Goal: Task Accomplishment & Management: Use online tool/utility

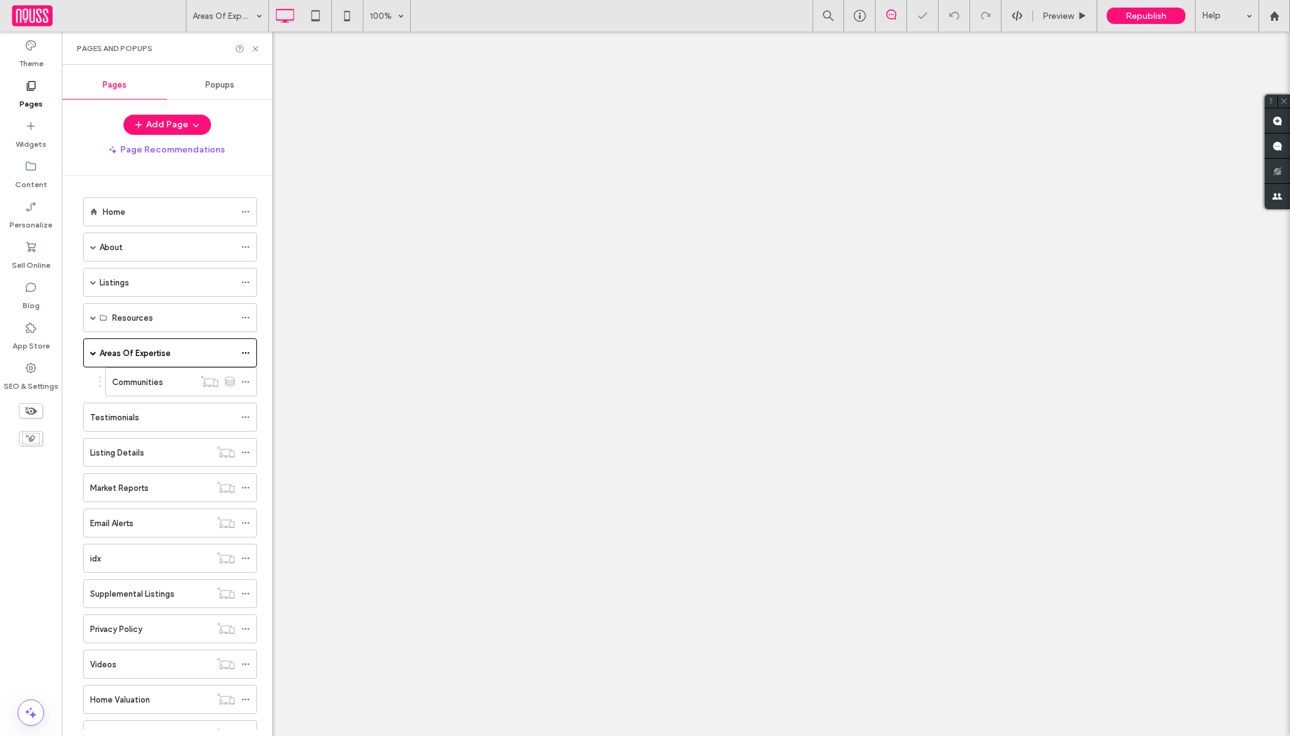
click at [258, 51] on icon at bounding box center [255, 48] width 9 height 9
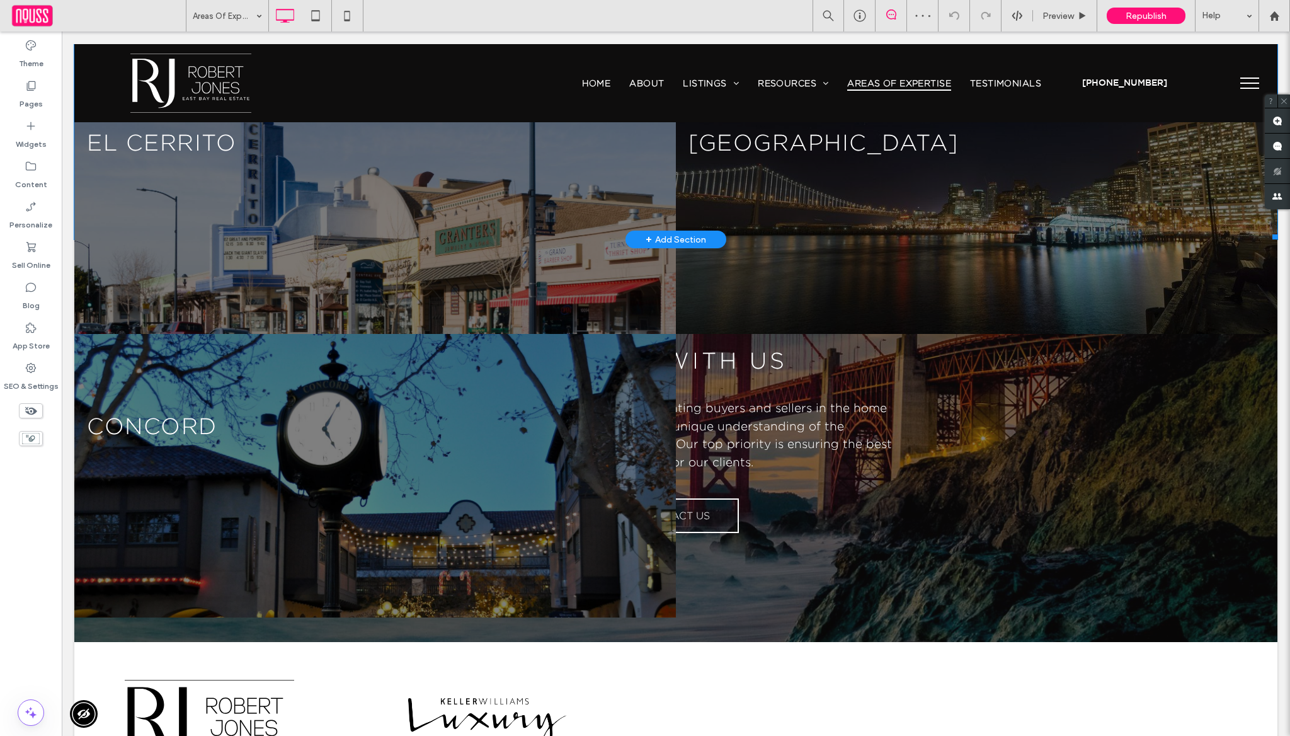
scroll to position [1318, 0]
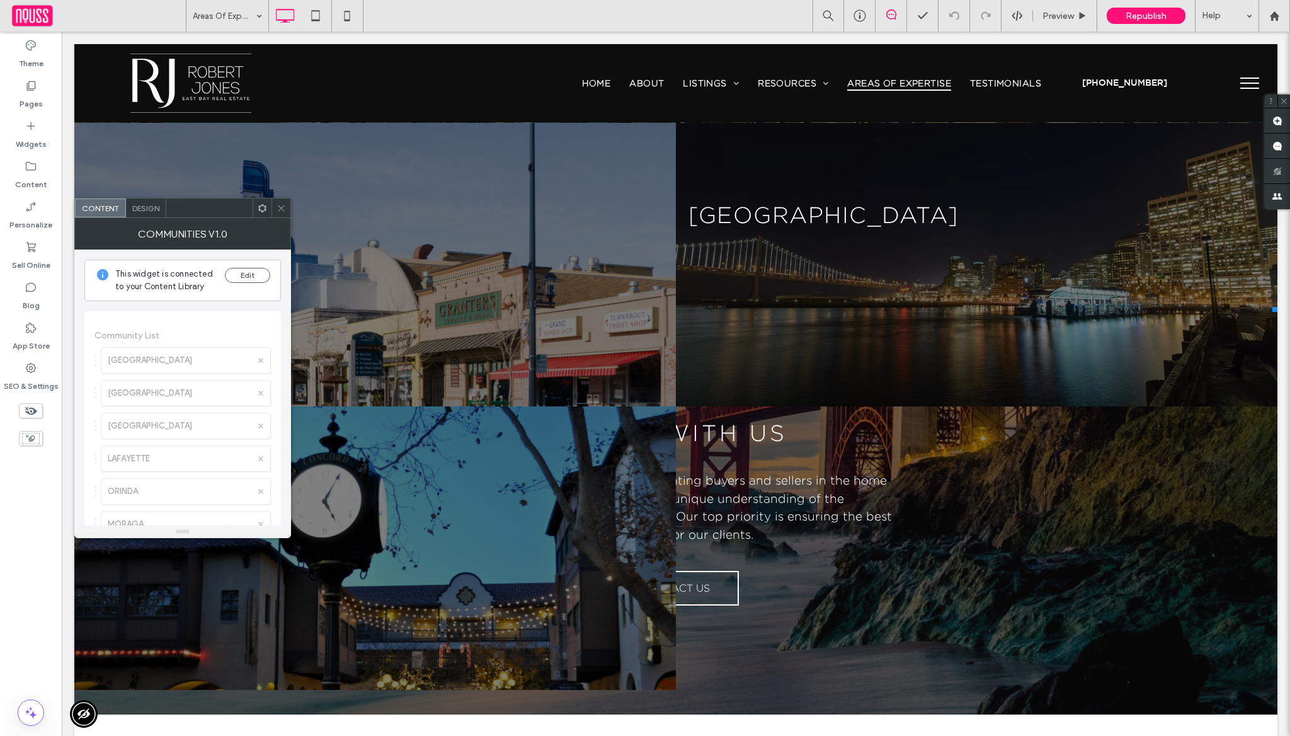
click at [151, 211] on span "Design" at bounding box center [145, 208] width 27 height 9
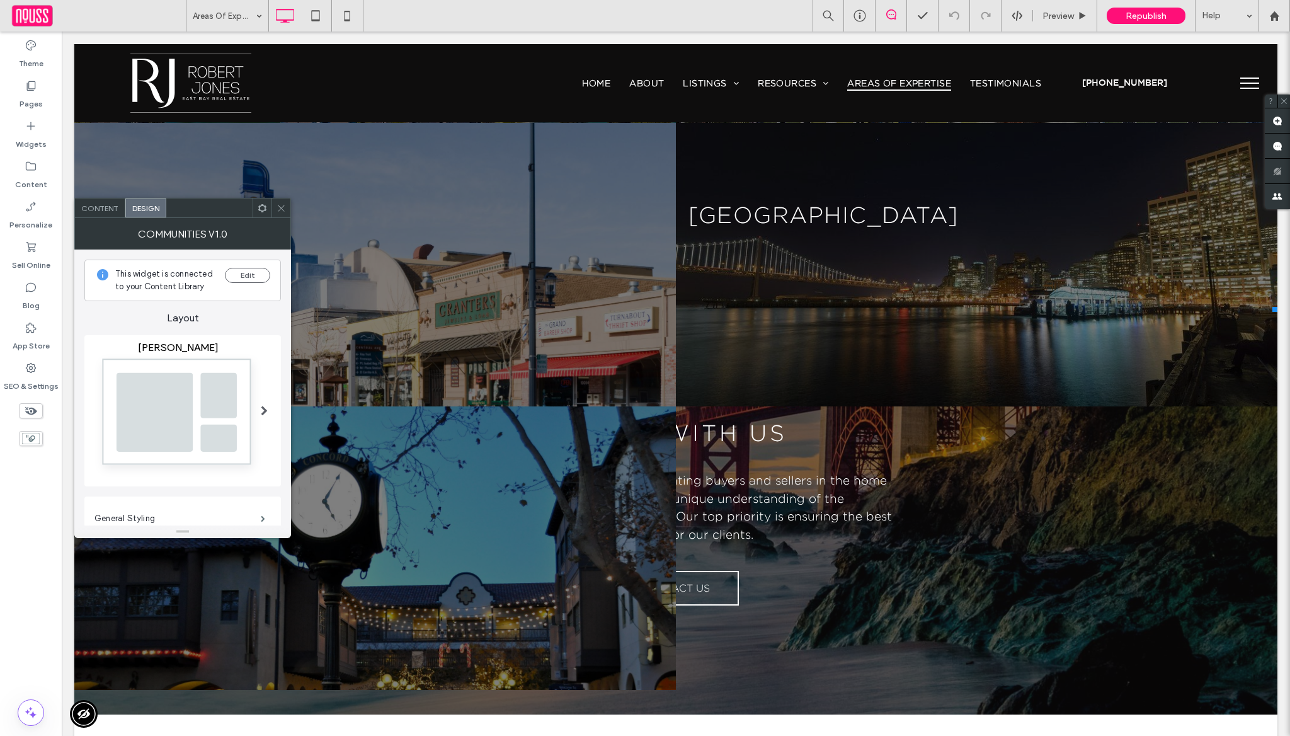
click at [277, 206] on icon at bounding box center [281, 208] width 9 height 9
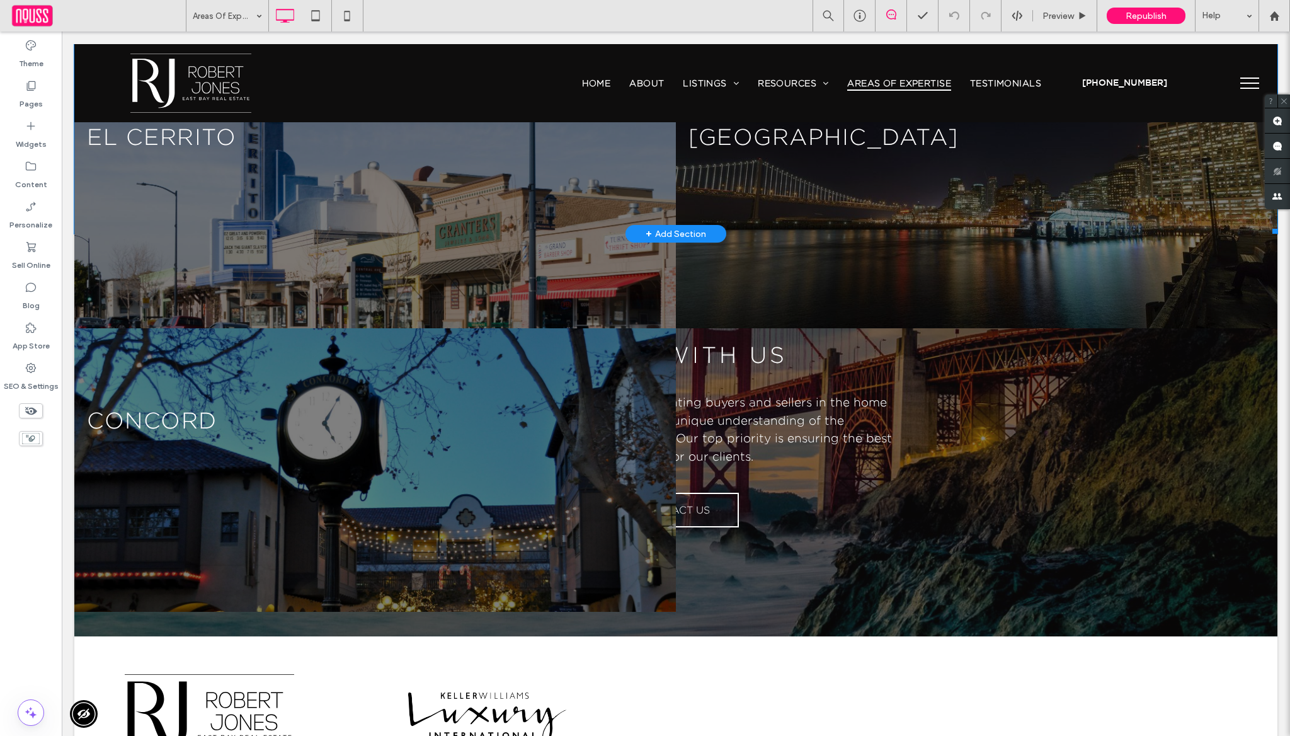
scroll to position [1398, 0]
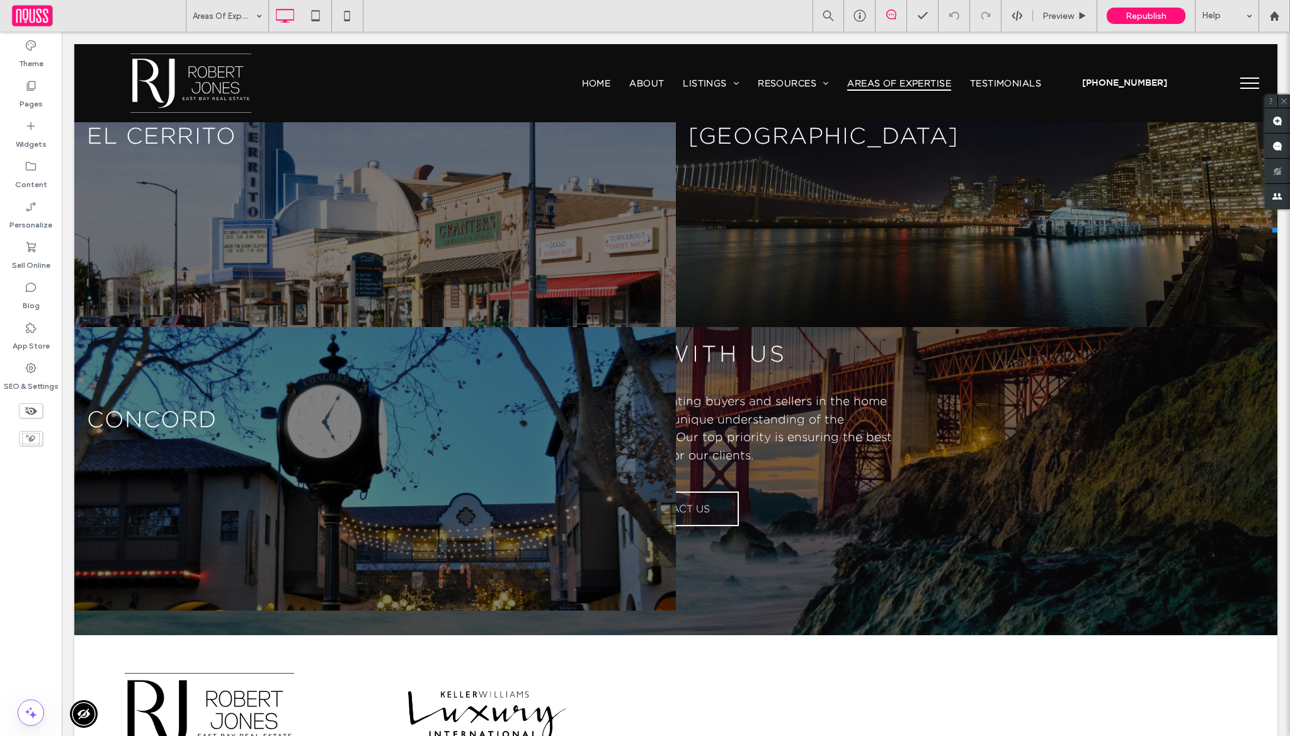
drag, startPoint x: 1265, startPoint y: 230, endPoint x: 1296, endPoint y: 608, distance: 379.3
click at [1290, 608] on html "Click To Paste Row Home Contact About Click To Paste Buyers Sellers Areas Of Ex…" at bounding box center [676, 1] width 1229 height 2735
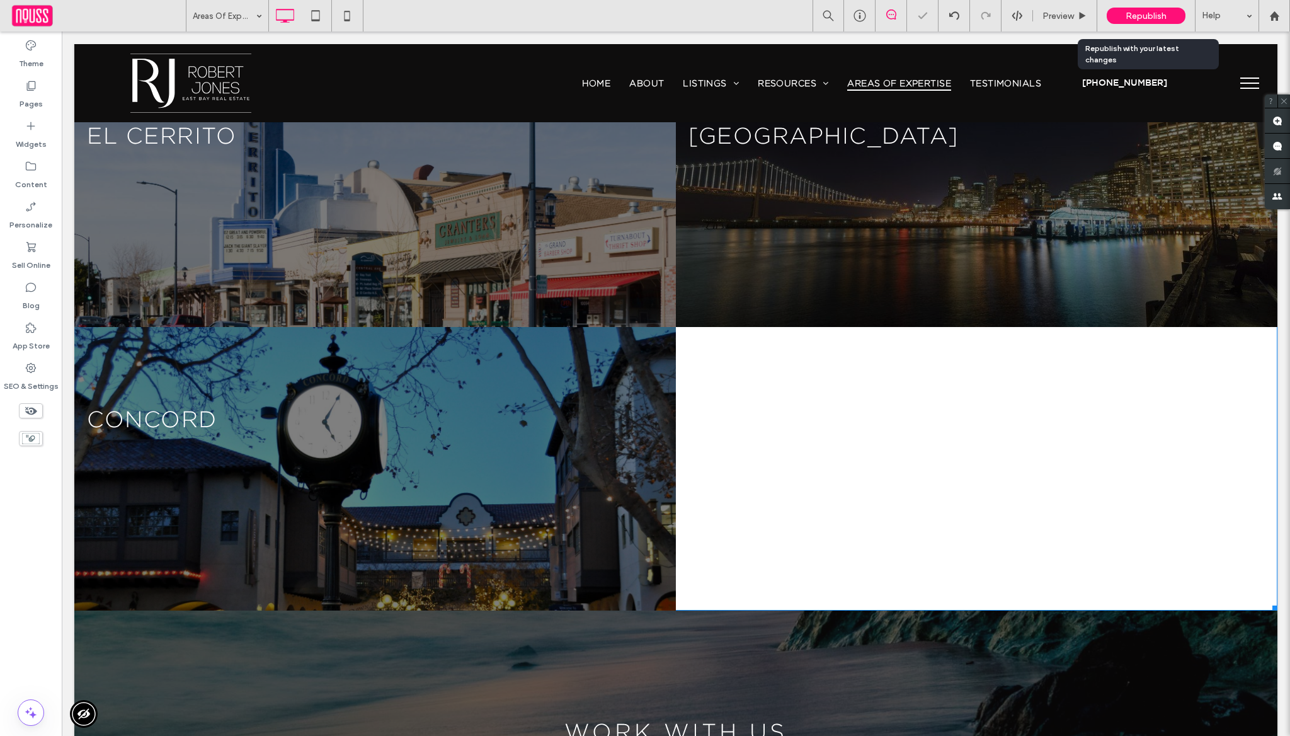
click at [1156, 17] on span "Republish" at bounding box center [1146, 16] width 41 height 11
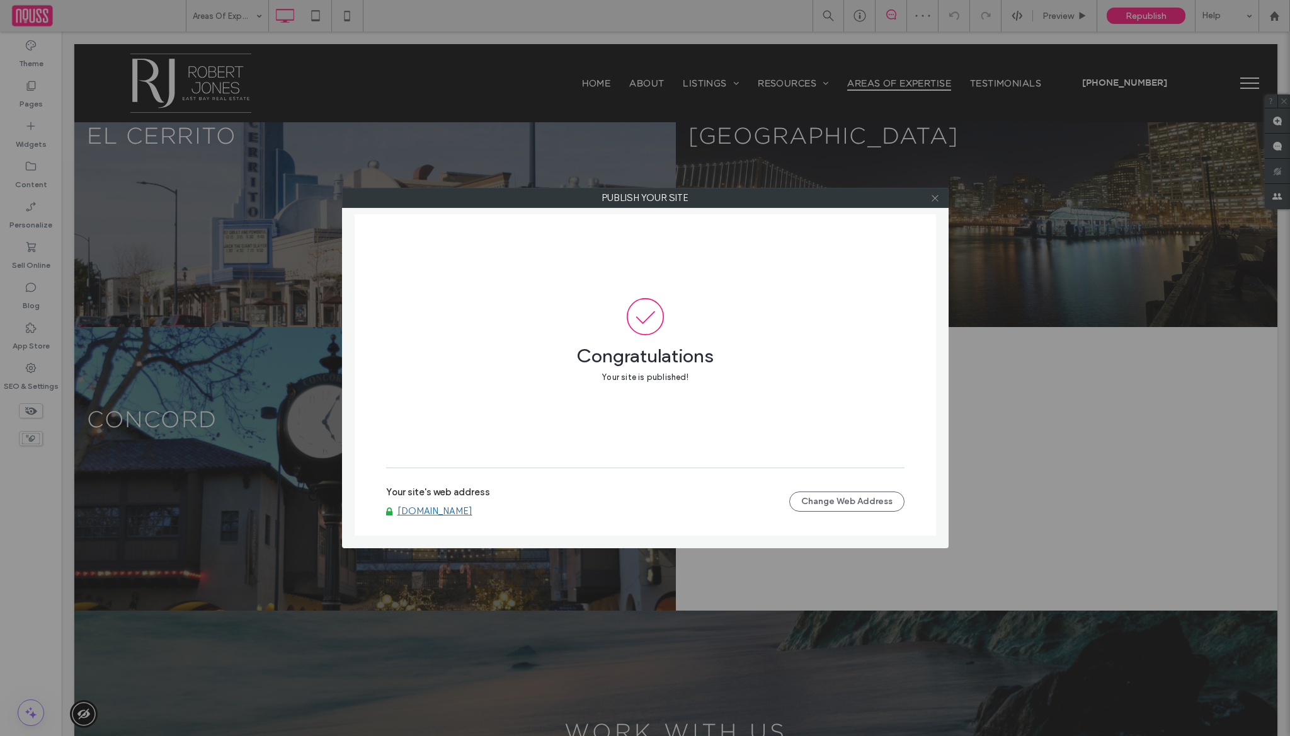
click at [938, 199] on icon at bounding box center [935, 197] width 9 height 9
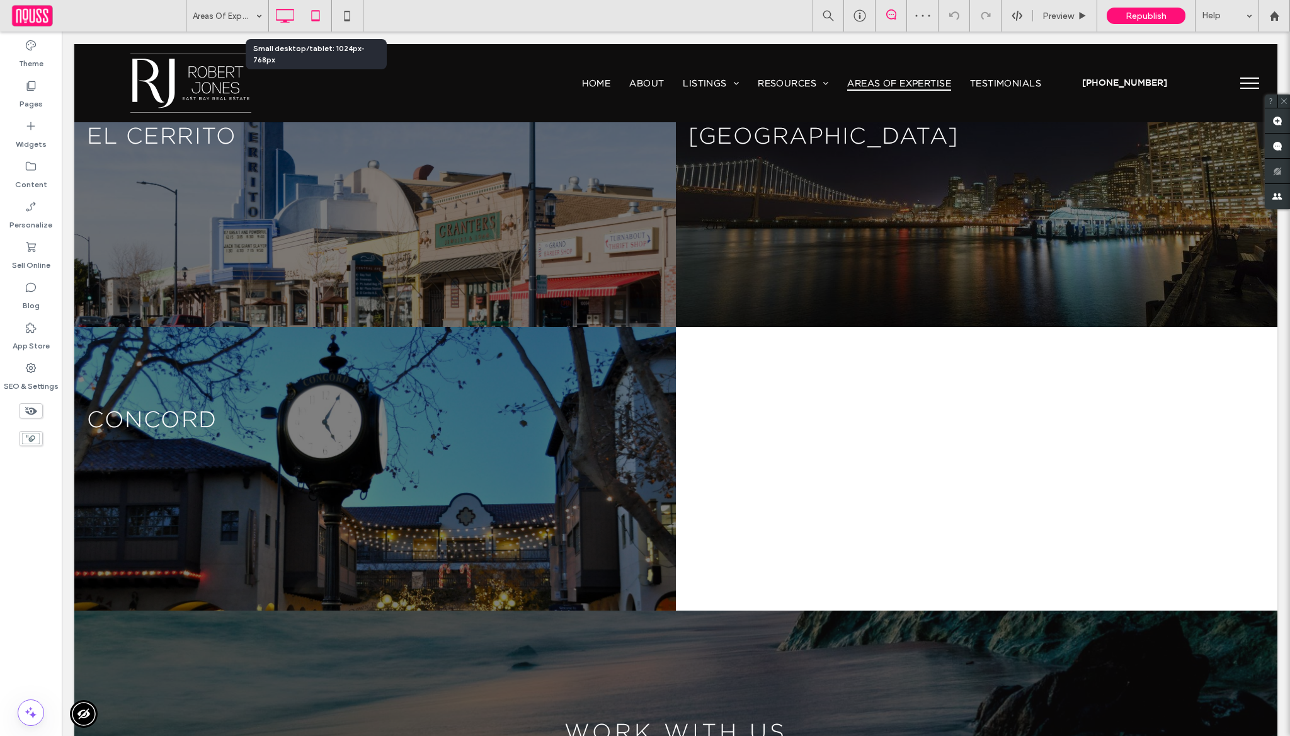
click at [315, 16] on icon at bounding box center [315, 15] width 25 height 25
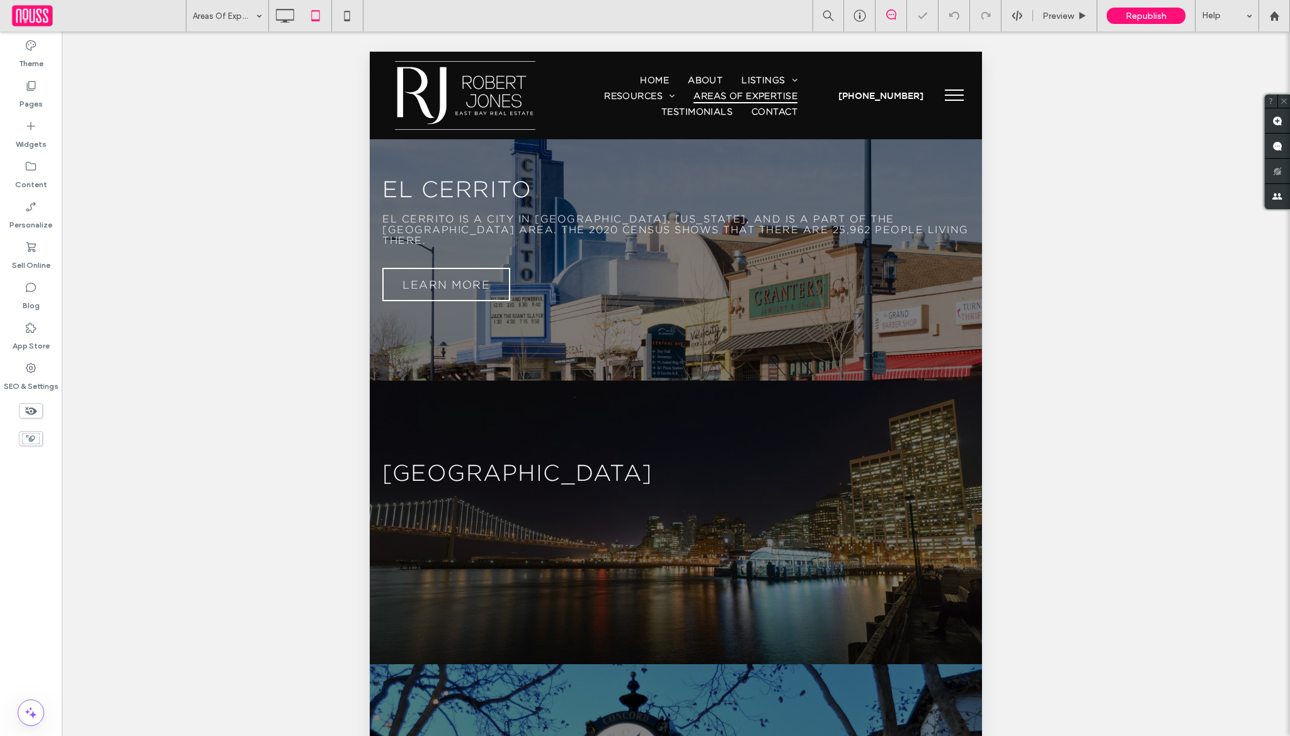
scroll to position [2560, 0]
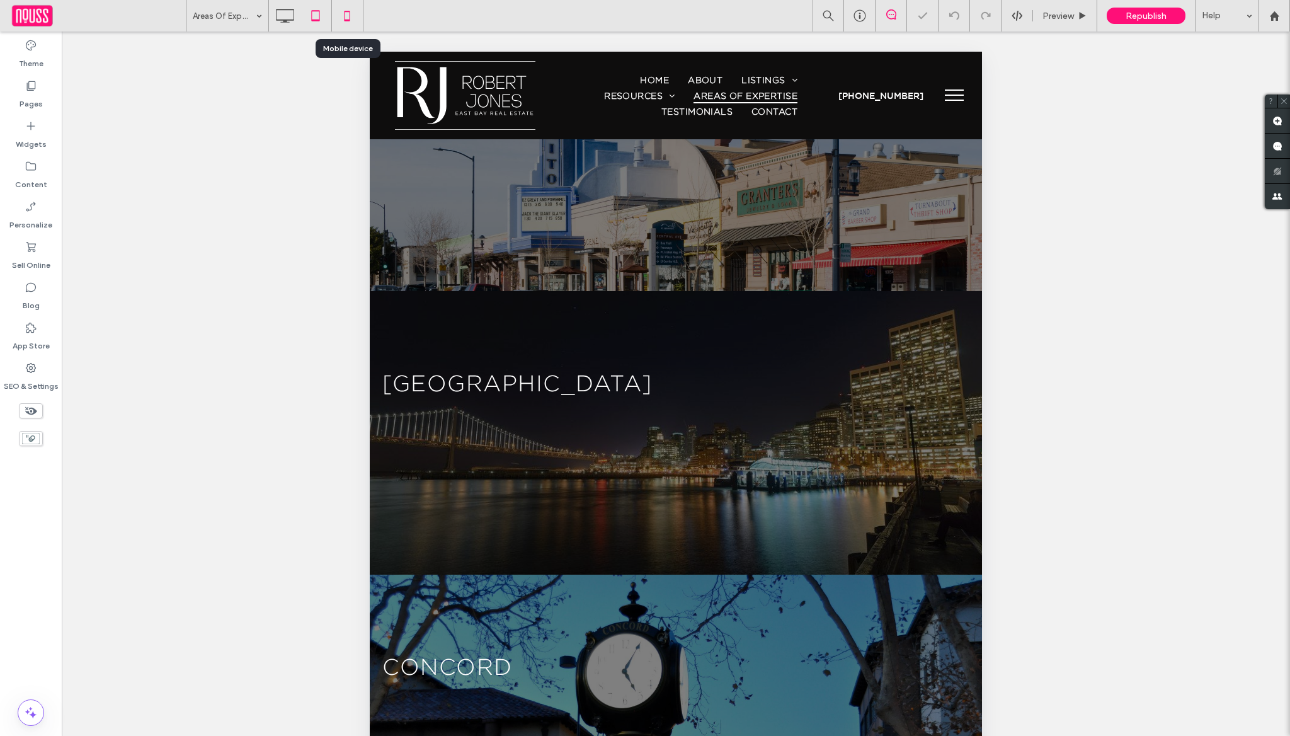
click at [344, 13] on icon at bounding box center [347, 15] width 25 height 25
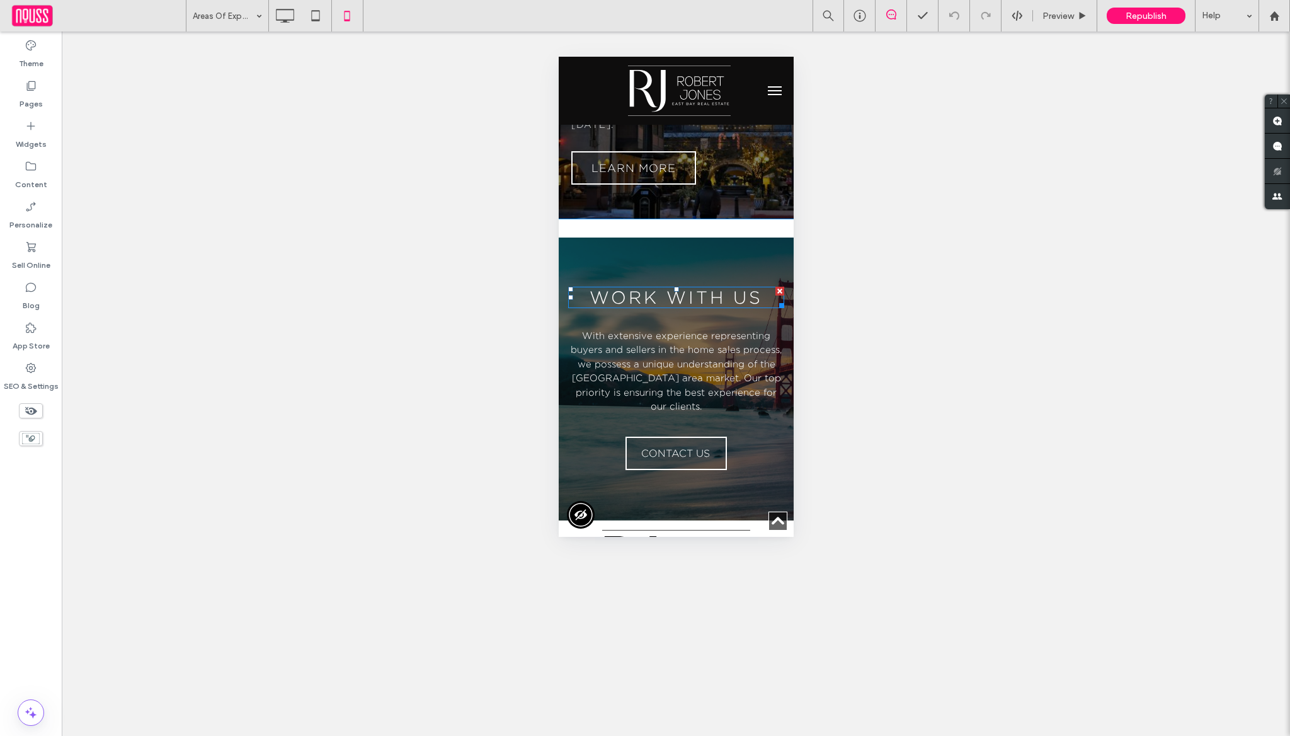
scroll to position [2345, 0]
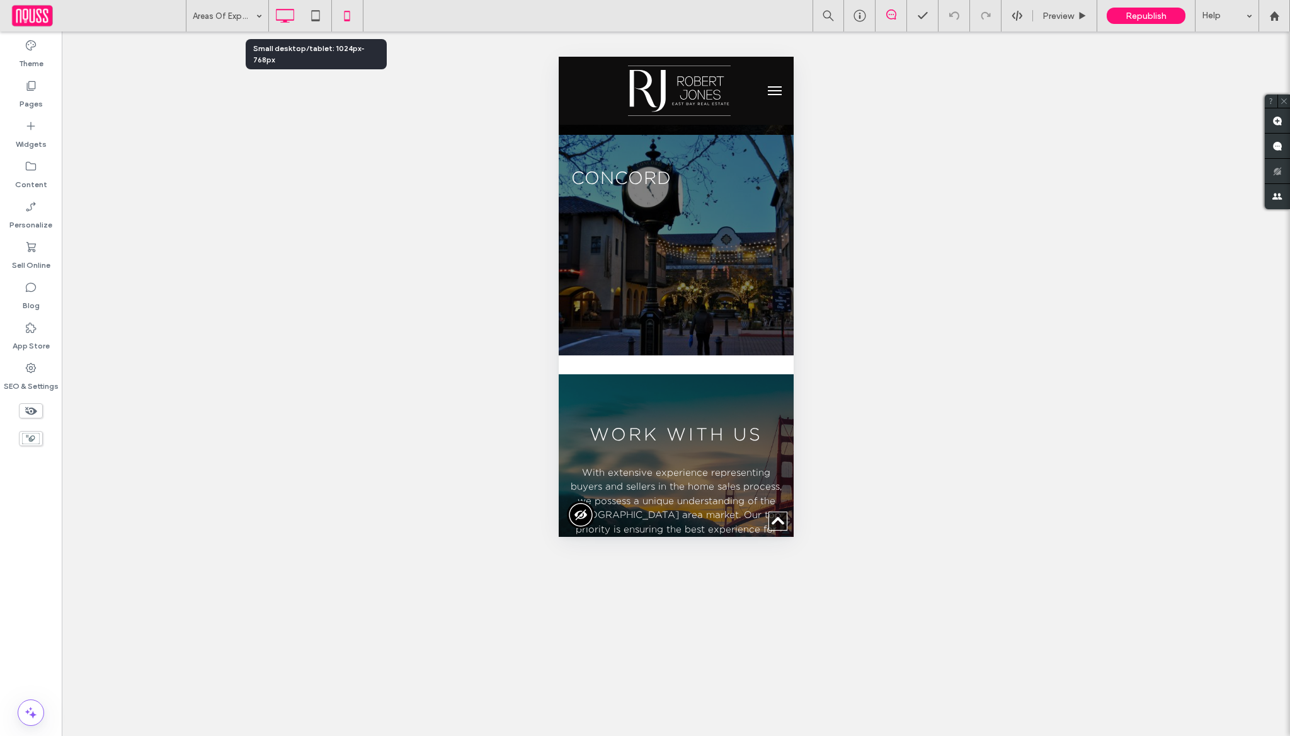
click at [297, 19] on icon at bounding box center [284, 15] width 25 height 25
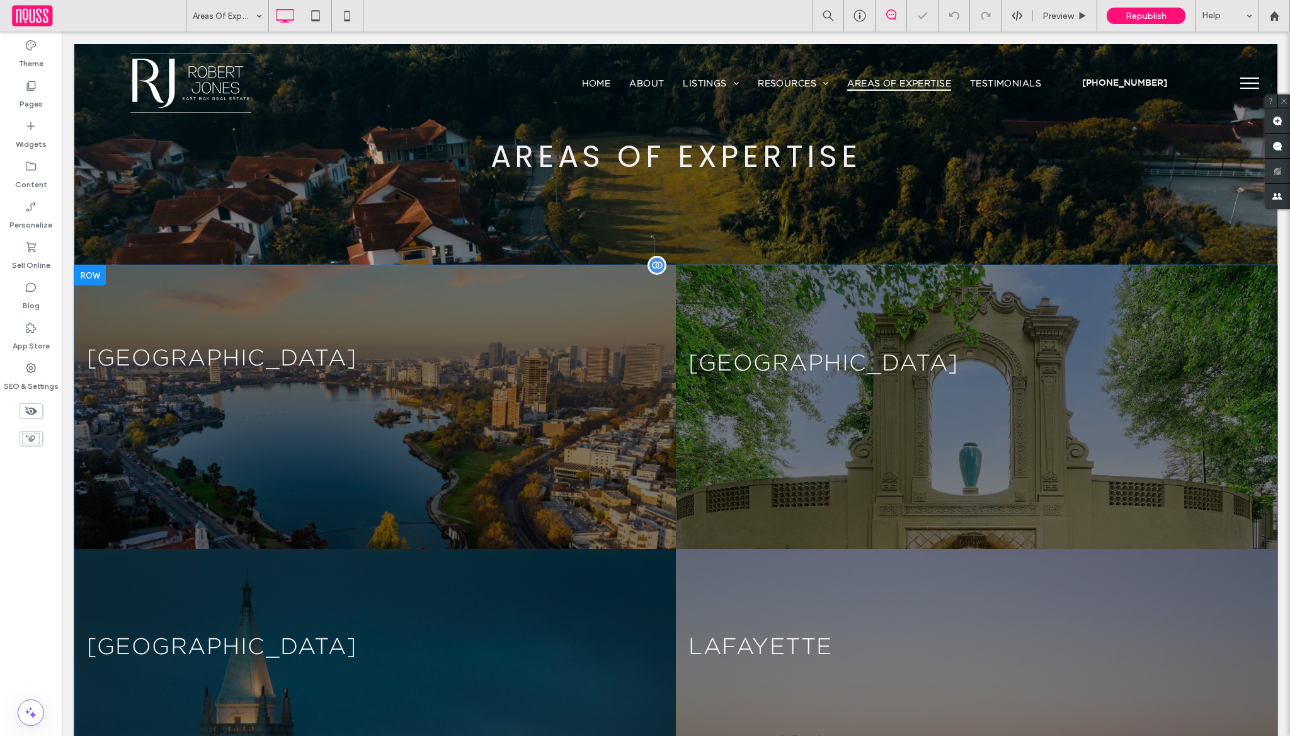
scroll to position [62, 0]
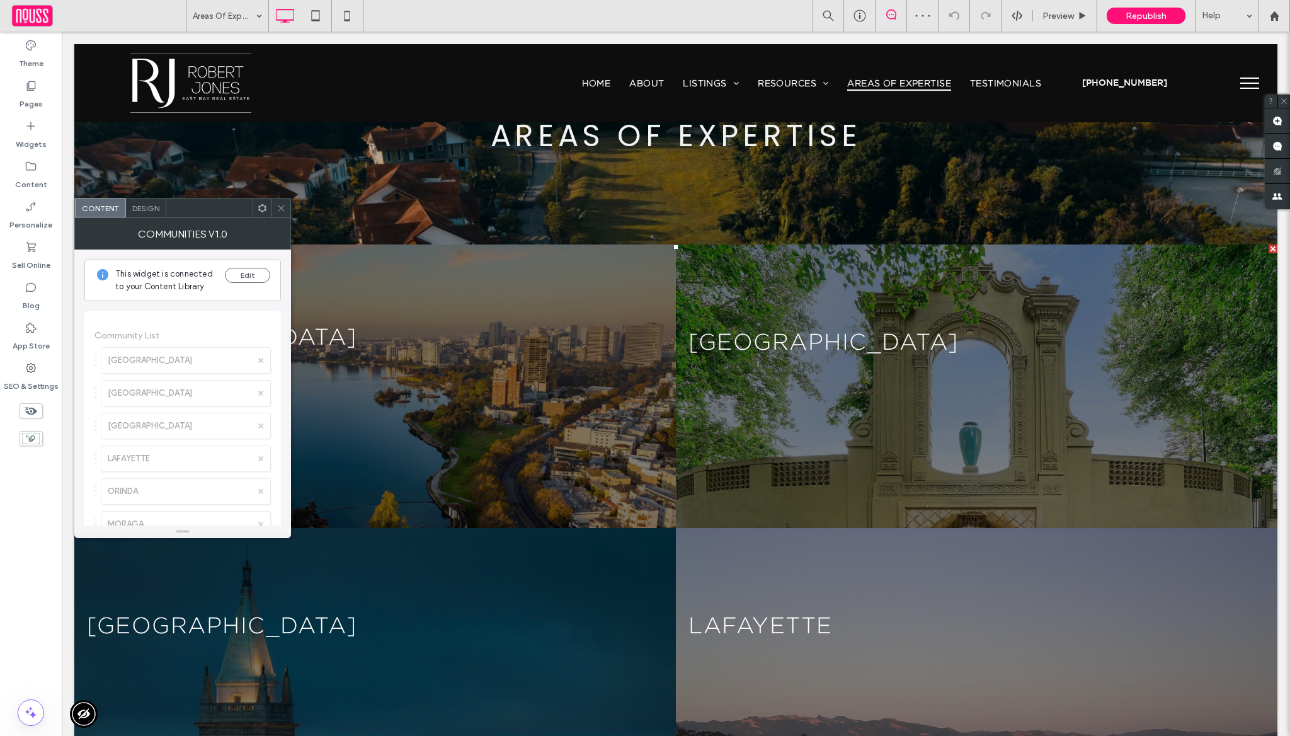
click at [164, 210] on div "Design" at bounding box center [146, 207] width 40 height 19
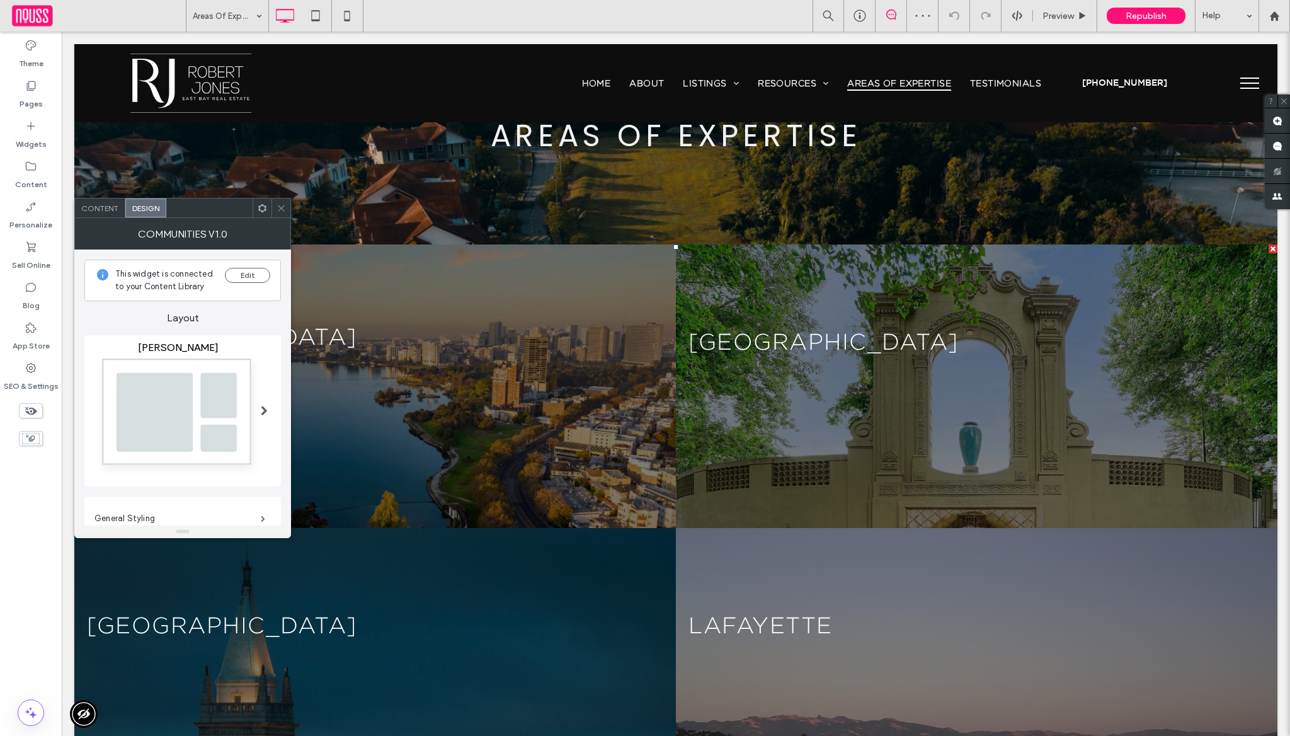
click at [275, 379] on div at bounding box center [264, 411] width 26 height 158
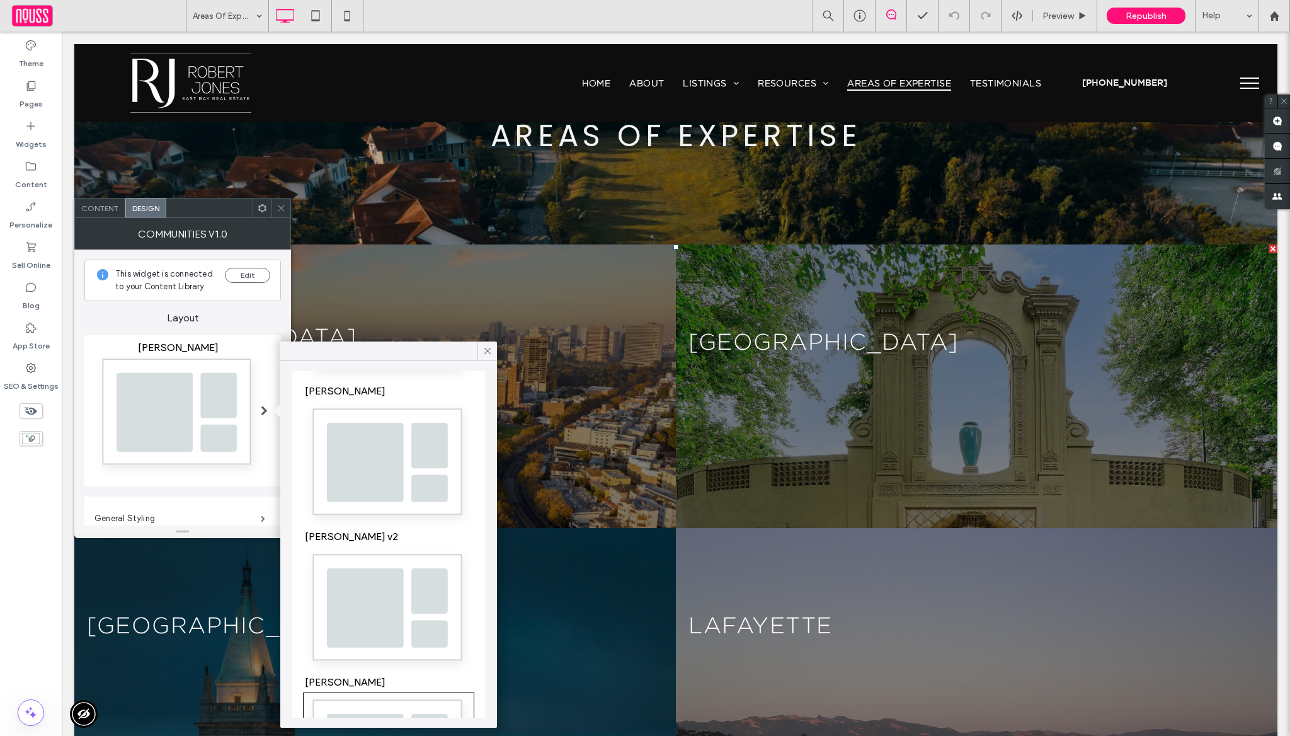
scroll to position [423, 0]
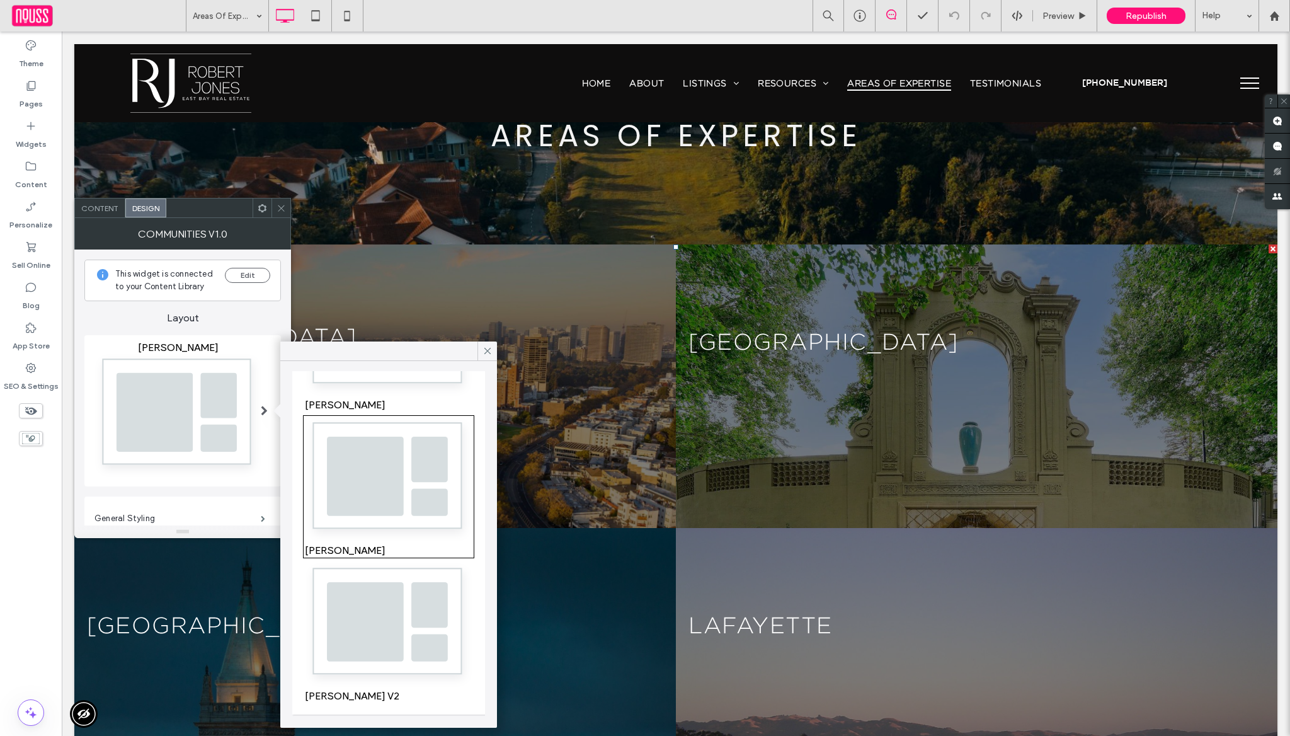
click at [275, 207] on div at bounding box center [281, 207] width 19 height 19
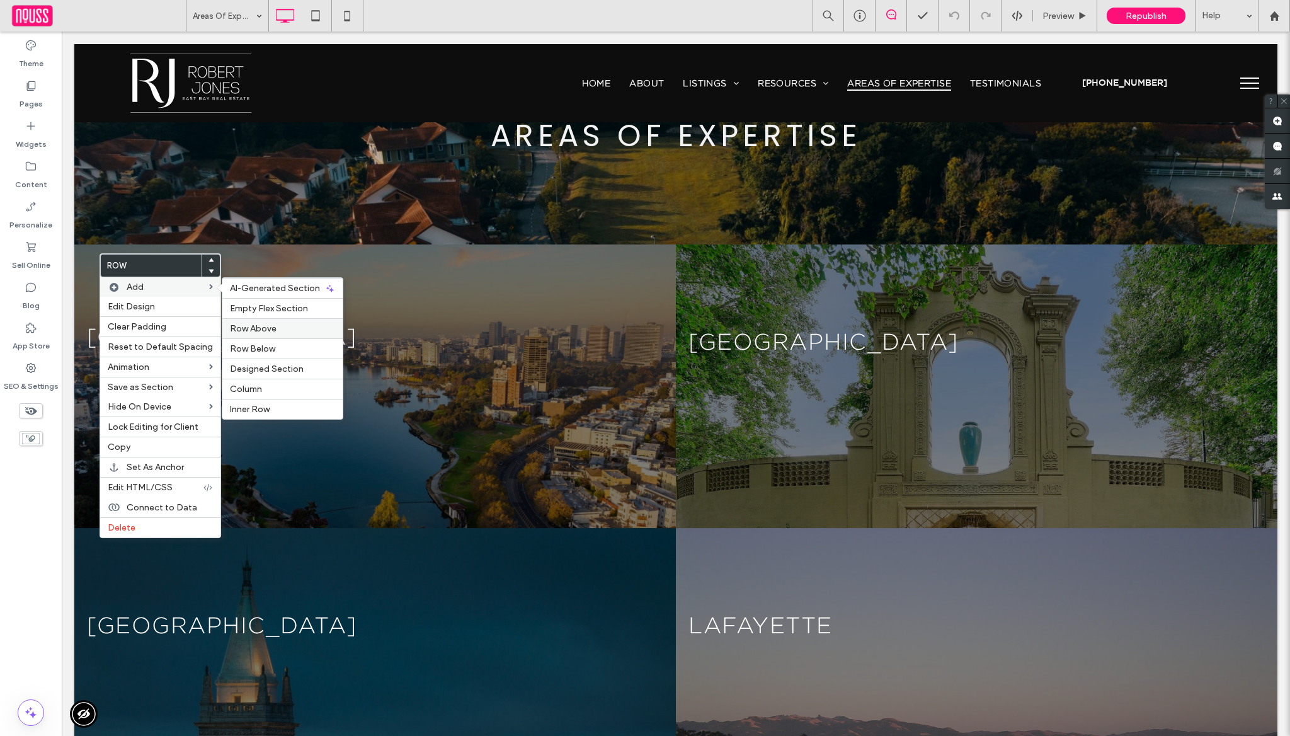
click at [289, 330] on label "Row Above" at bounding box center [282, 328] width 105 height 11
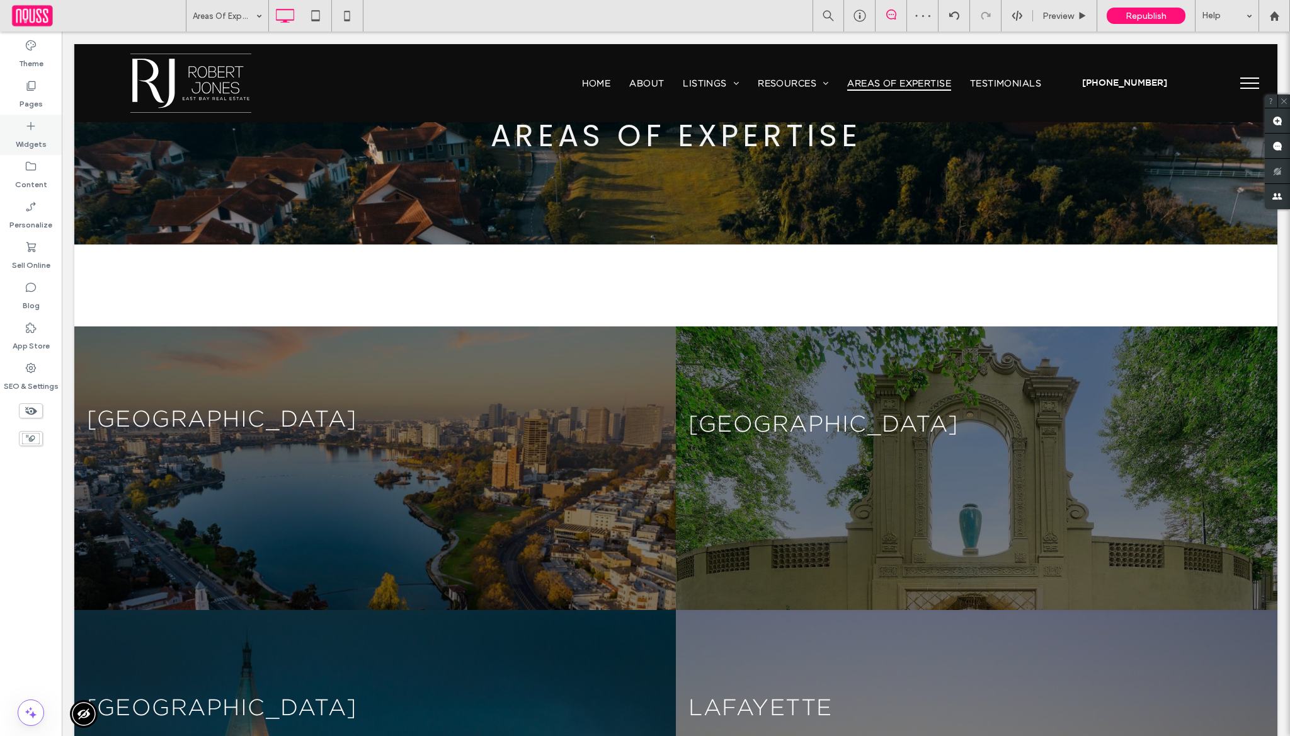
click at [23, 144] on label "Widgets" at bounding box center [31, 141] width 31 height 18
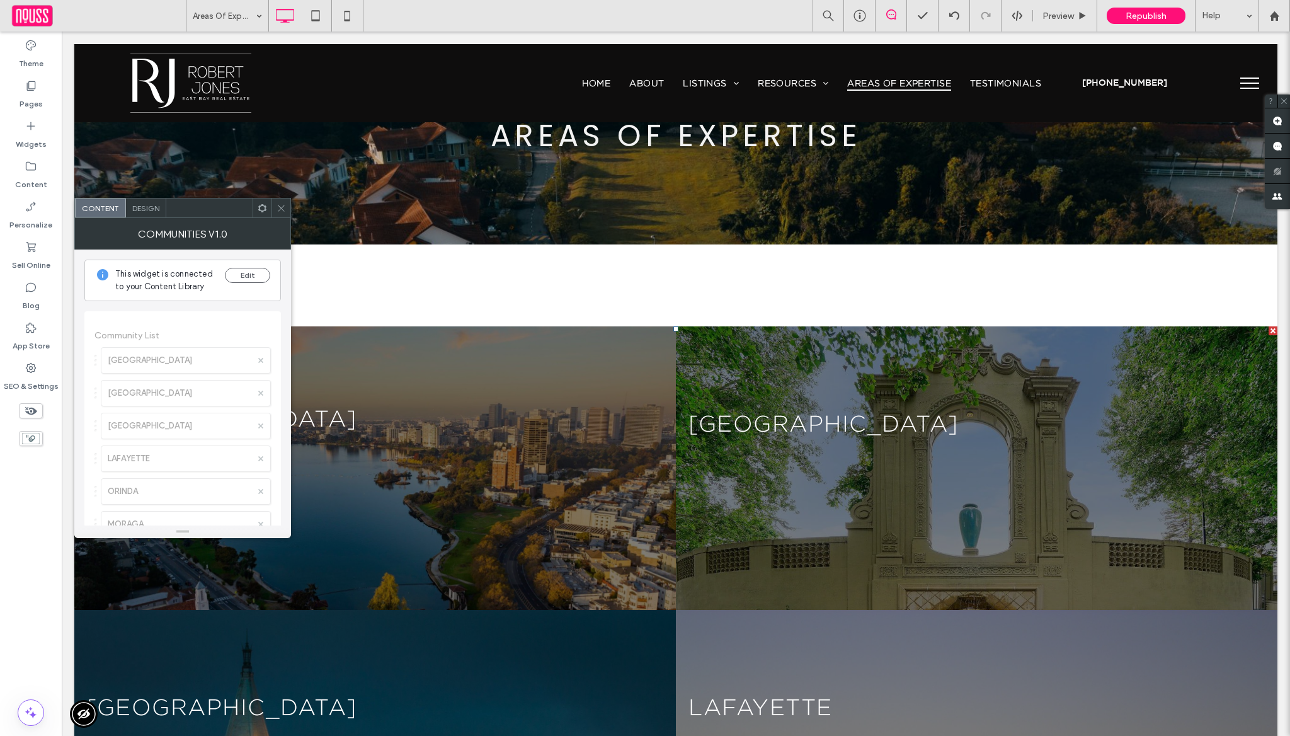
click at [272, 210] on div at bounding box center [281, 207] width 19 height 19
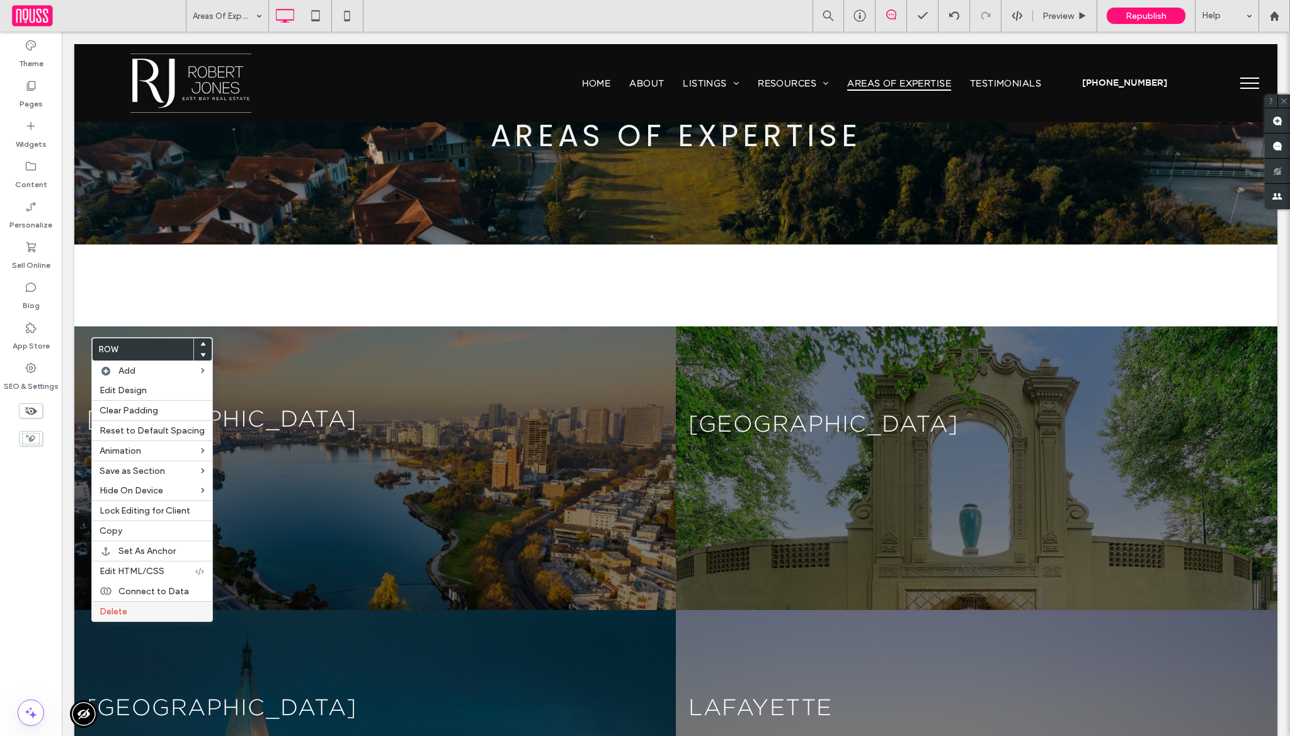
click at [163, 614] on label "Delete" at bounding box center [152, 611] width 105 height 11
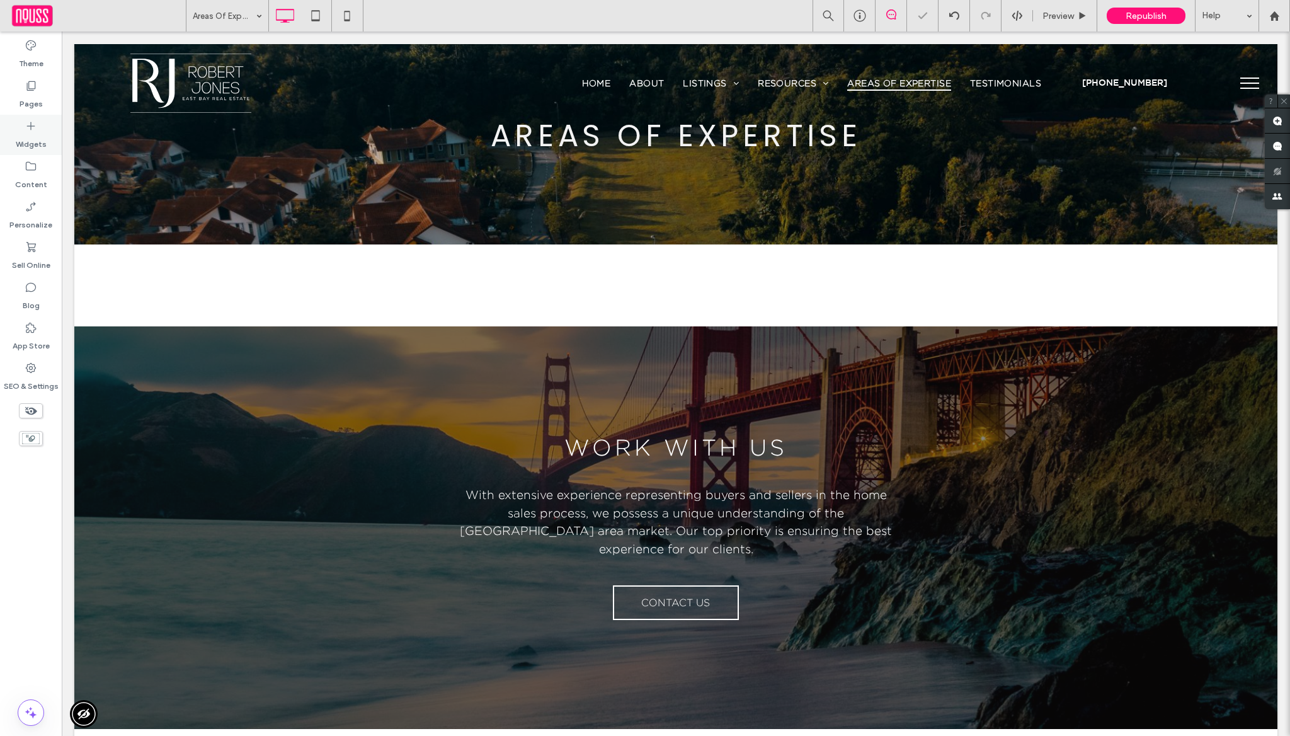
click at [38, 141] on label "Widgets" at bounding box center [31, 141] width 31 height 18
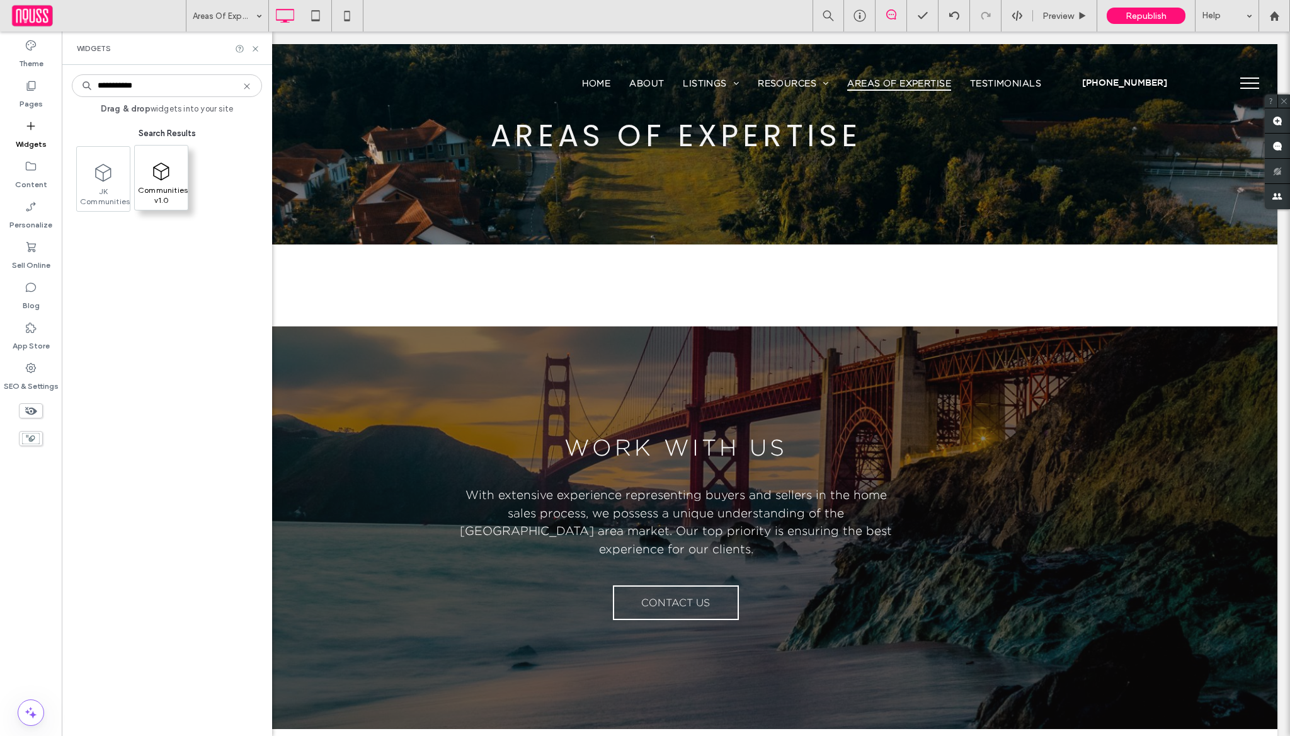
type input "**********"
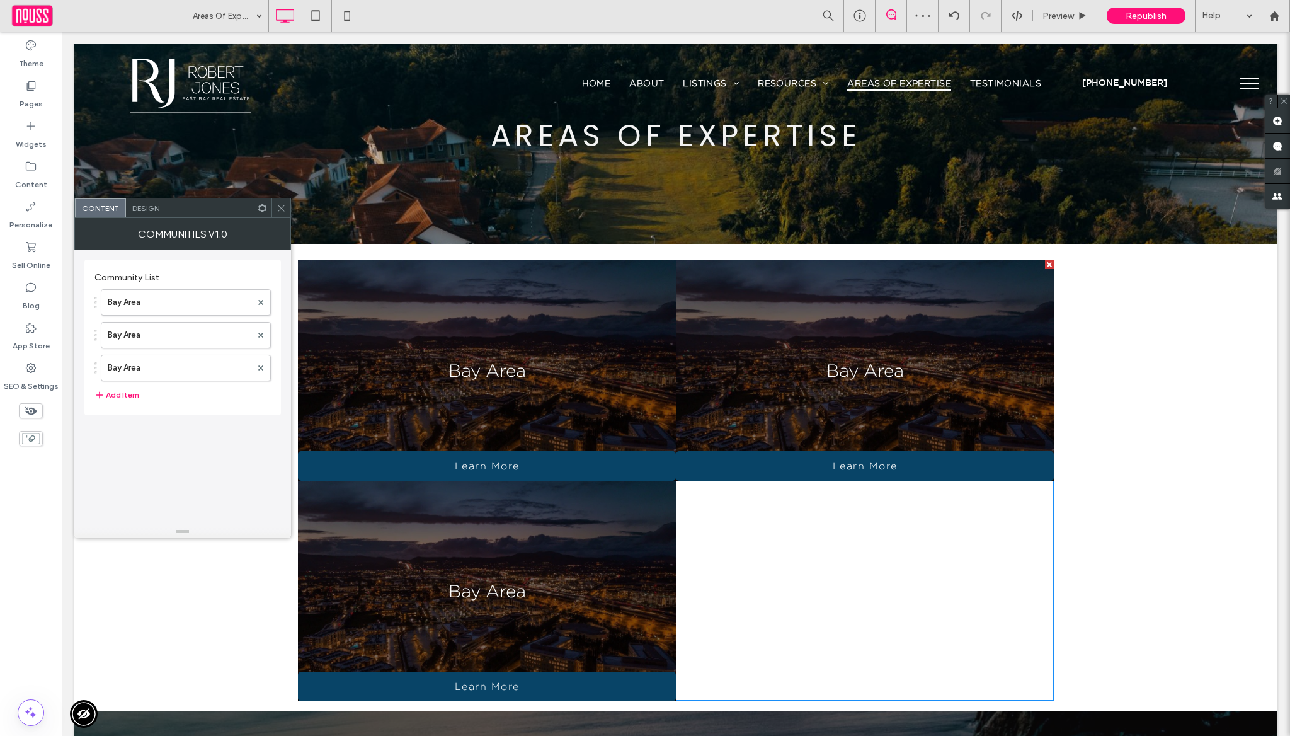
click at [284, 207] on icon at bounding box center [281, 208] width 9 height 9
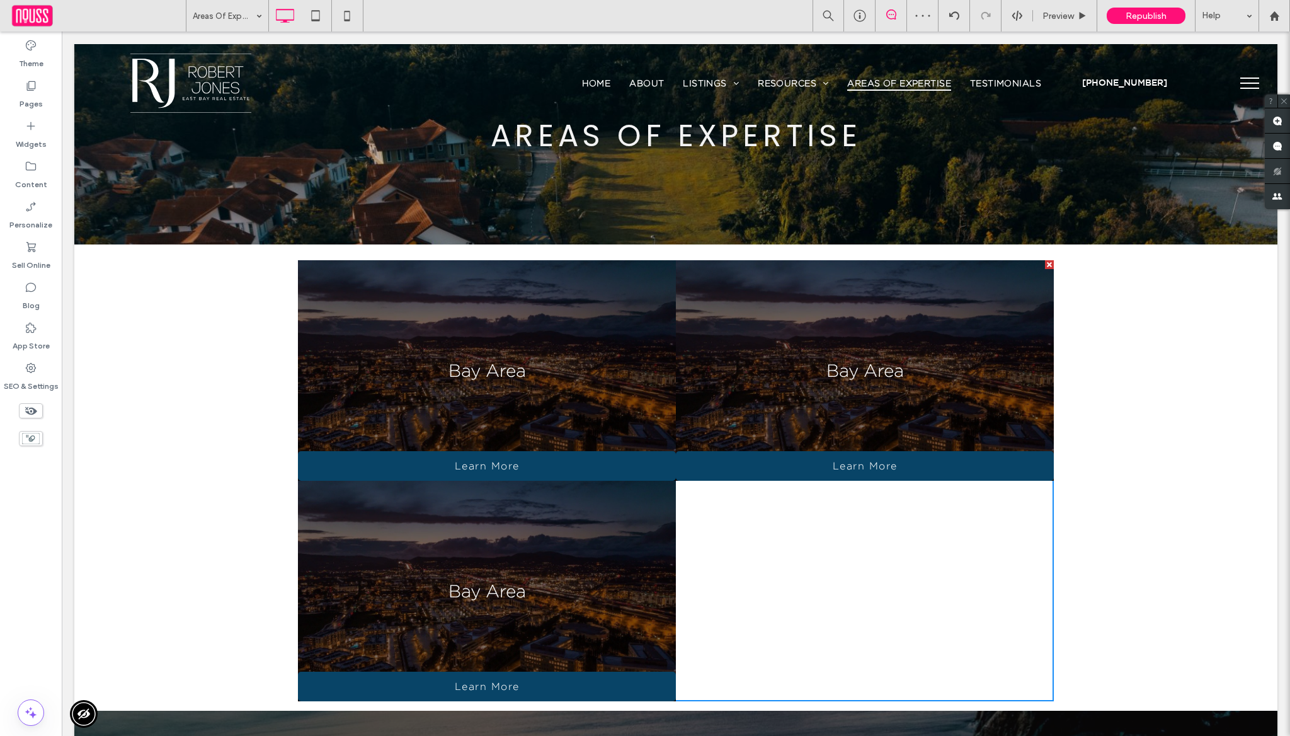
click at [191, 350] on div "Click To Paste Click To Paste Bay Area Learn More Bay Area Learn More Bay Area …" at bounding box center [676, 477] width 1204 height 466
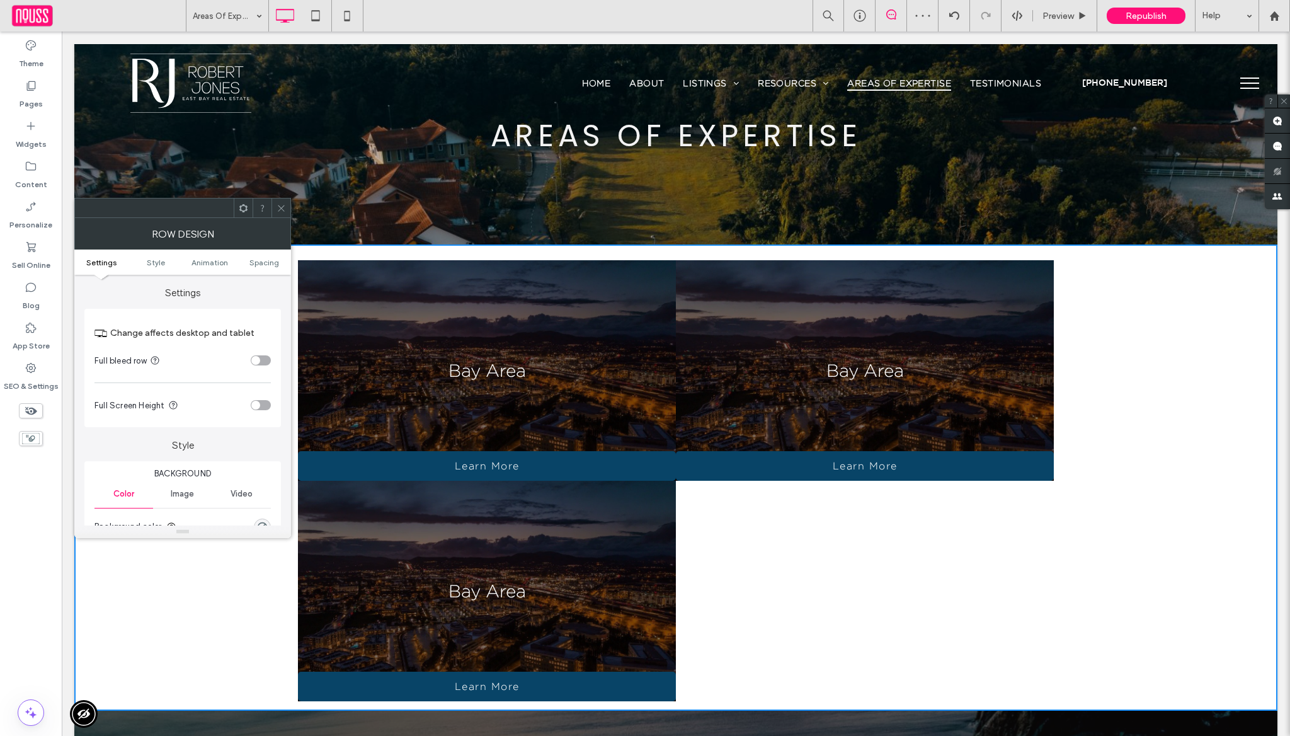
click at [259, 352] on section "Full bleed row" at bounding box center [183, 361] width 176 height 32
drag, startPoint x: 259, startPoint y: 360, endPoint x: 260, endPoint y: 345, distance: 15.2
click at [259, 360] on div "toggle" at bounding box center [255, 360] width 9 height 9
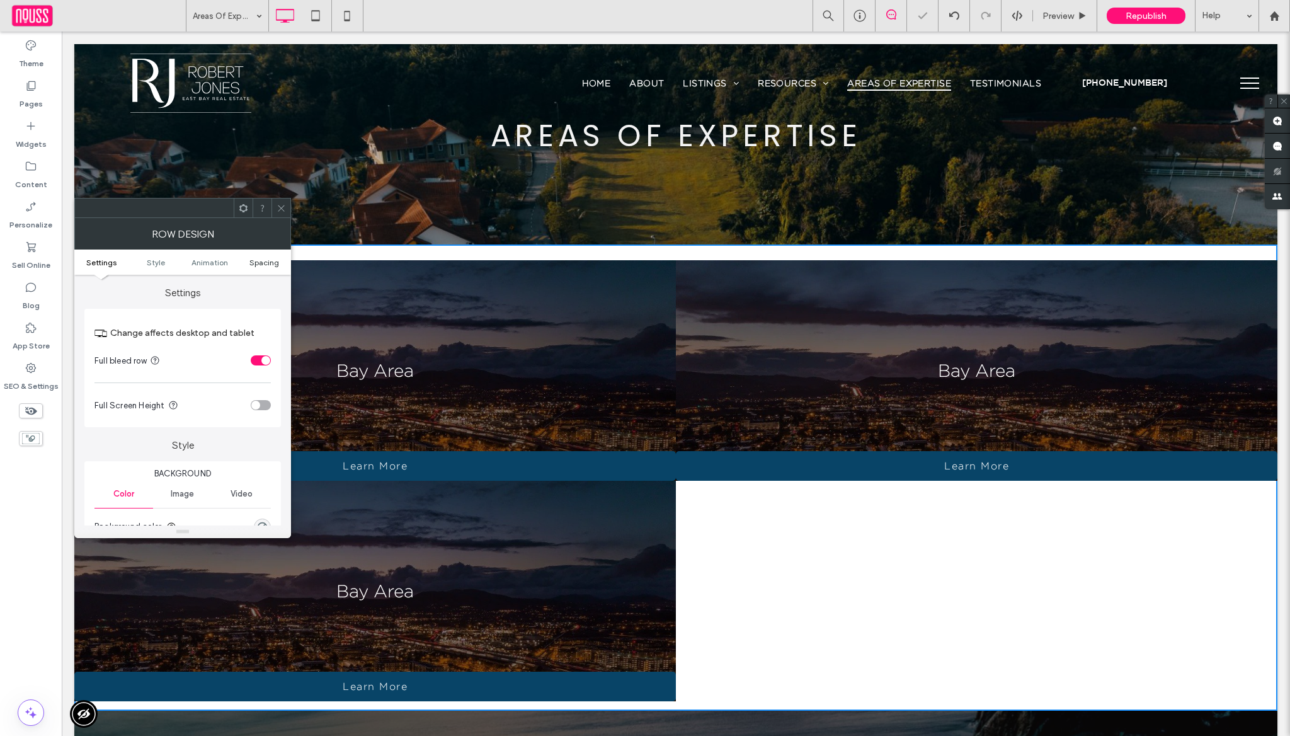
click at [265, 261] on span "Spacing" at bounding box center [265, 262] width 30 height 9
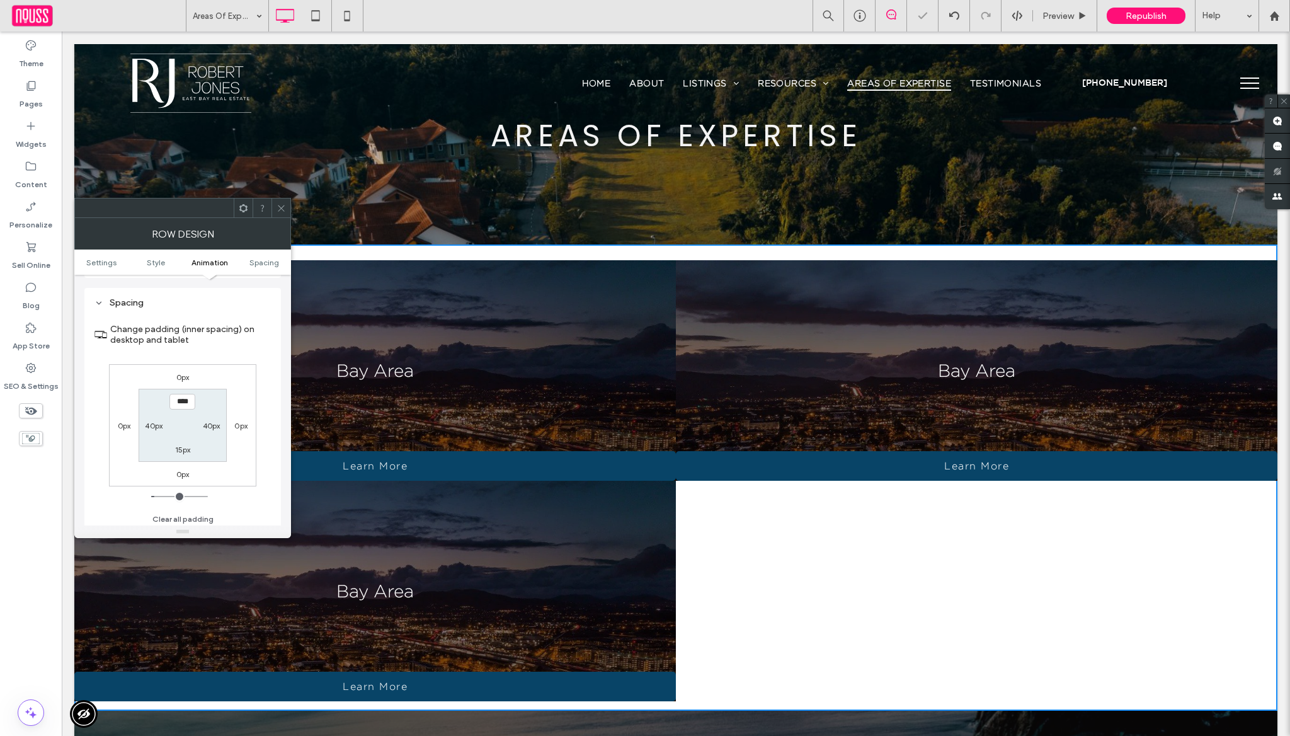
scroll to position [401, 0]
type input "*"
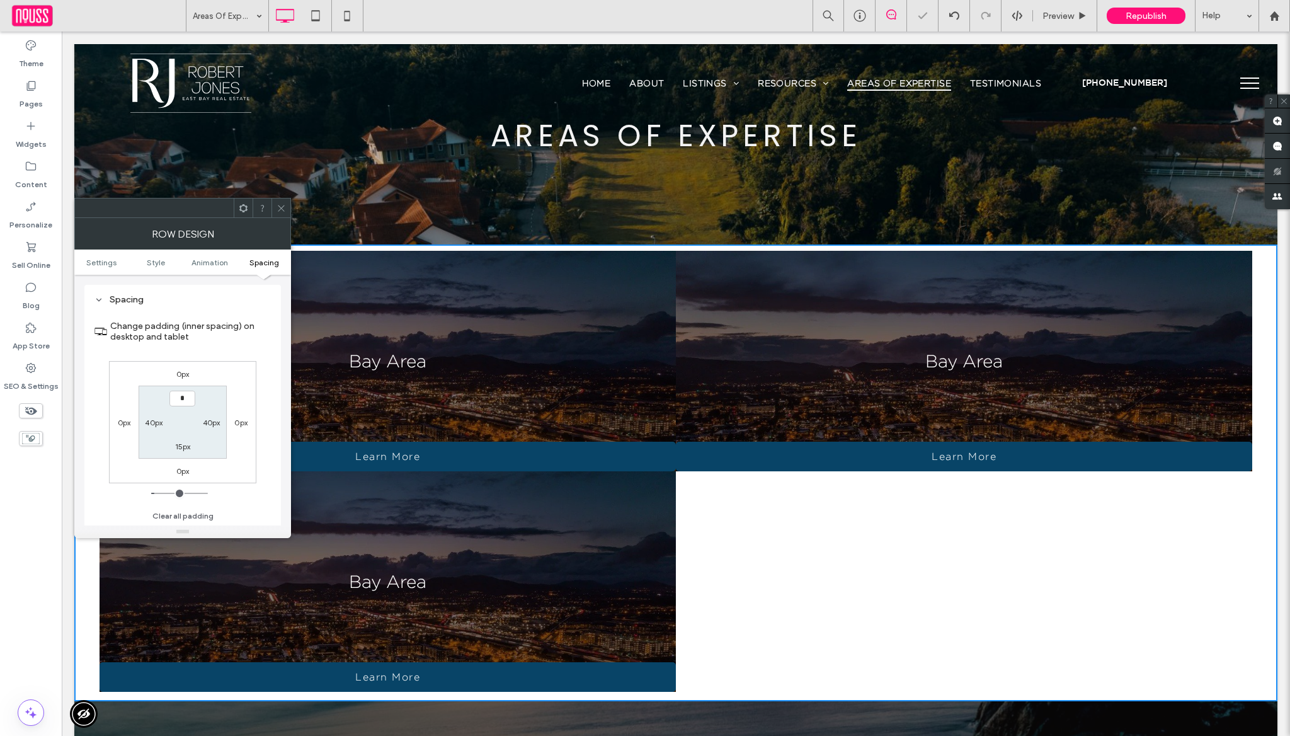
type input "**"
type input "*"
type input "***"
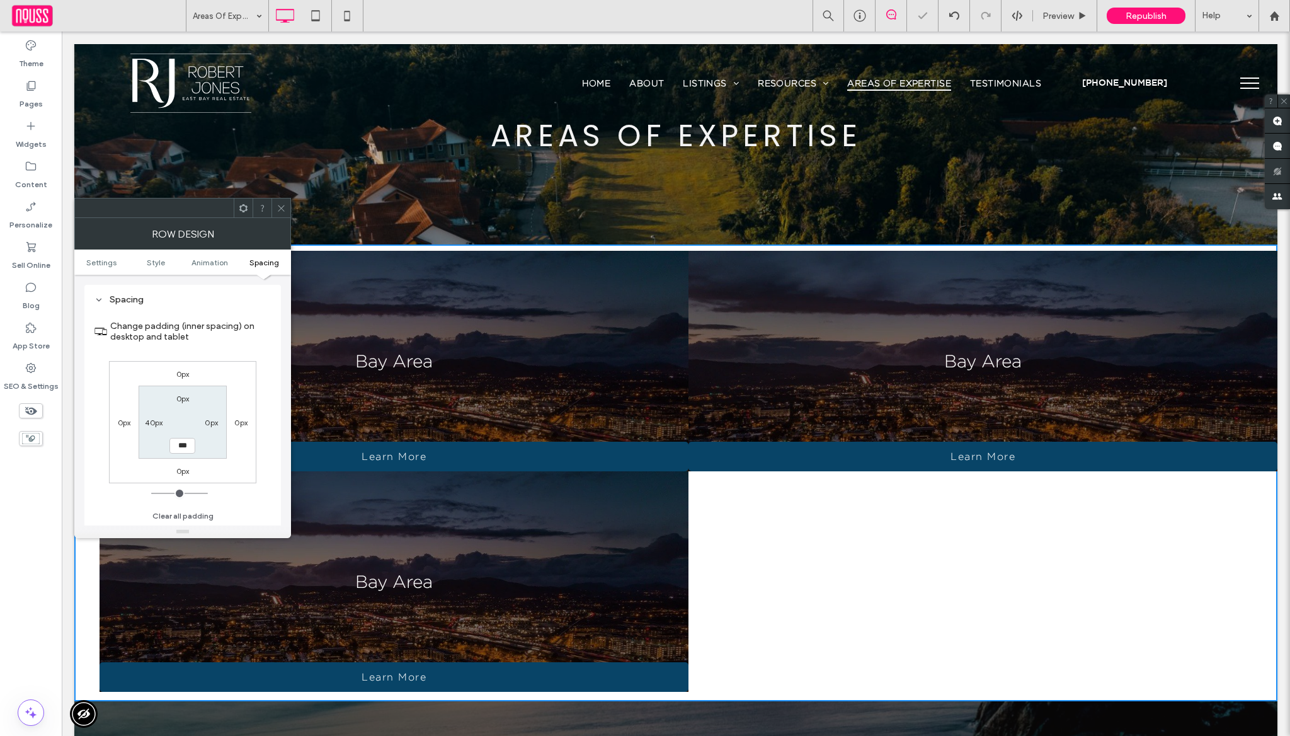
type input "**"
type input "*"
type input "***"
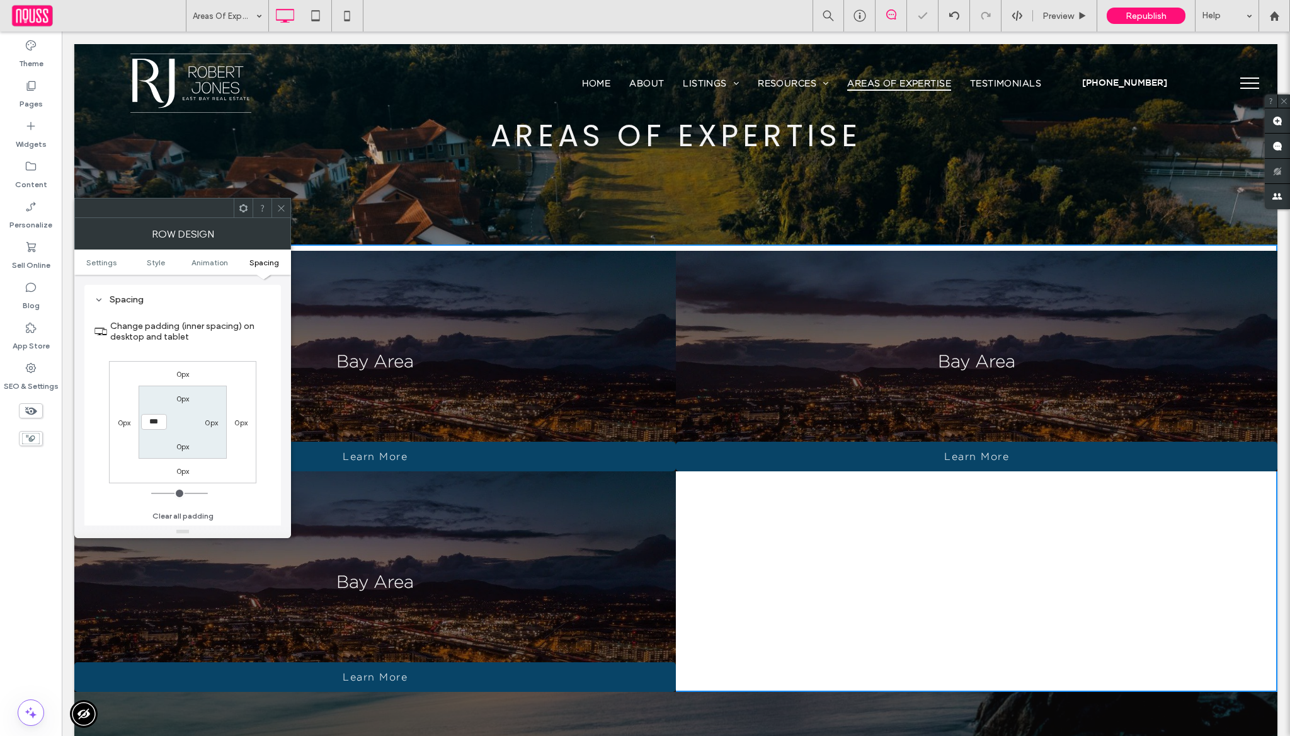
click at [273, 207] on div at bounding box center [281, 207] width 19 height 19
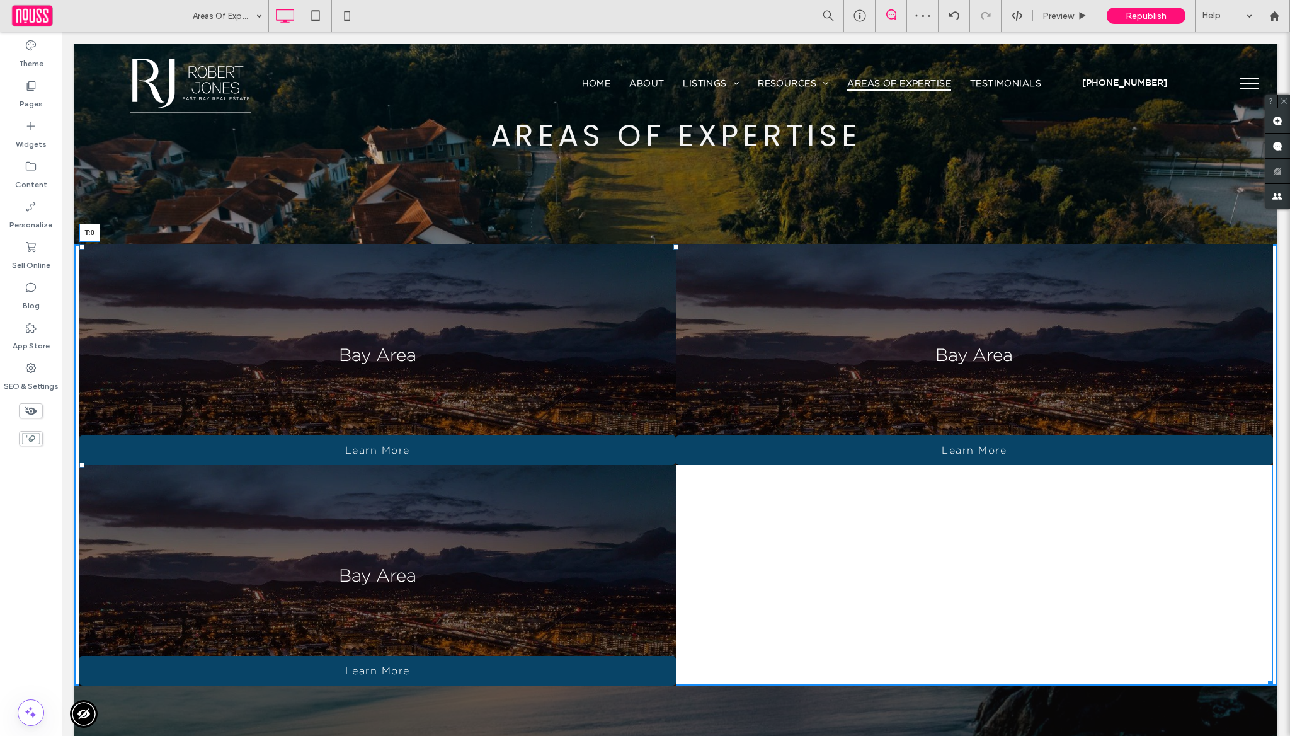
drag, startPoint x: 669, startPoint y: 255, endPoint x: 670, endPoint y: 248, distance: 6.4
click at [674, 248] on div at bounding box center [676, 246] width 5 height 5
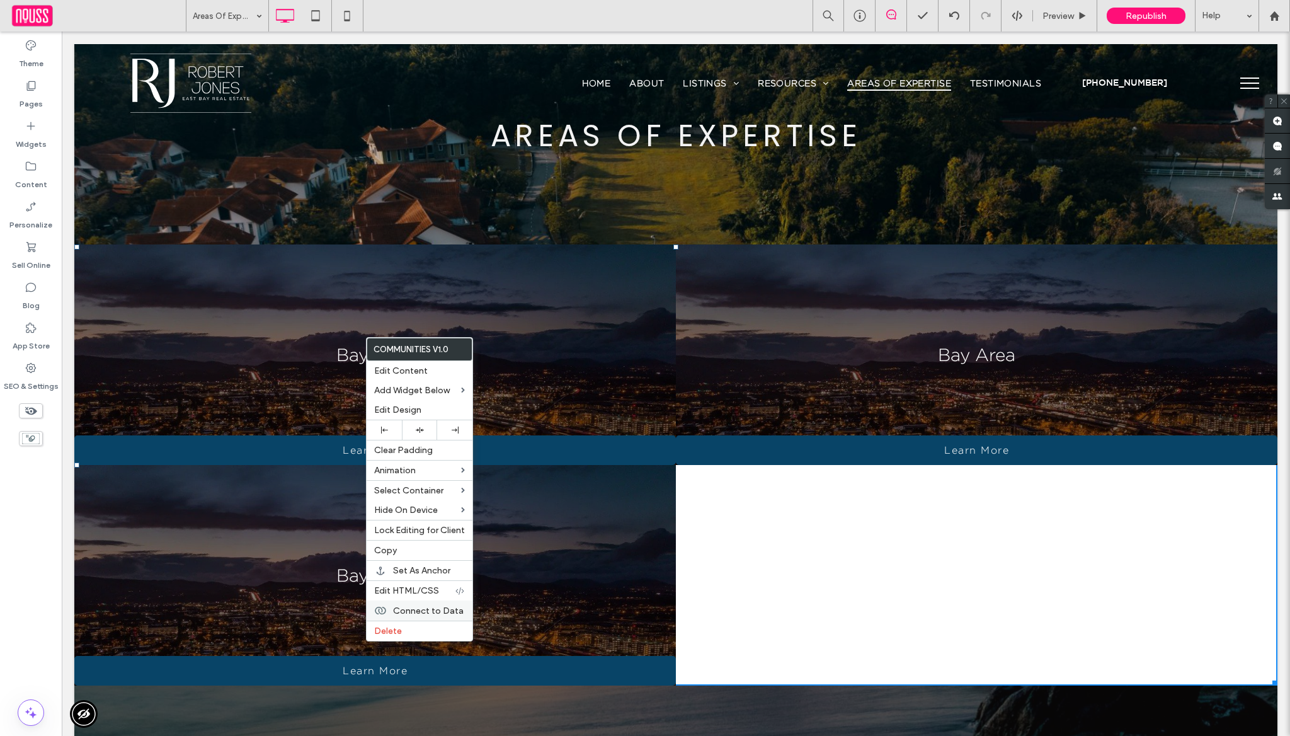
click at [442, 607] on span "Connect to Data" at bounding box center [428, 611] width 71 height 11
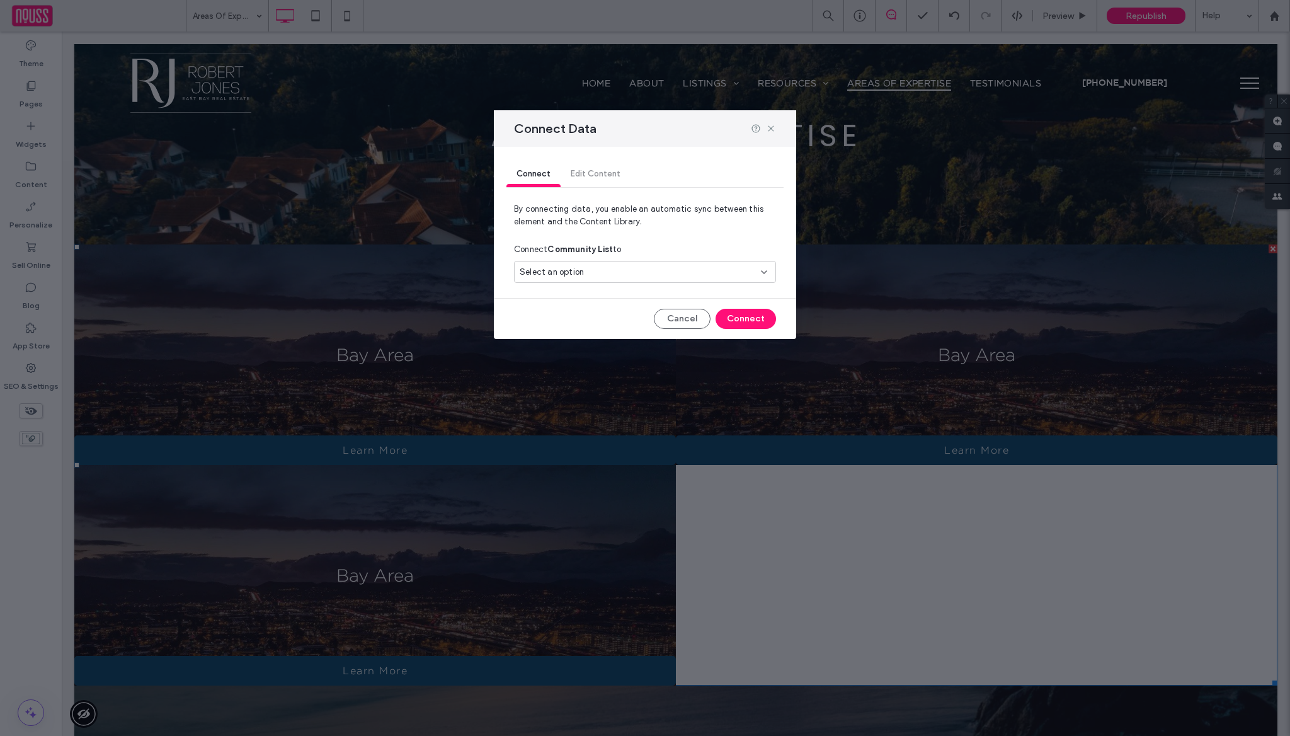
click at [597, 269] on div "Select an option" at bounding box center [638, 272] width 236 height 13
click at [603, 334] on div "Neighborhoods" at bounding box center [645, 338] width 261 height 22
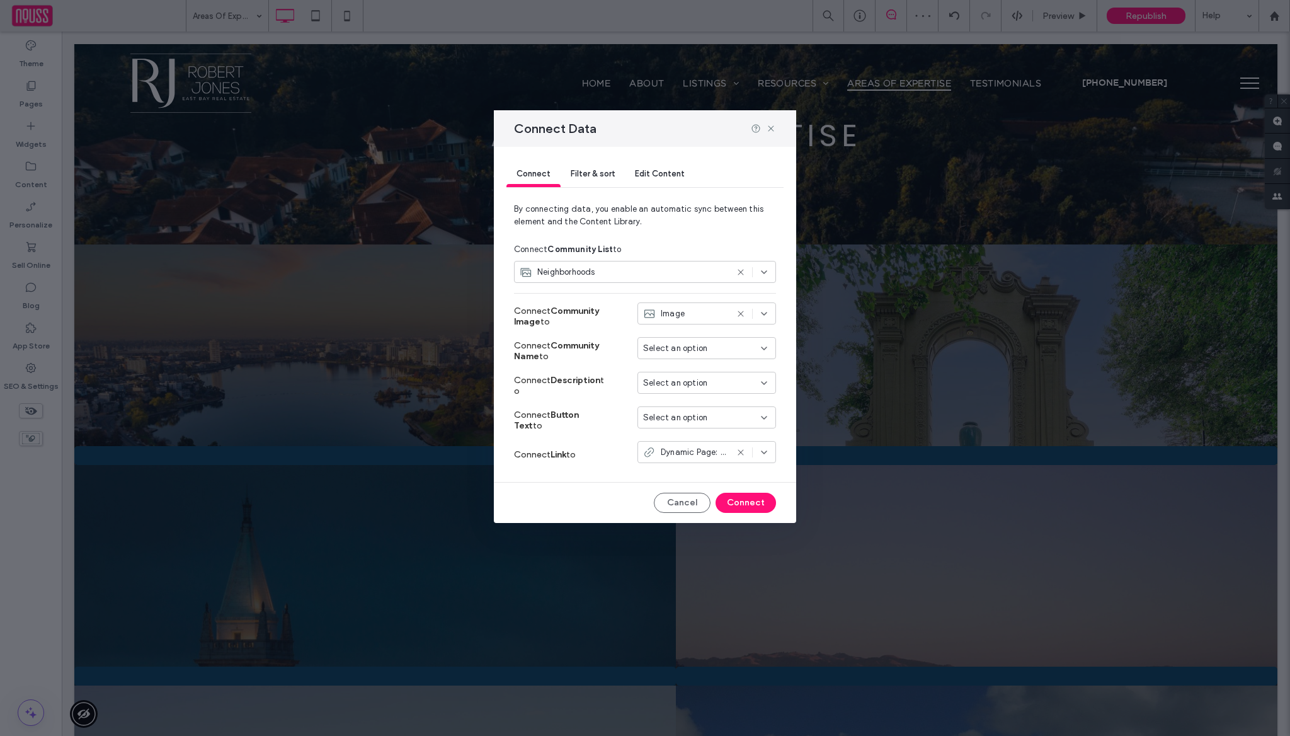
click at [679, 348] on span "Select an option" at bounding box center [675, 348] width 64 height 13
click at [694, 368] on div "Place" at bounding box center [706, 370] width 137 height 22
click at [705, 379] on span "Select an option" at bounding box center [675, 383] width 64 height 13
click at [711, 447] on div "Description" at bounding box center [706, 449] width 137 height 22
click at [694, 423] on span "Select an option" at bounding box center [675, 417] width 64 height 13
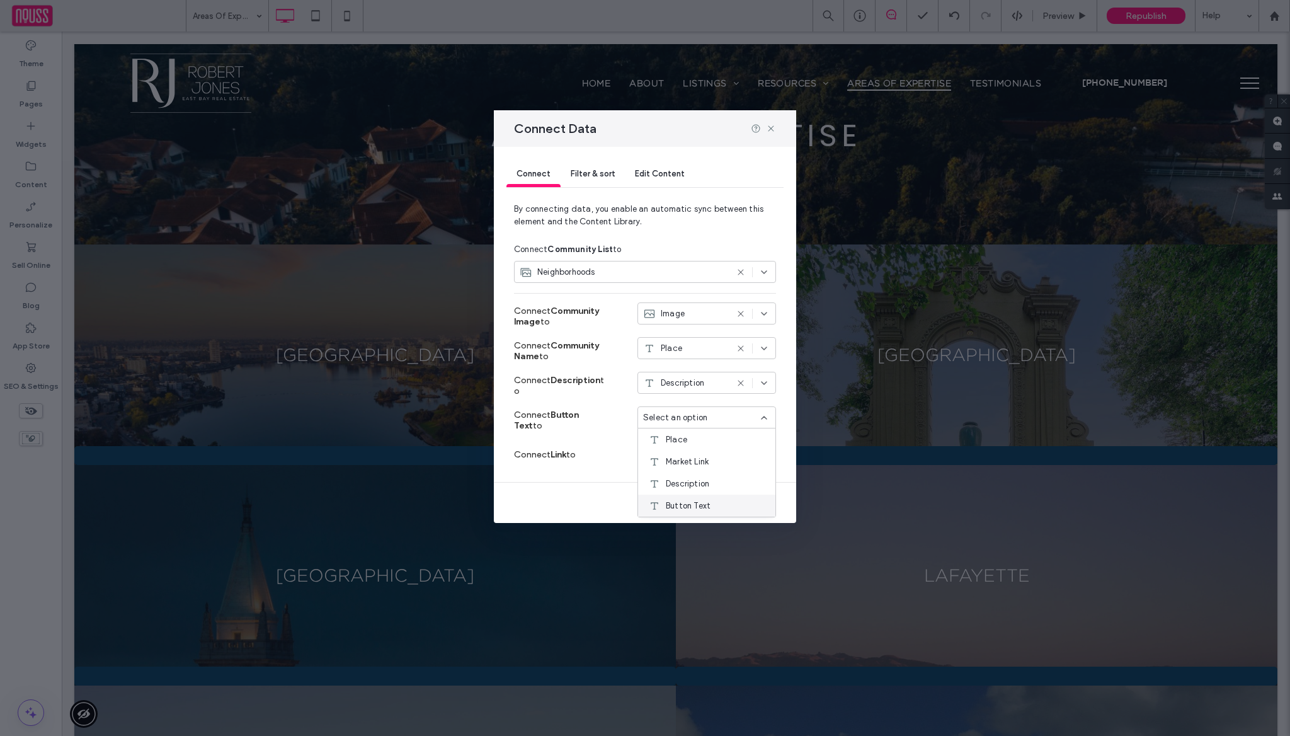
click at [717, 506] on div "Button Text" at bounding box center [706, 506] width 137 height 22
click at [750, 507] on button "Connect" at bounding box center [746, 503] width 60 height 20
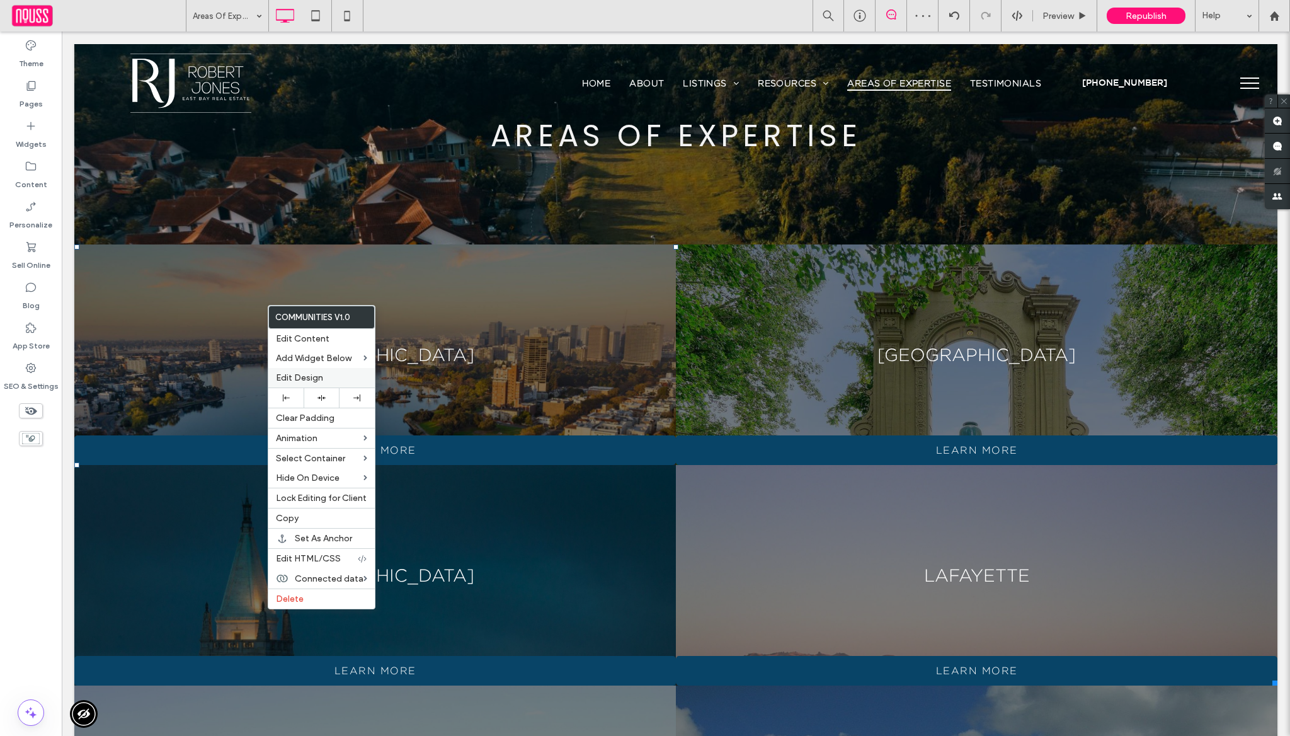
click at [328, 371] on div "Edit Design" at bounding box center [321, 378] width 106 height 20
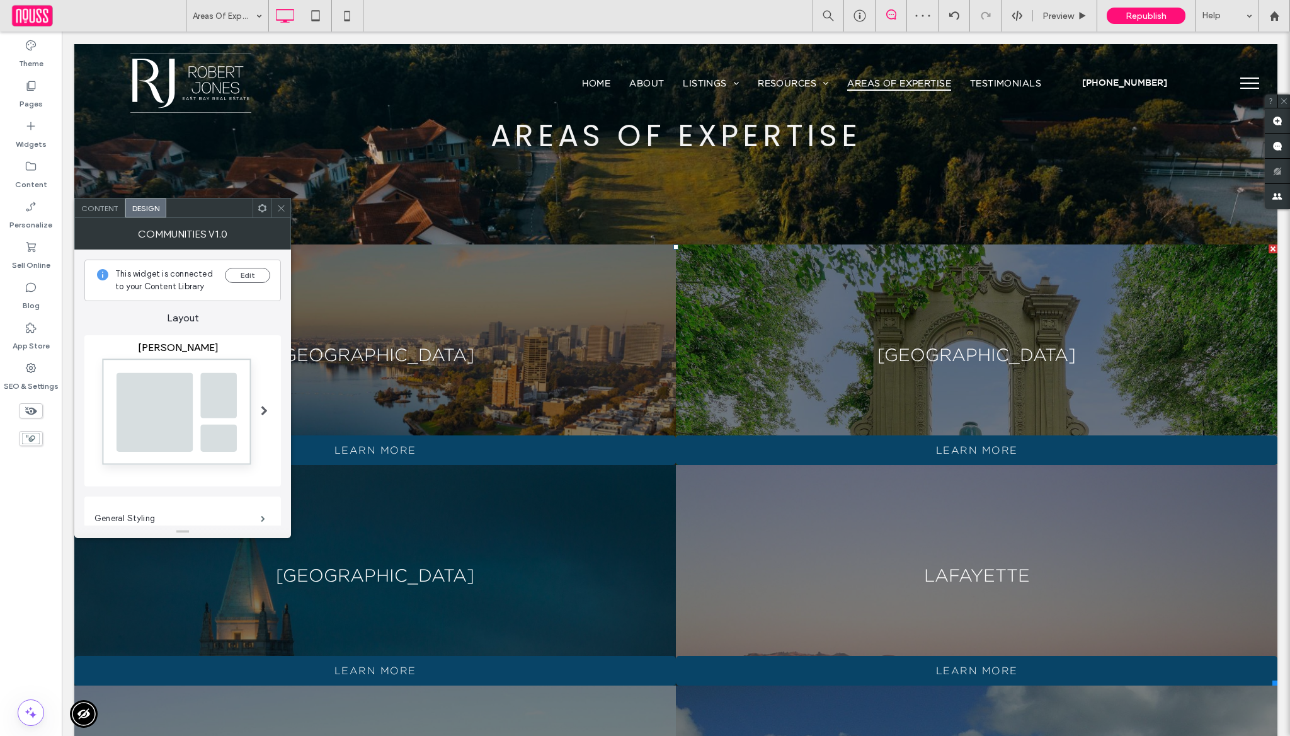
click at [261, 414] on span at bounding box center [264, 411] width 7 height 10
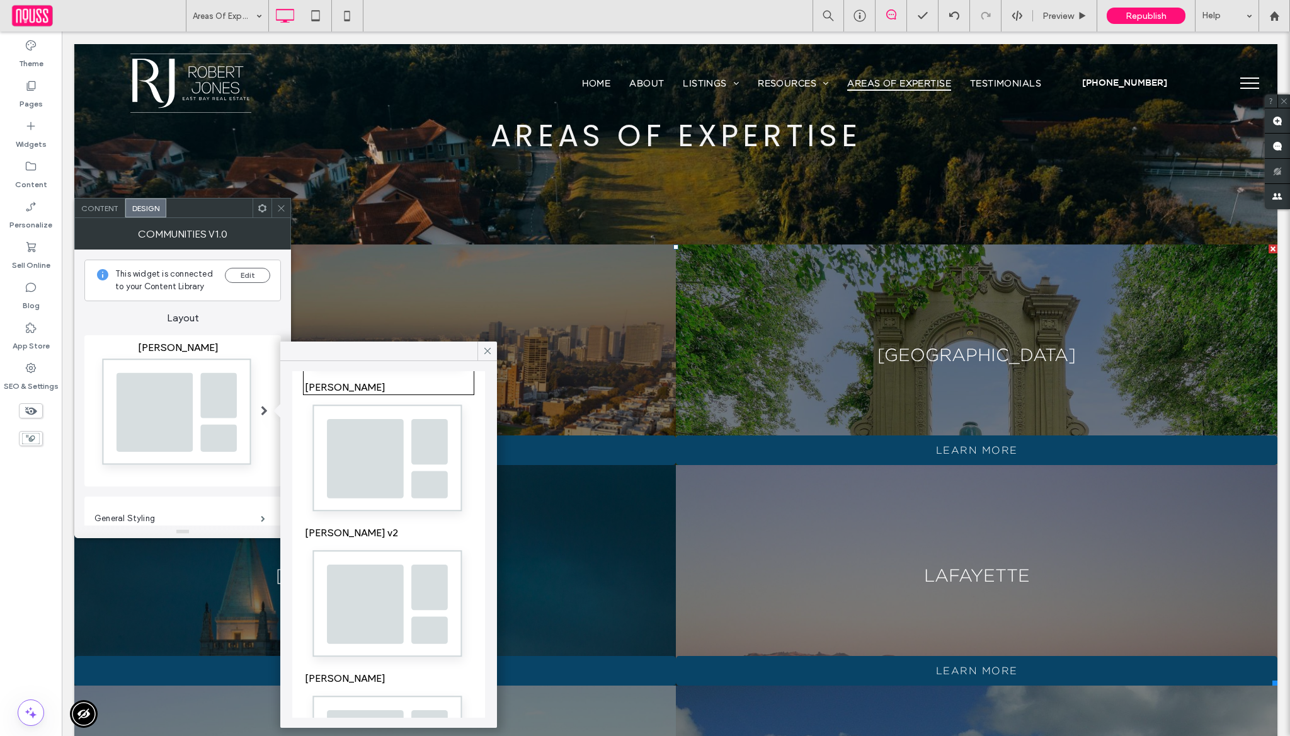
scroll to position [423, 0]
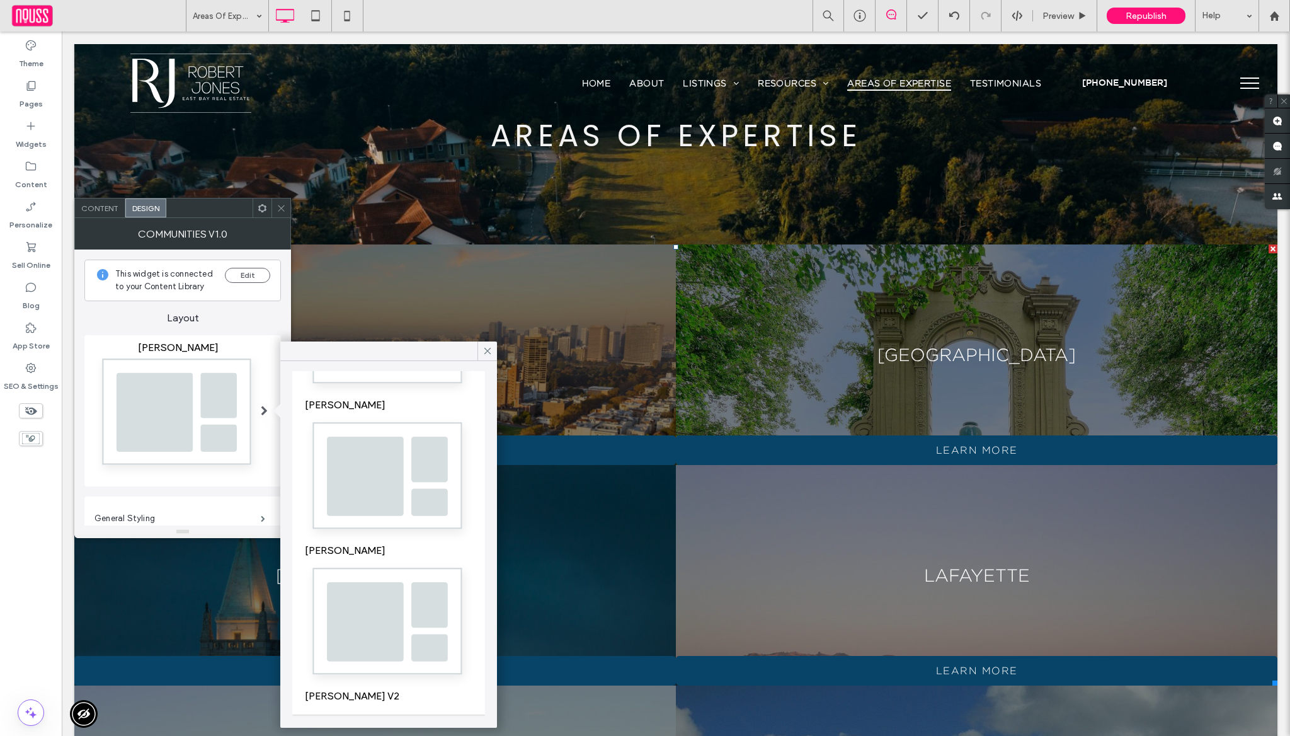
click at [367, 612] on img at bounding box center [389, 625] width 168 height 125
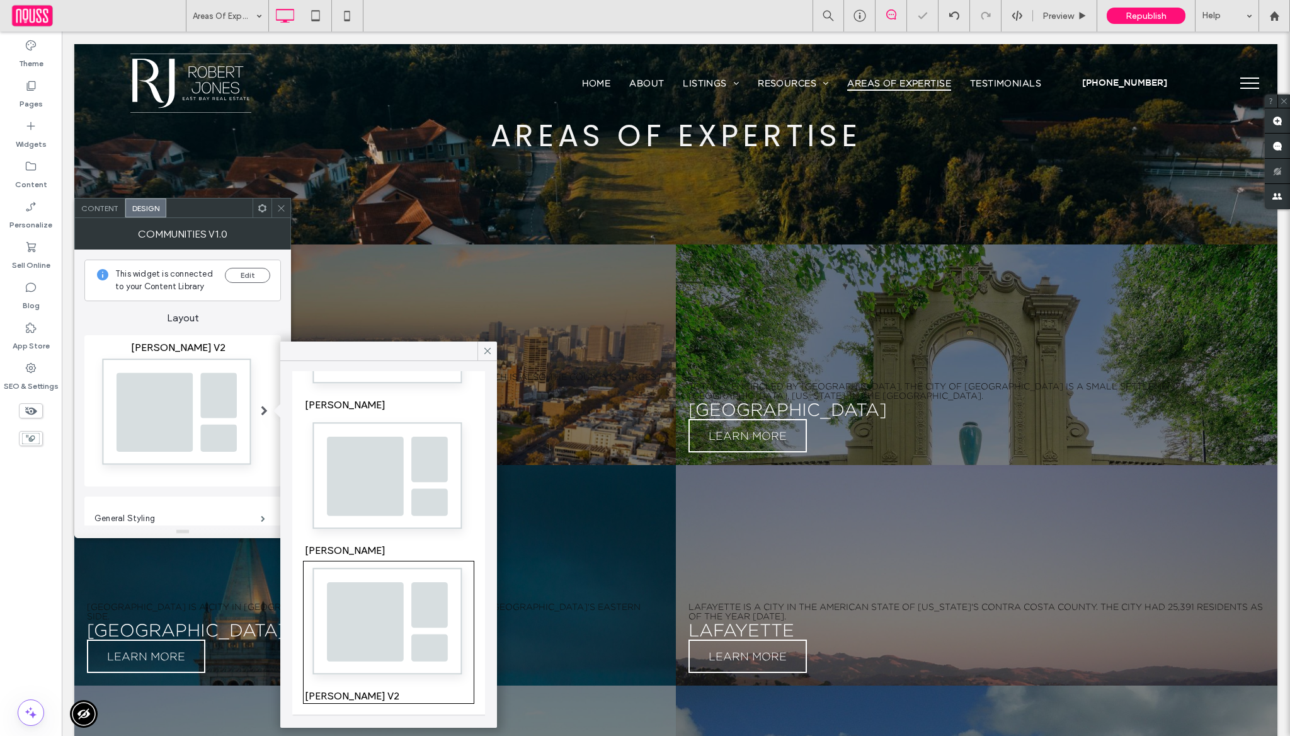
click at [282, 210] on icon at bounding box center [281, 208] width 9 height 9
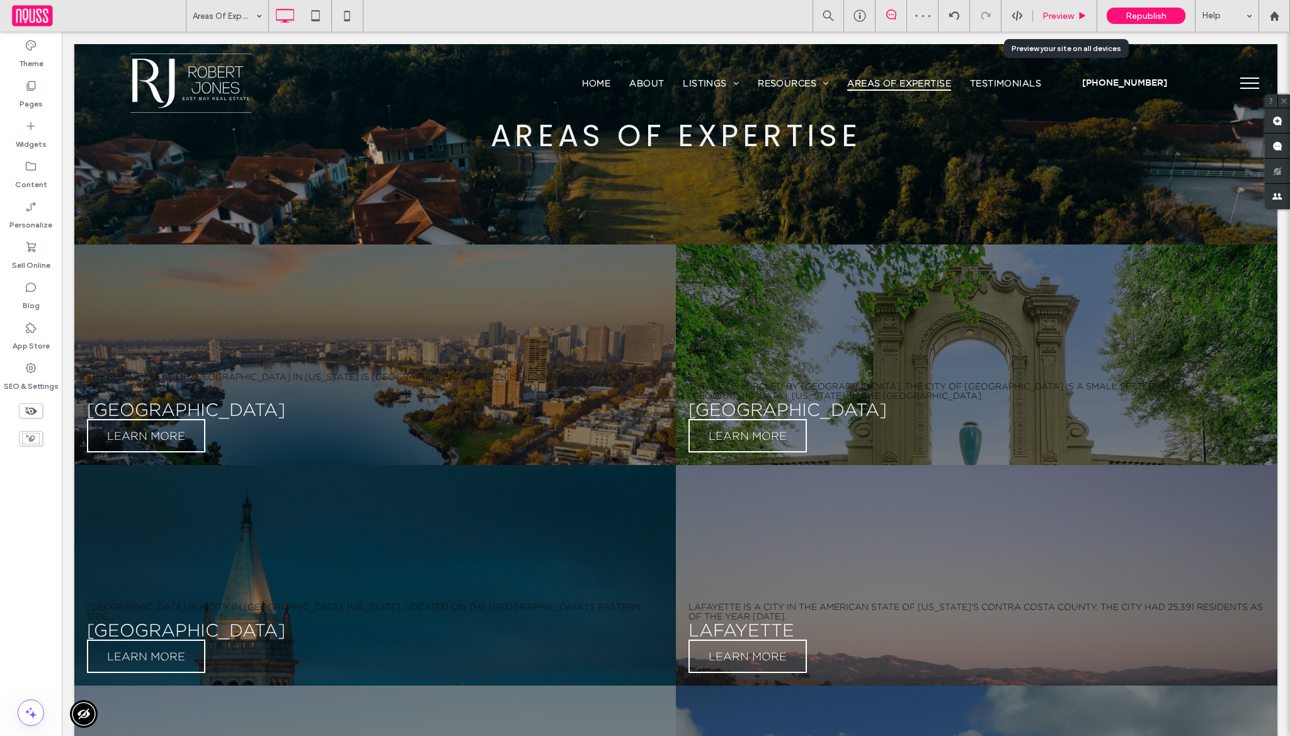
click at [1062, 9] on div "Preview" at bounding box center [1065, 16] width 64 height 32
click at [1054, 21] on div "Preview" at bounding box center [1065, 16] width 64 height 32
click at [1055, 15] on span "Preview" at bounding box center [1059, 16] width 32 height 11
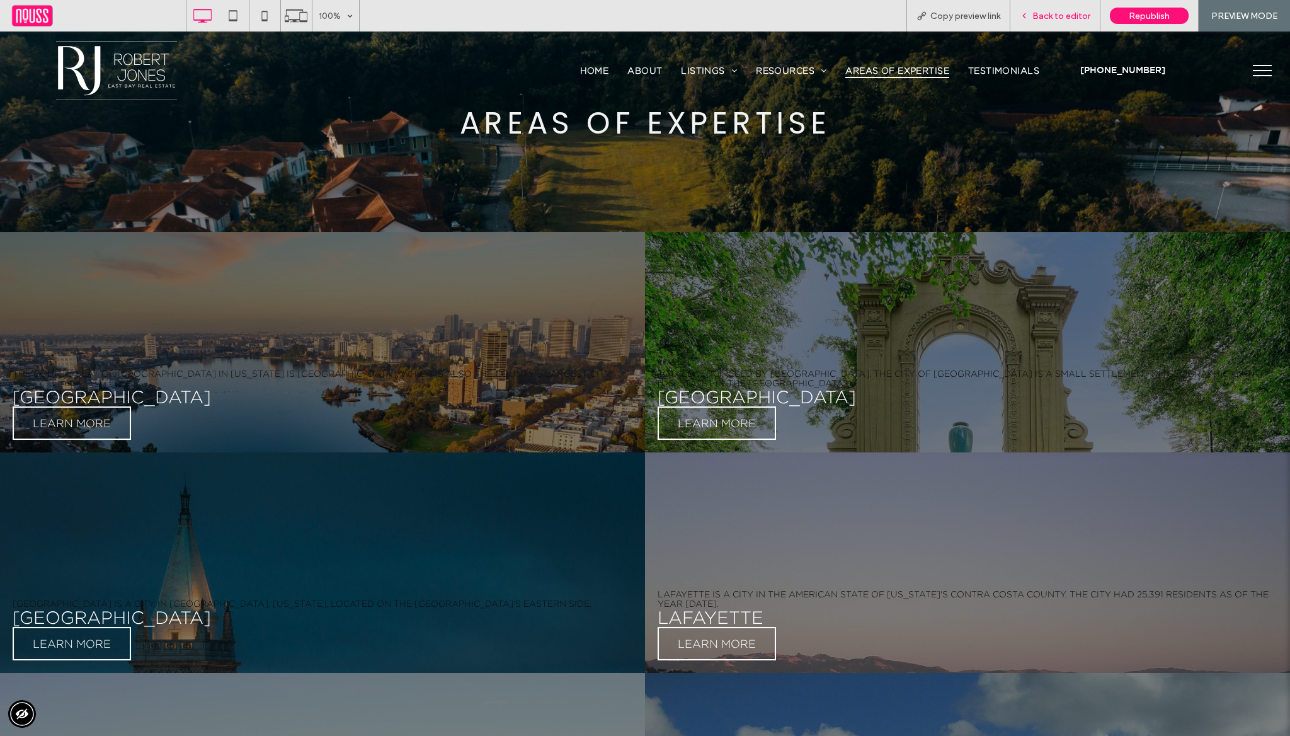
click at [1056, 11] on span "Back to editor" at bounding box center [1062, 16] width 58 height 11
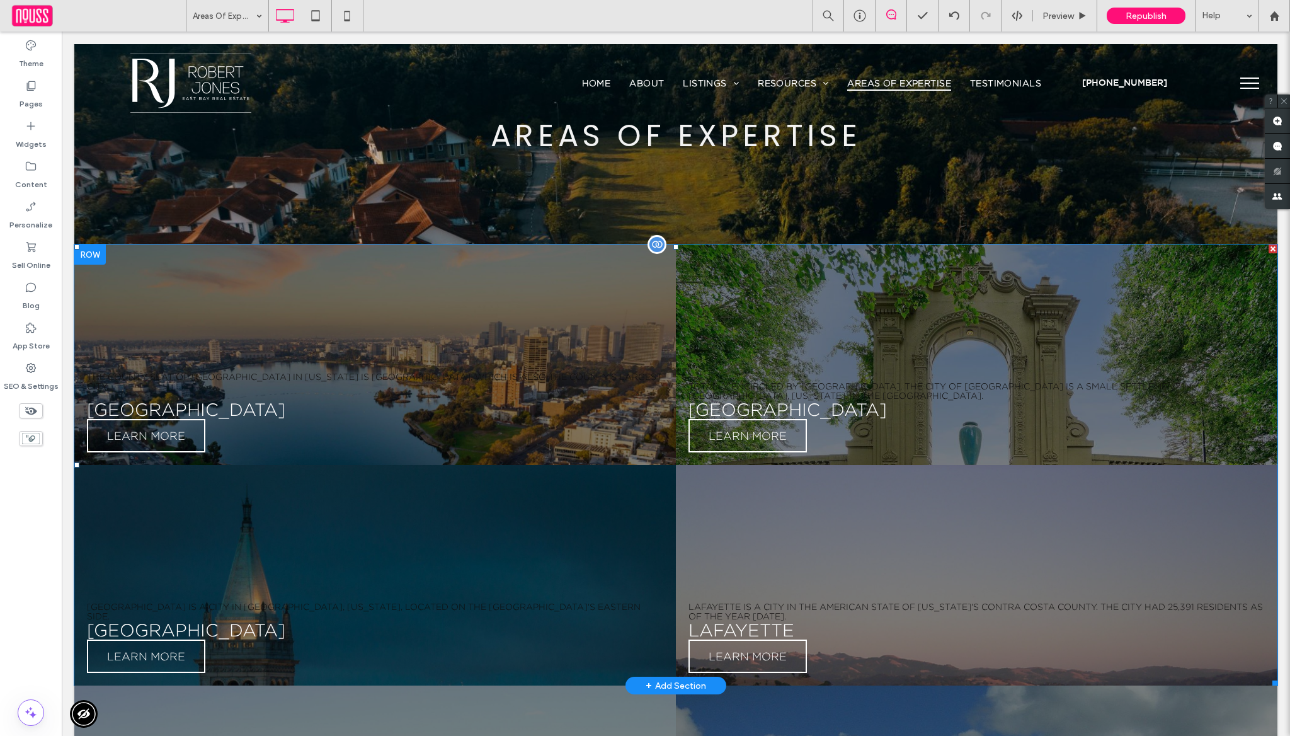
click at [408, 374] on span at bounding box center [676, 464] width 1204 height 441
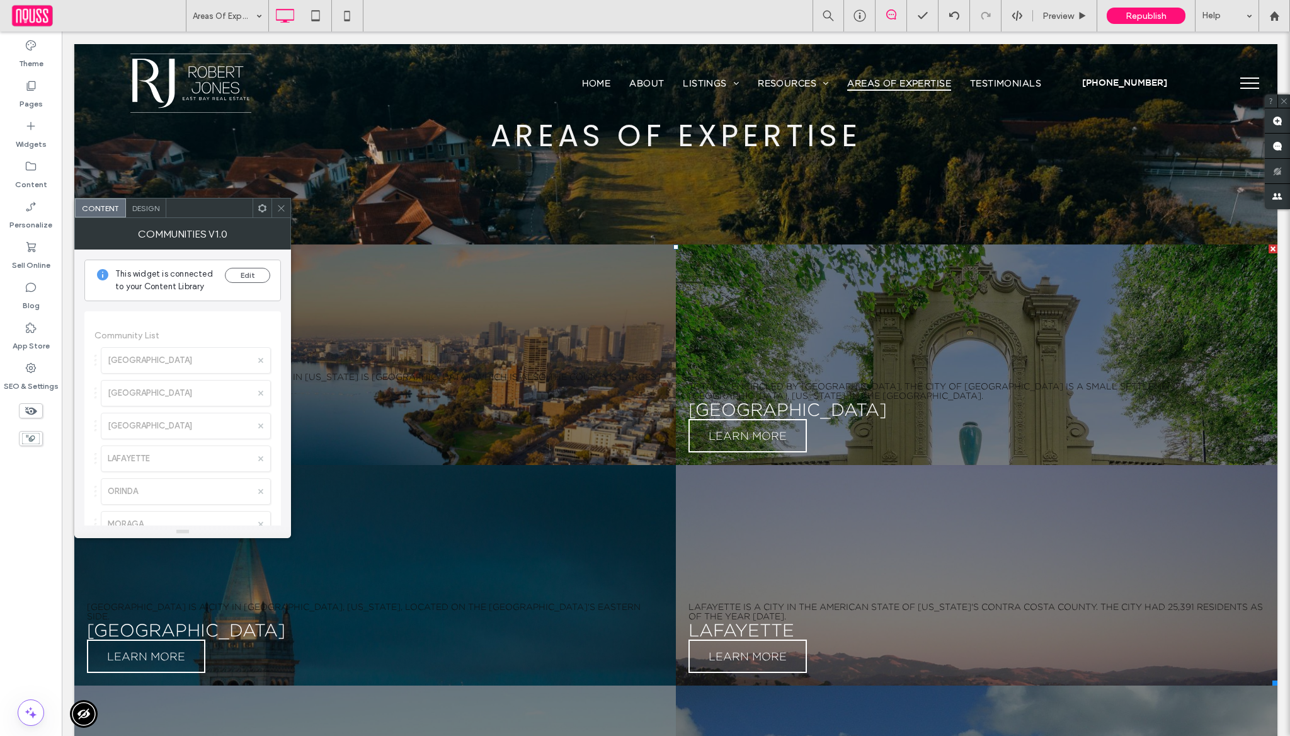
click at [145, 208] on span "Design" at bounding box center [145, 208] width 27 height 9
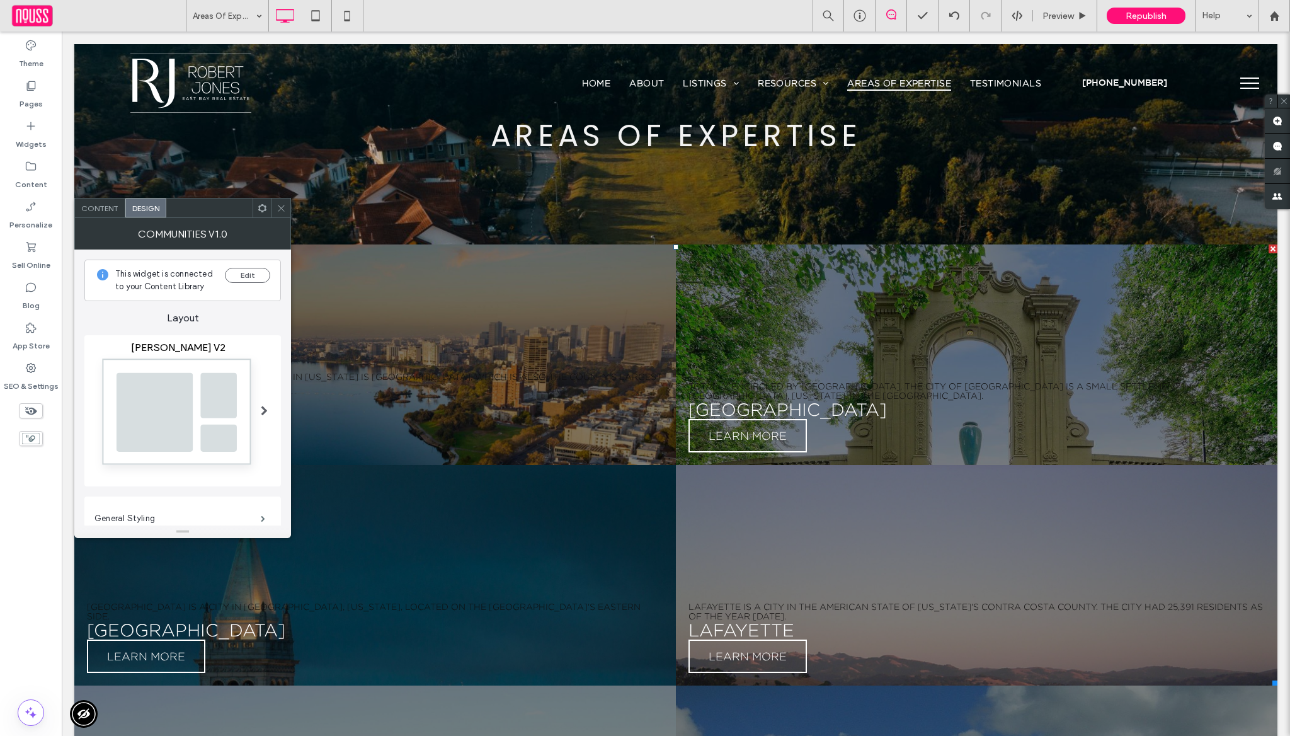
click at [245, 428] on img at bounding box center [178, 415] width 167 height 124
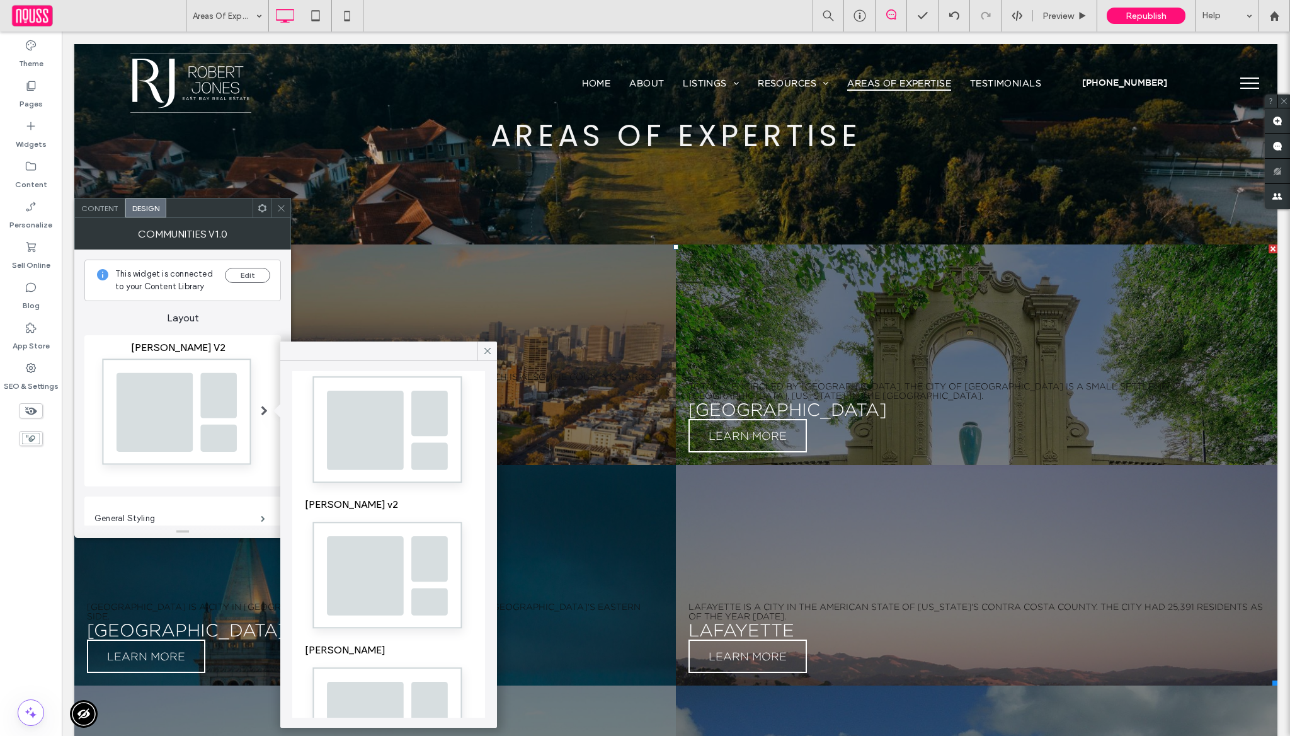
scroll to position [423, 0]
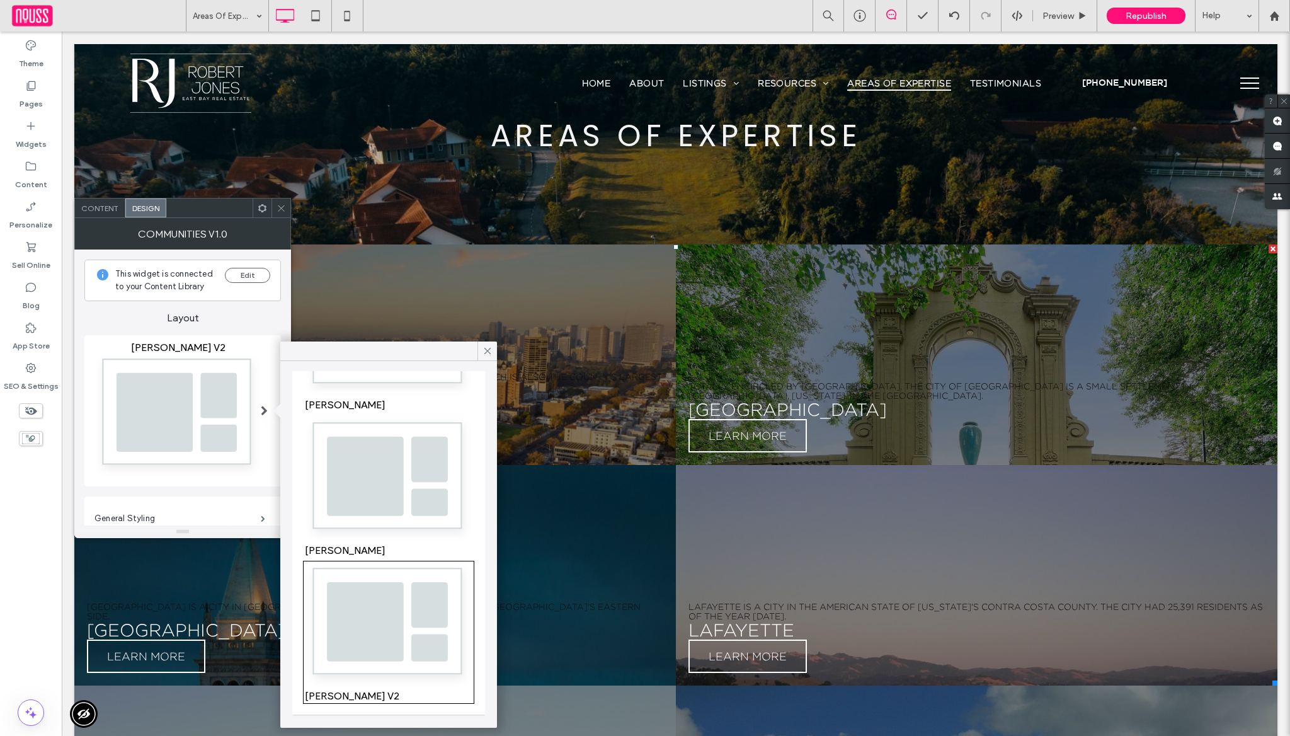
click at [380, 477] on img at bounding box center [389, 479] width 168 height 125
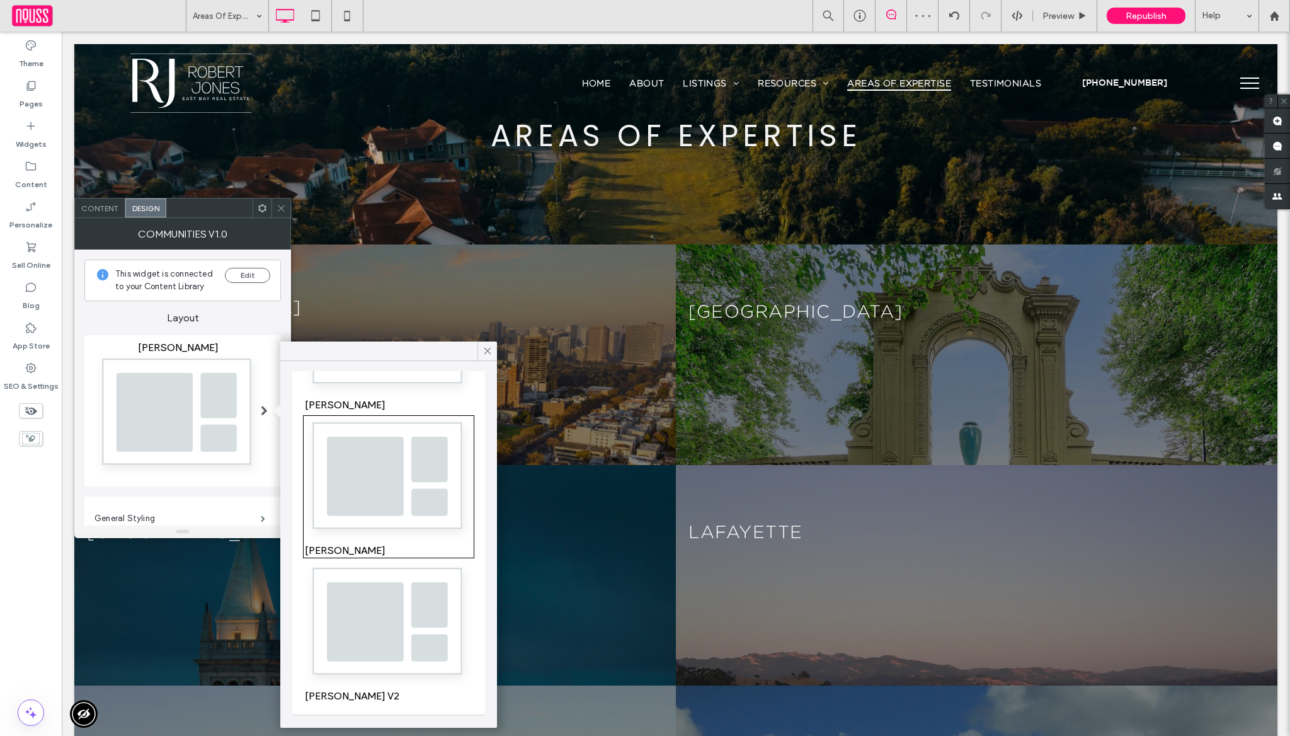
click at [281, 208] on use at bounding box center [281, 208] width 6 height 6
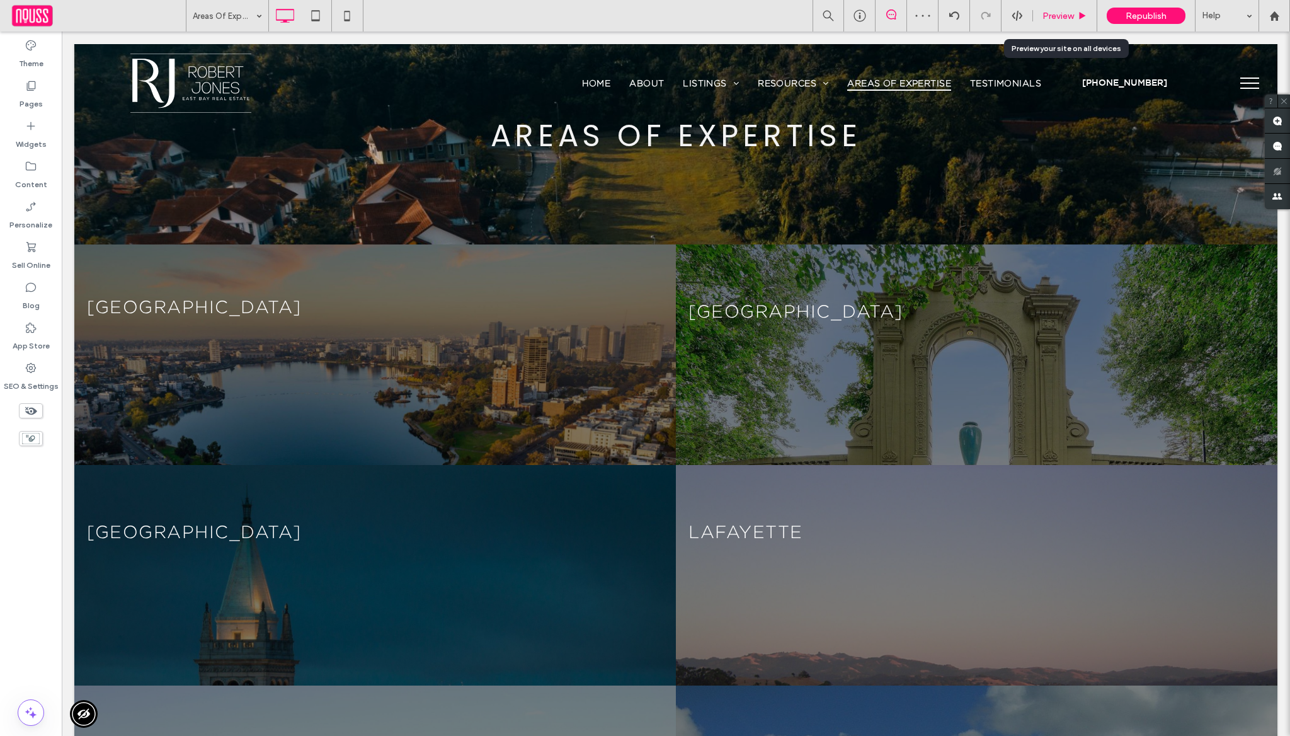
click at [1065, 23] on div "Preview" at bounding box center [1065, 16] width 64 height 32
click at [1043, 20] on span "Preview" at bounding box center [1059, 16] width 32 height 11
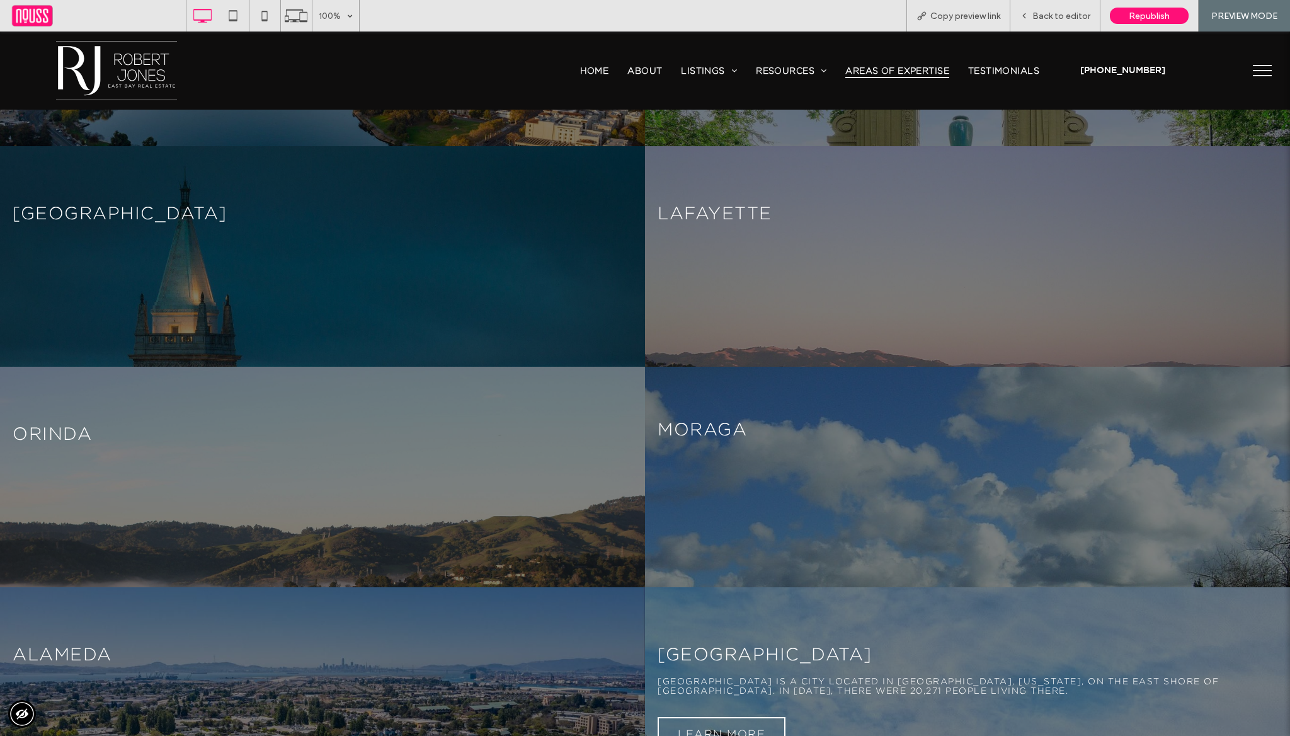
scroll to position [740, 0]
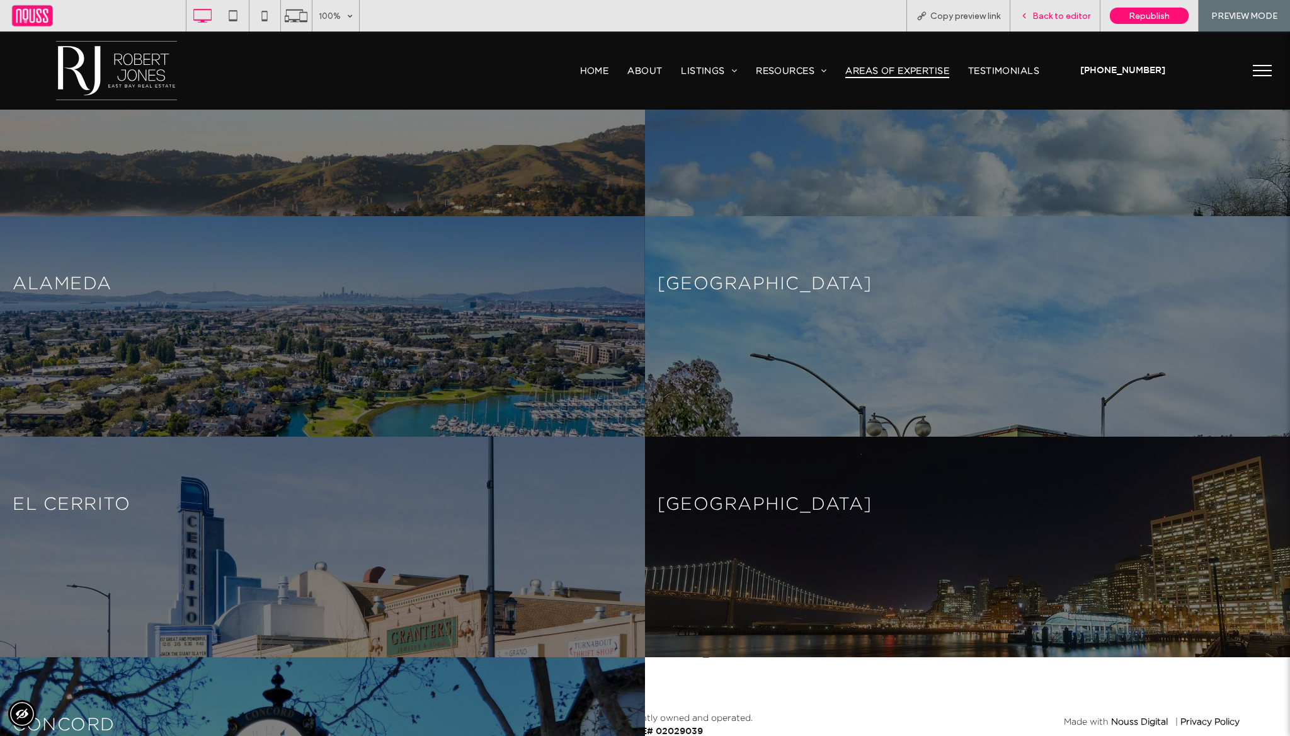
click at [1054, 17] on span "Back to editor" at bounding box center [1062, 16] width 58 height 11
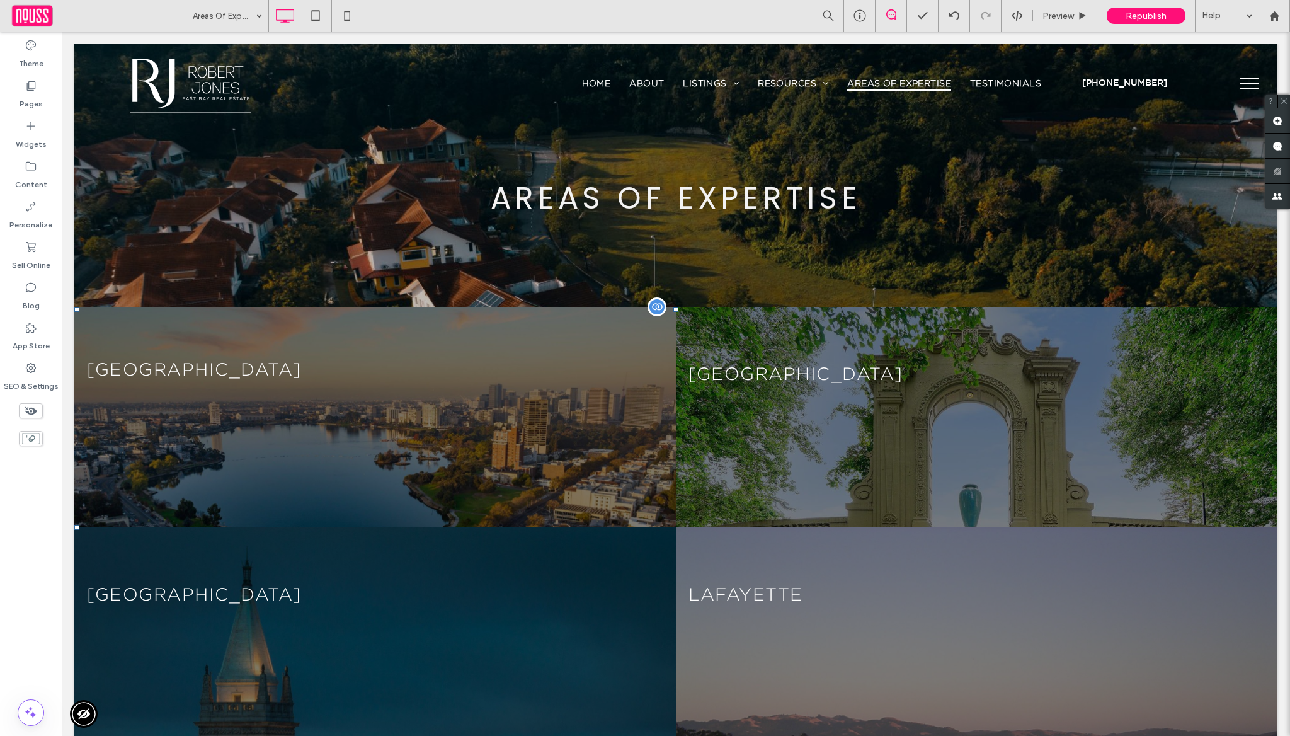
drag, startPoint x: 237, startPoint y: 369, endPoint x: 313, endPoint y: 413, distance: 87.5
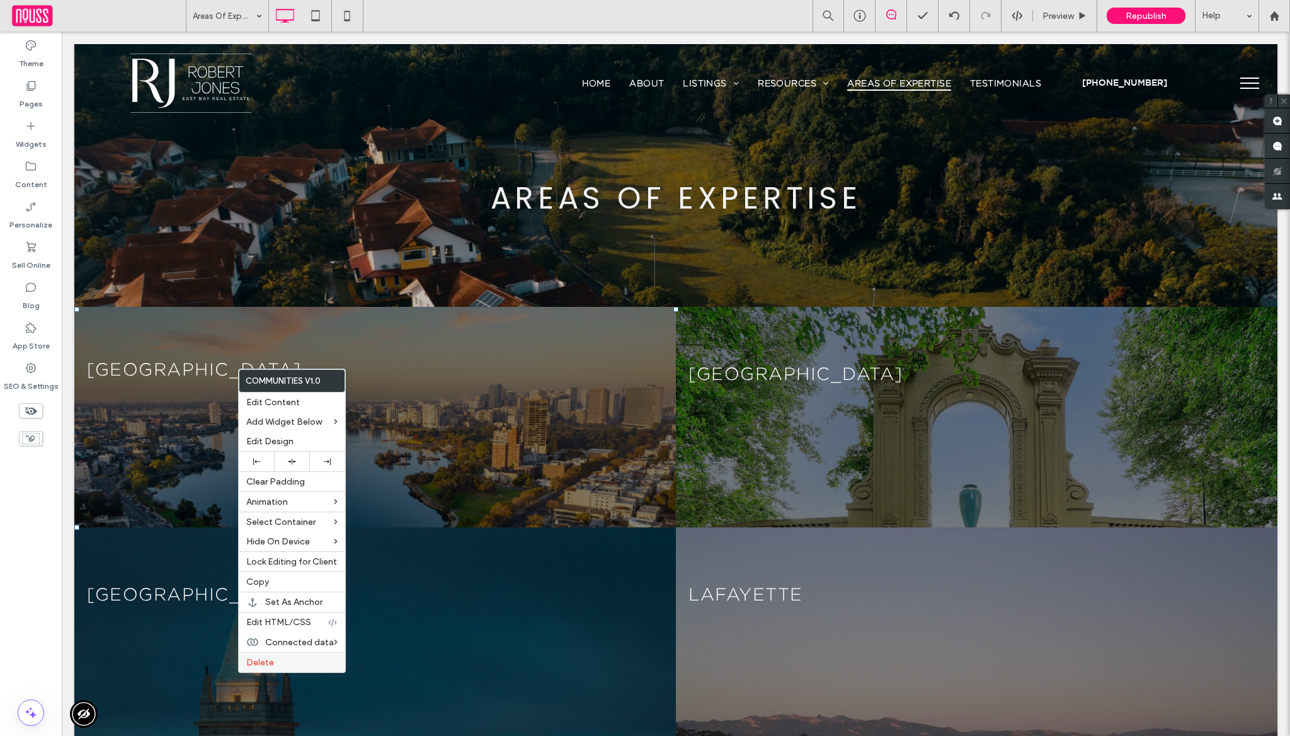
click at [300, 660] on label "Delete" at bounding box center [291, 662] width 91 height 11
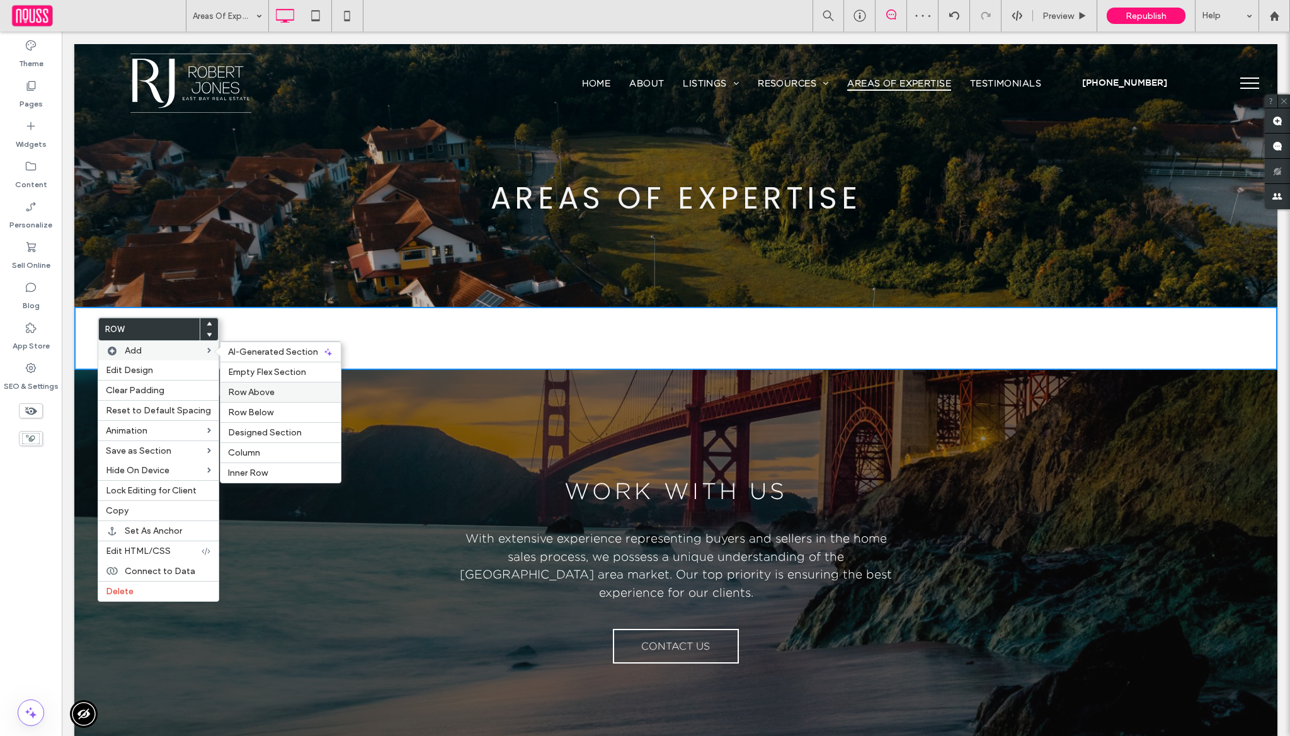
click at [245, 393] on span "Row Above" at bounding box center [251, 392] width 47 height 11
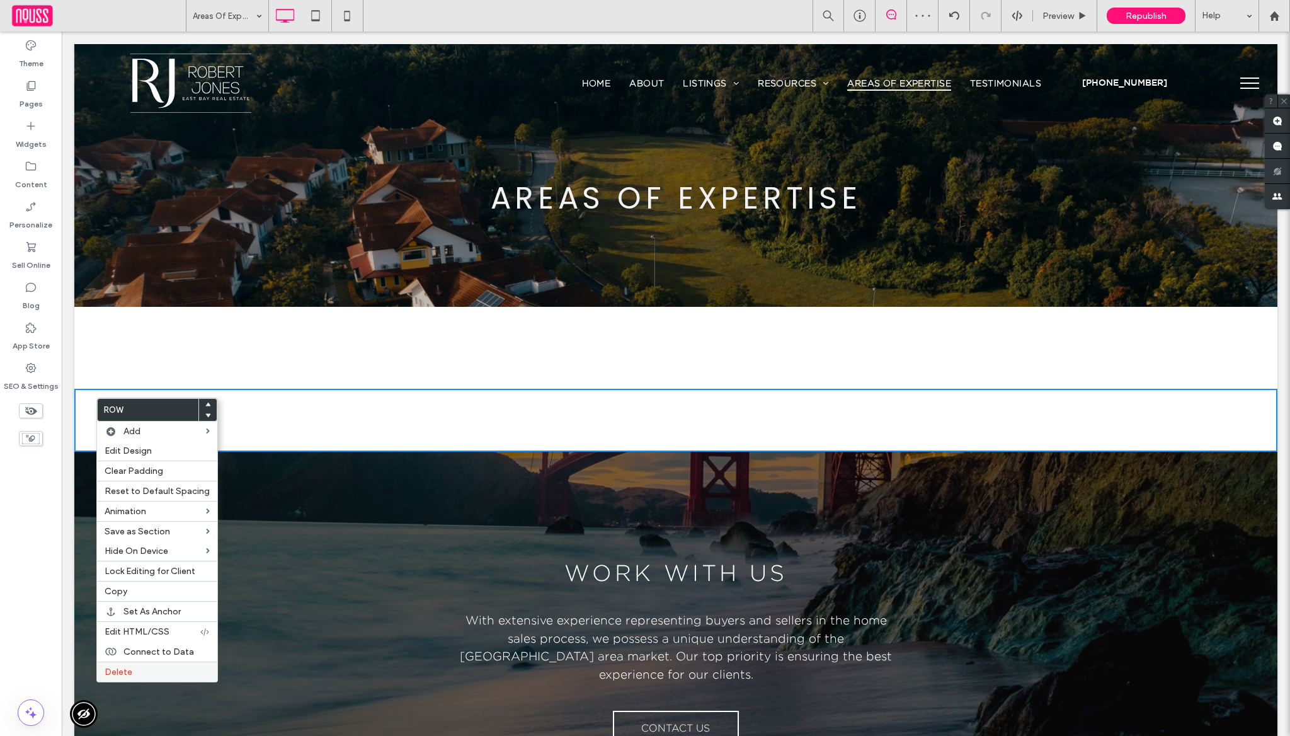
click at [131, 676] on span "Delete" at bounding box center [119, 672] width 28 height 11
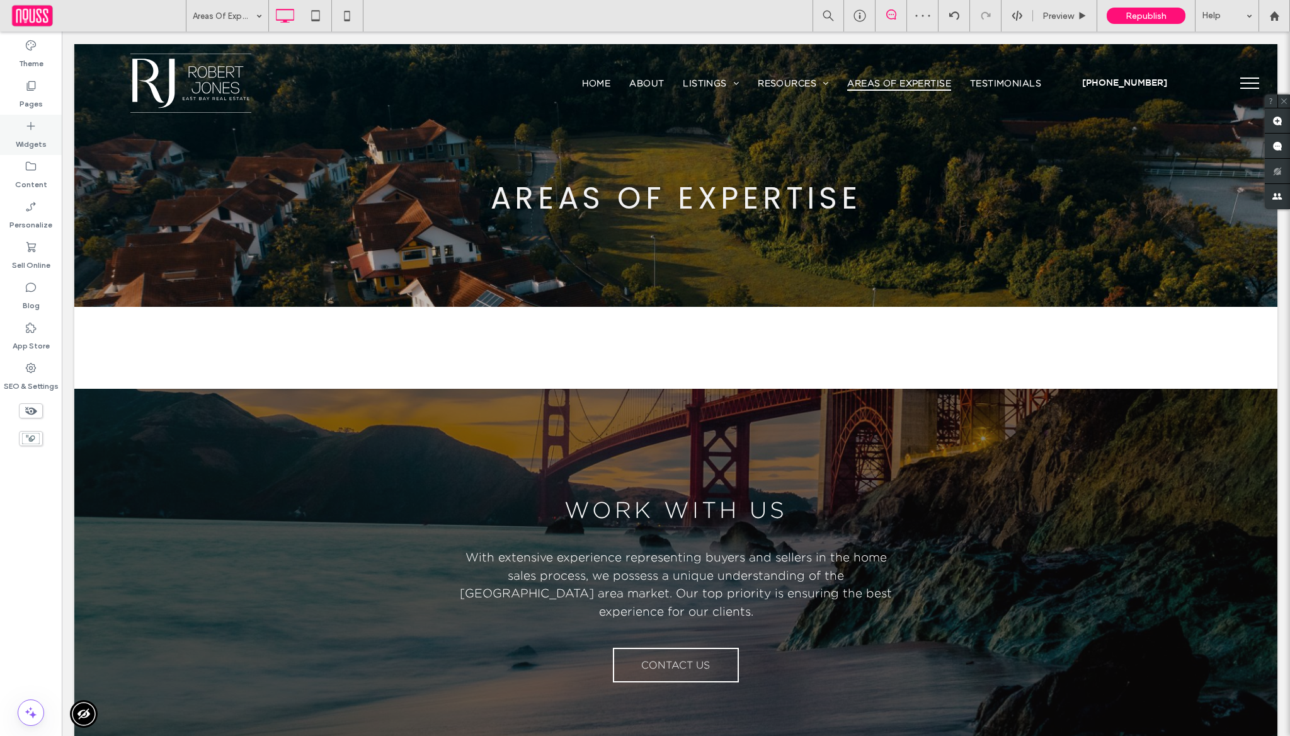
click at [31, 128] on use at bounding box center [31, 126] width 8 height 8
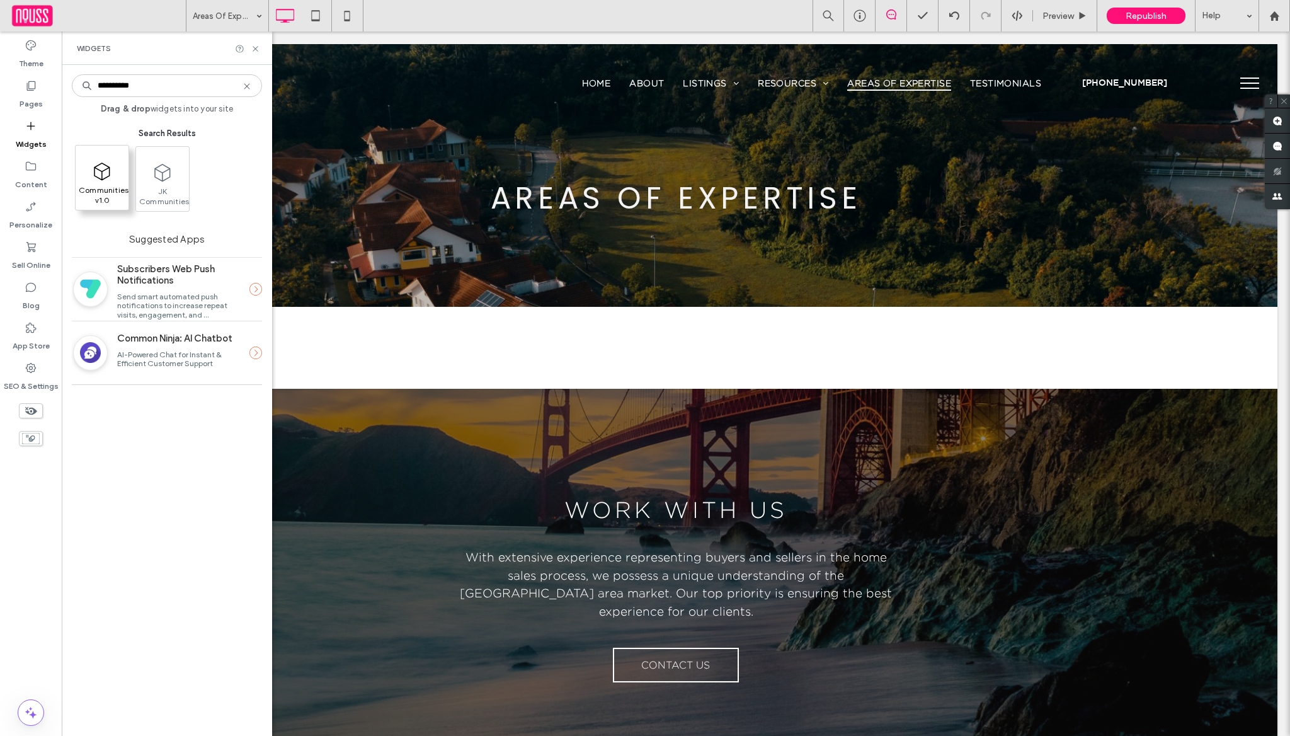
type input "**********"
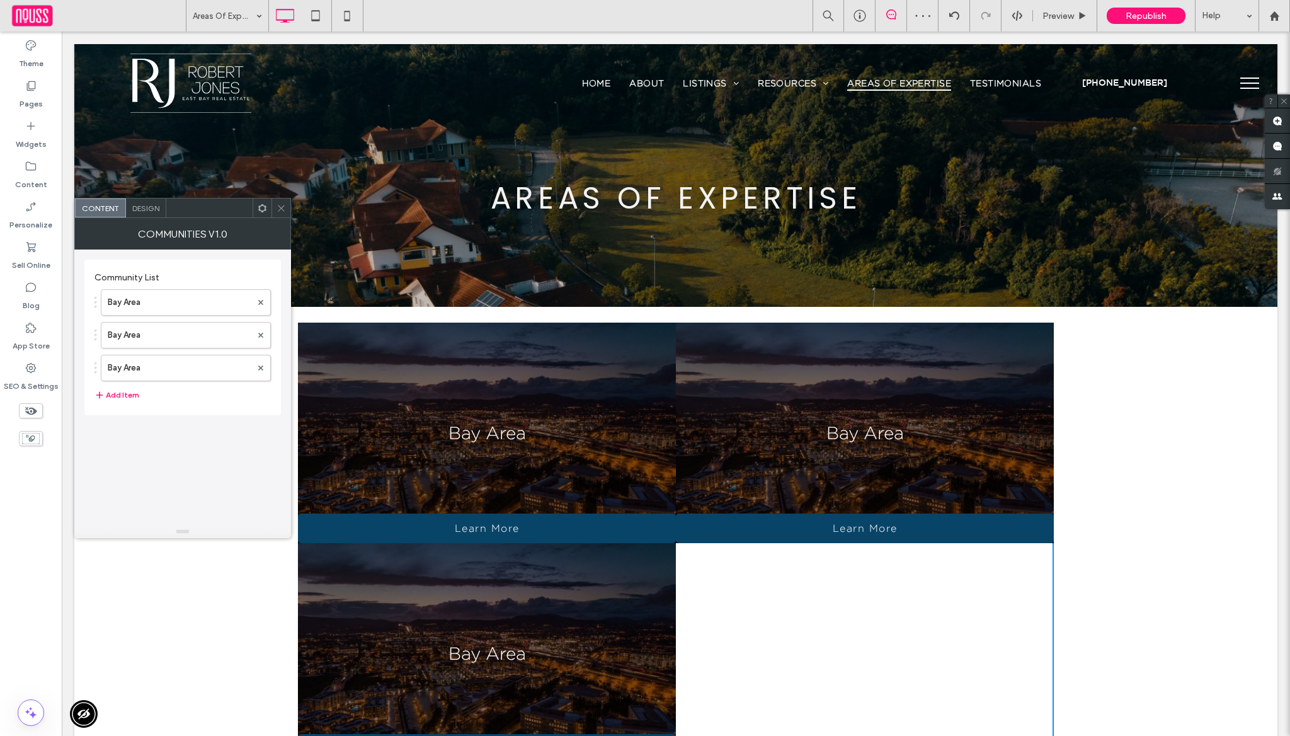
click at [280, 207] on use at bounding box center [281, 208] width 6 height 6
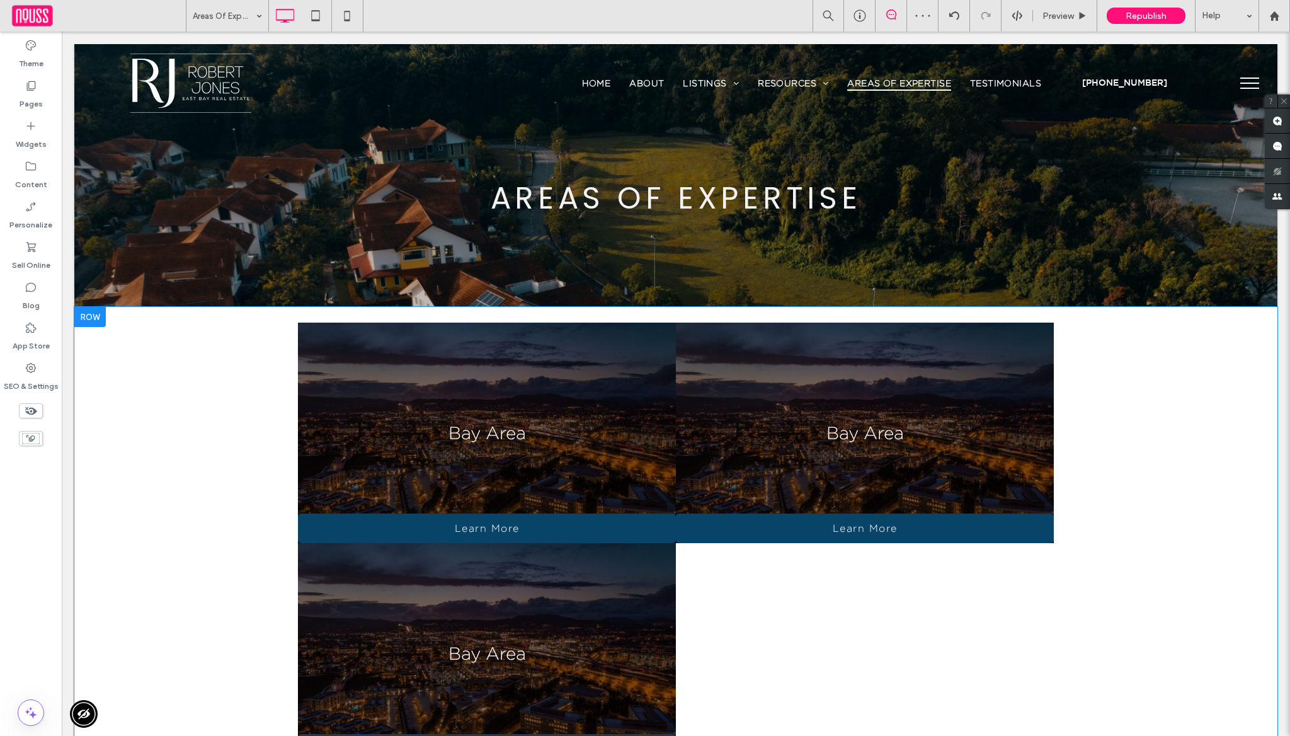
click at [176, 403] on div "Click To Paste Click To Paste Bay Area Learn More Bay Area Learn More Bay Area …" at bounding box center [676, 540] width 1204 height 466
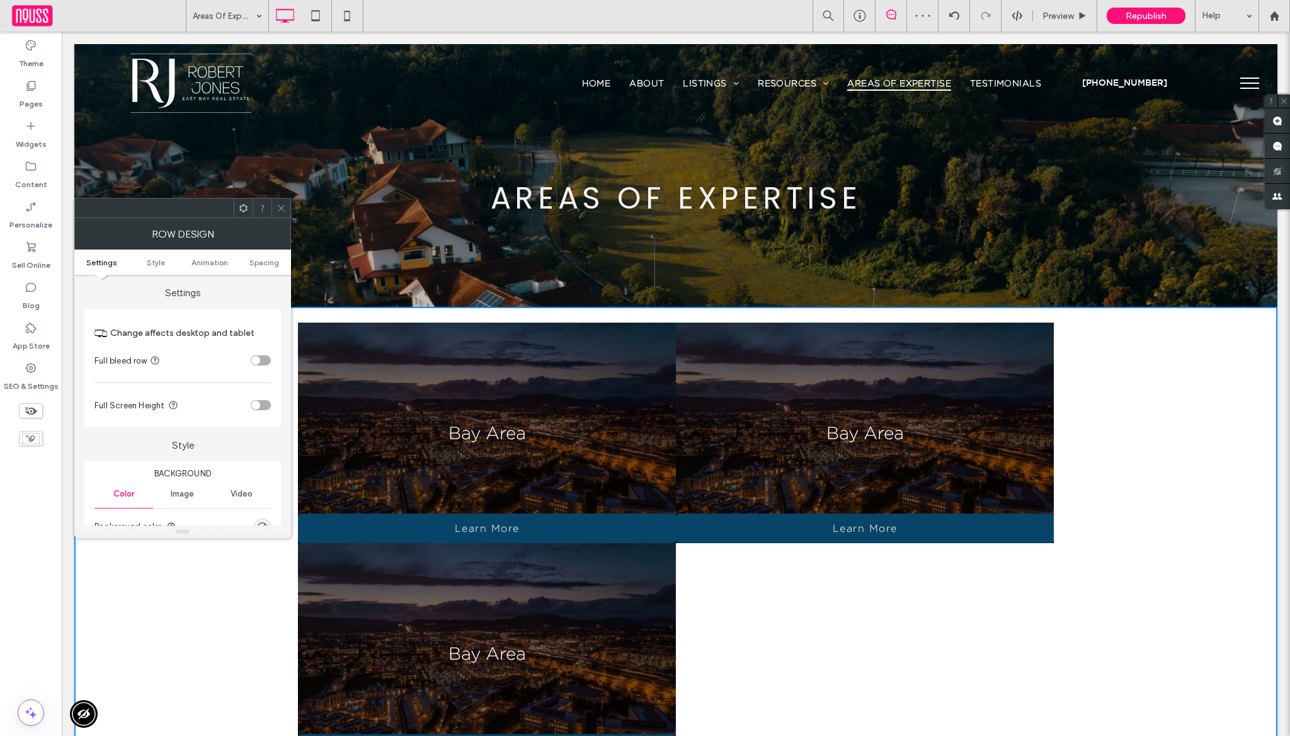
click at [258, 364] on div "toggle" at bounding box center [261, 360] width 20 height 10
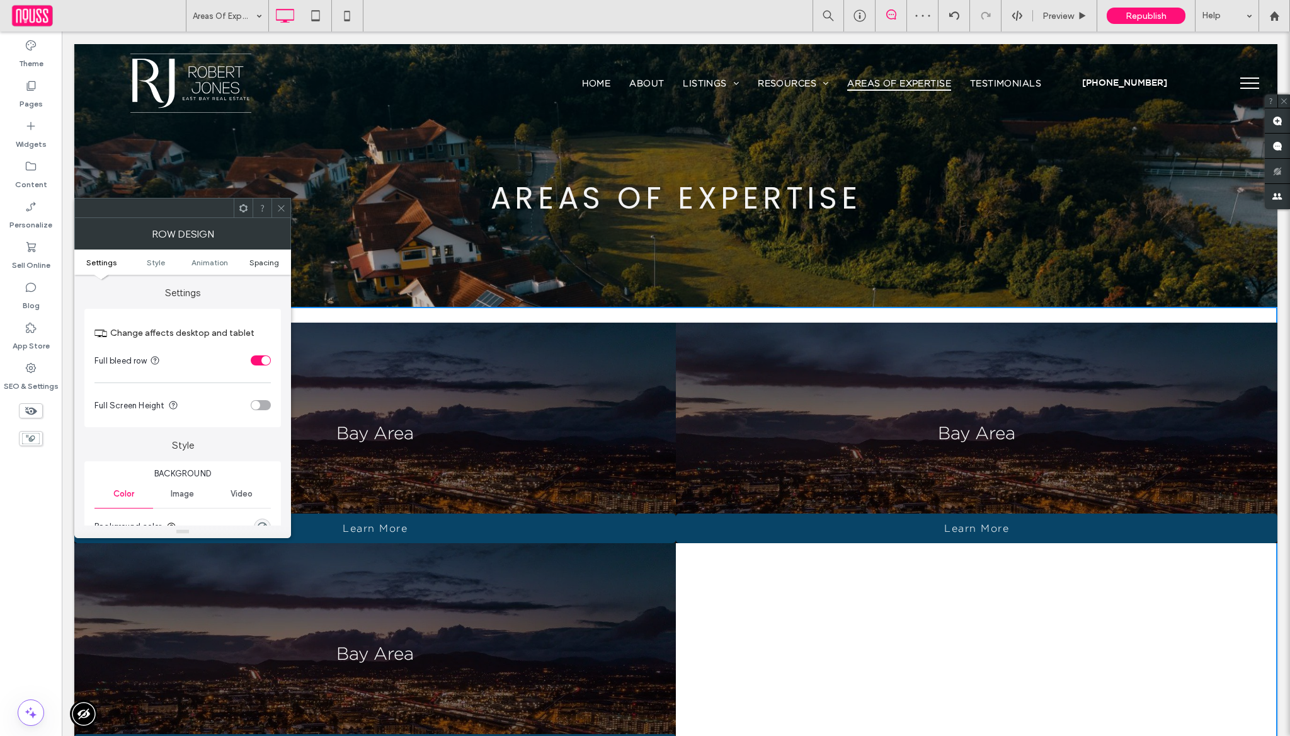
click at [270, 260] on span "Spacing" at bounding box center [265, 262] width 30 height 9
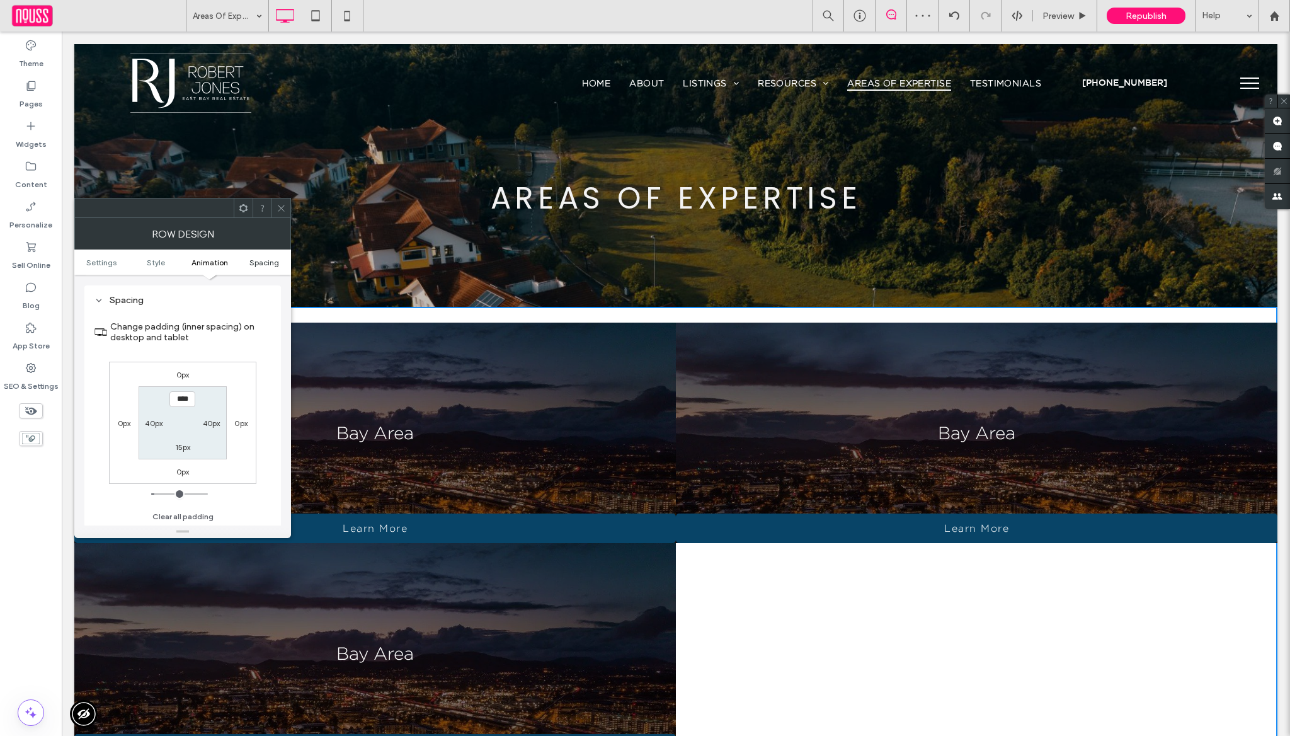
scroll to position [401, 0]
type input "*"
type input "**"
type input "*"
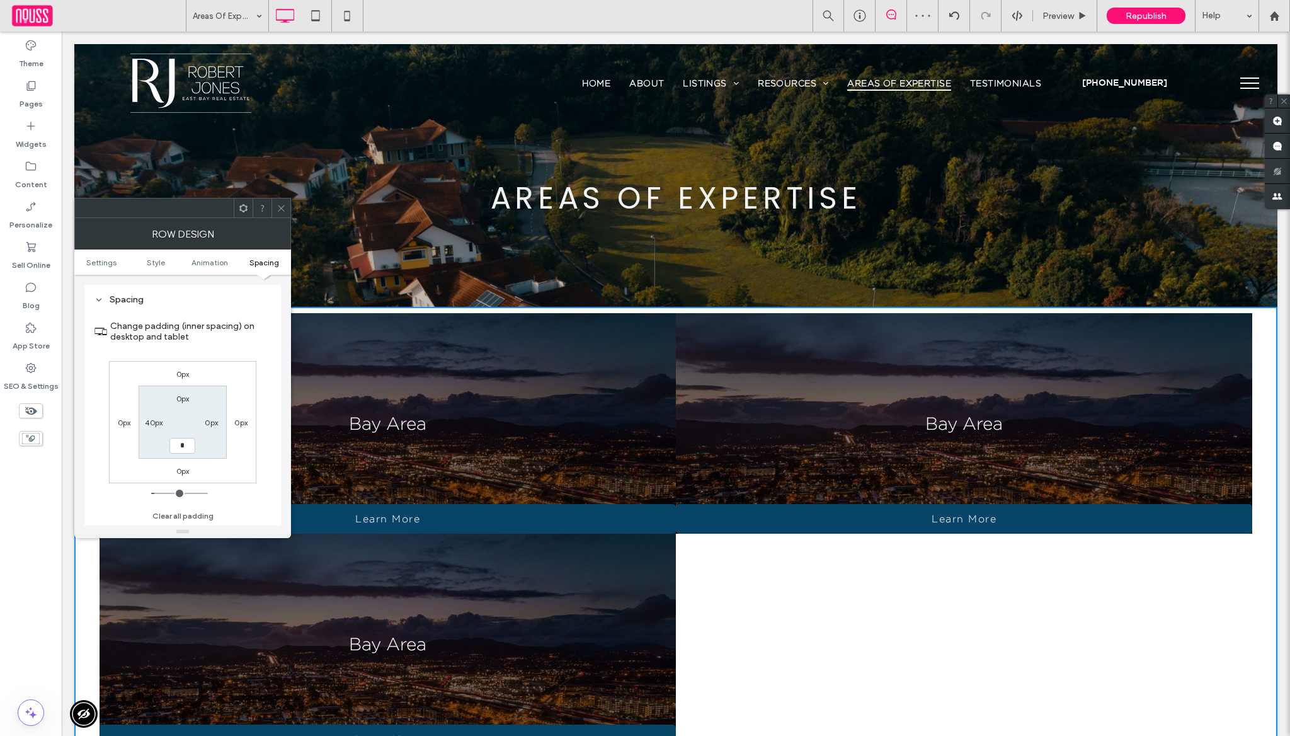
type input "*"
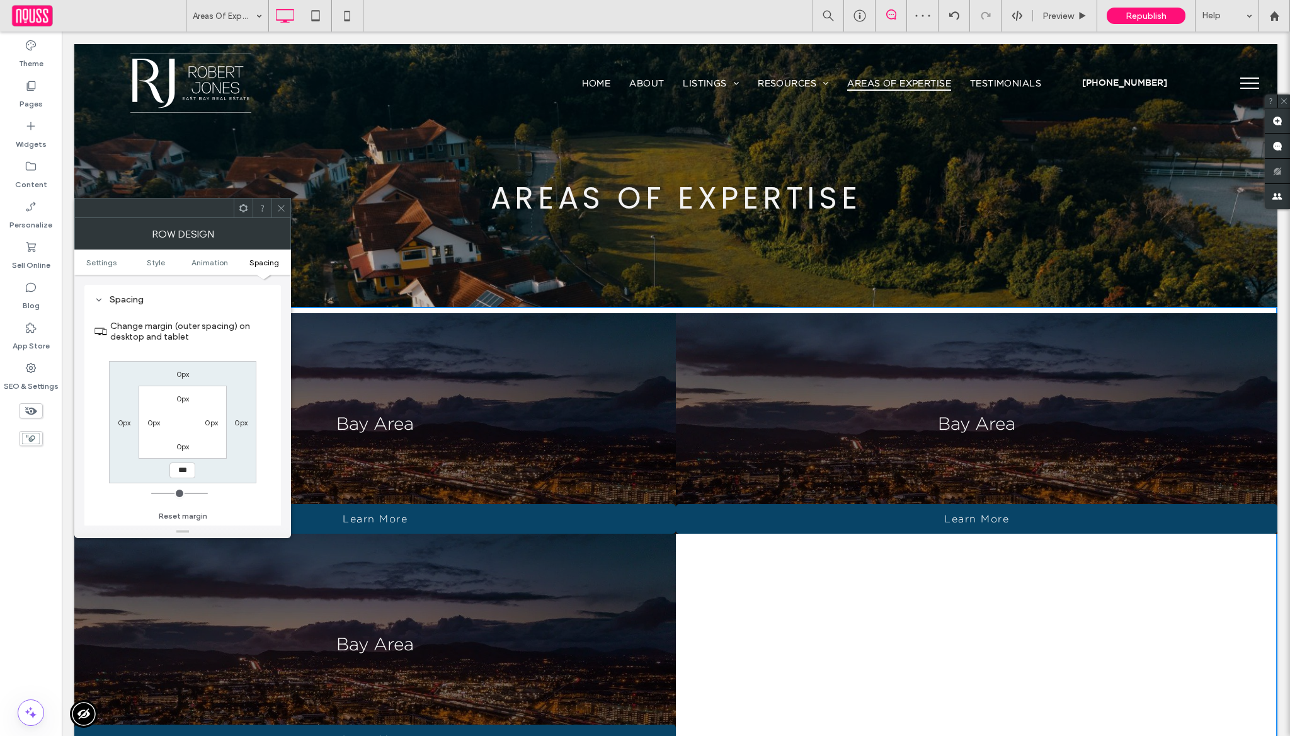
drag, startPoint x: 280, startPoint y: 212, endPoint x: 285, endPoint y: 219, distance: 8.6
click at [280, 212] on icon at bounding box center [281, 208] width 9 height 9
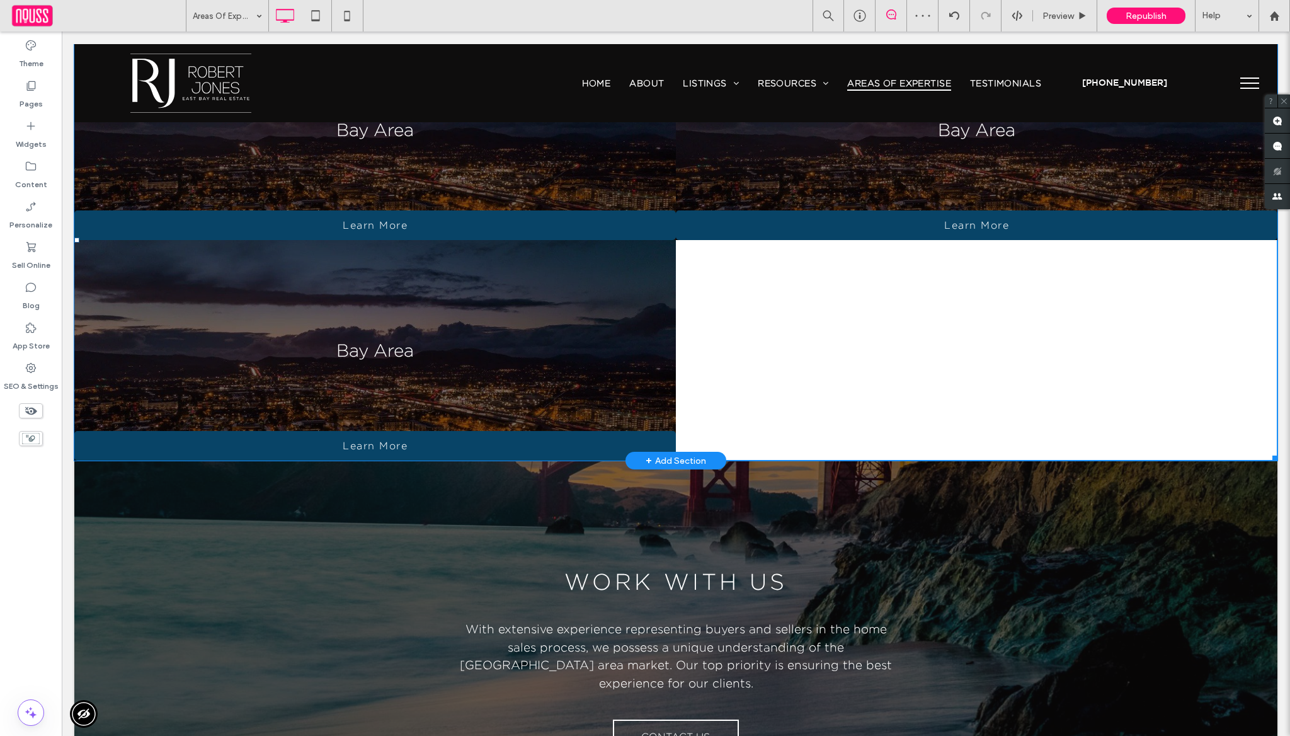
scroll to position [267, 0]
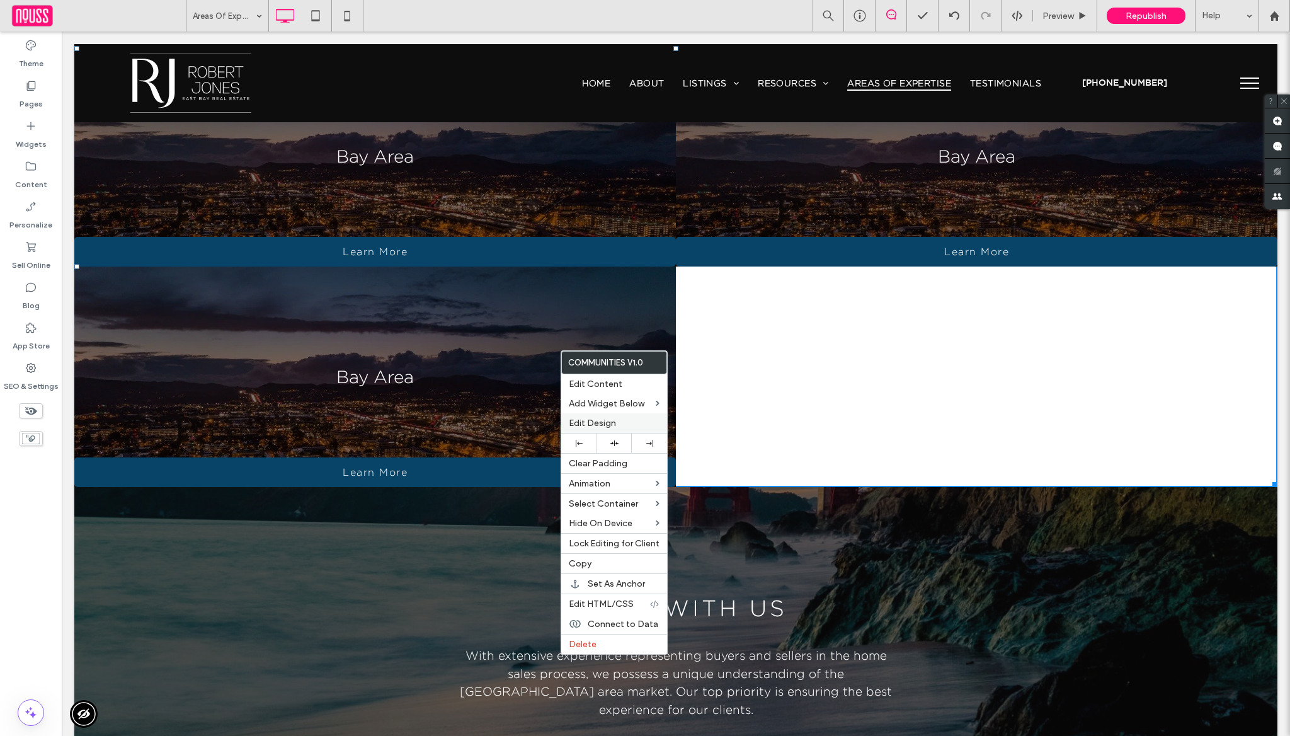
click at [621, 425] on label "Edit Design" at bounding box center [614, 423] width 91 height 11
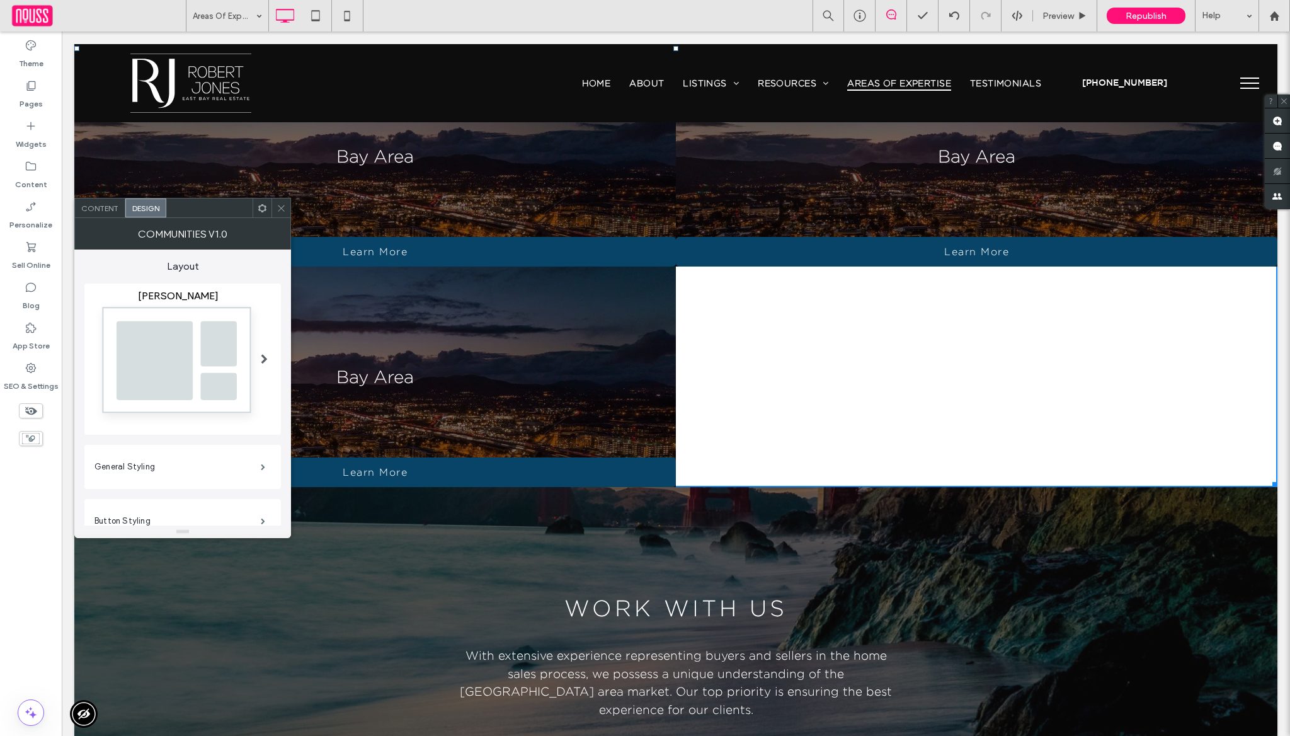
click at [238, 377] on img at bounding box center [178, 364] width 167 height 124
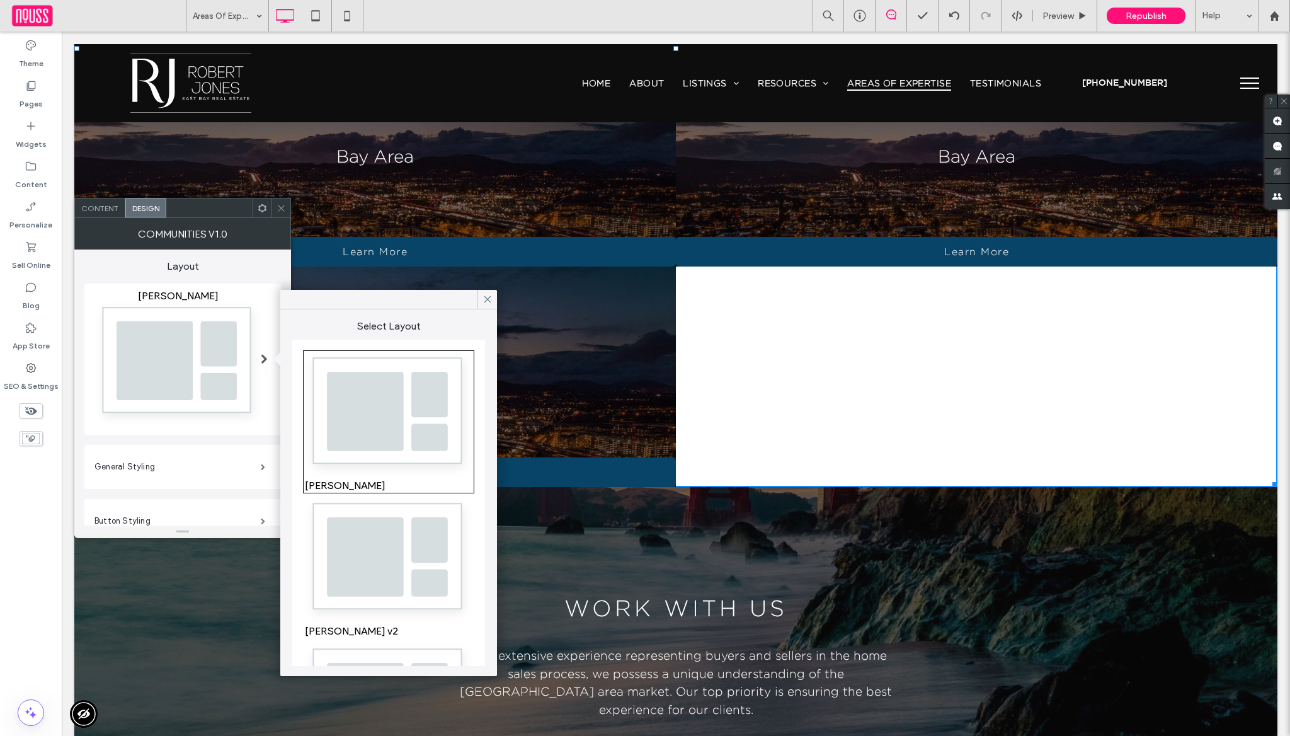
scroll to position [423, 0]
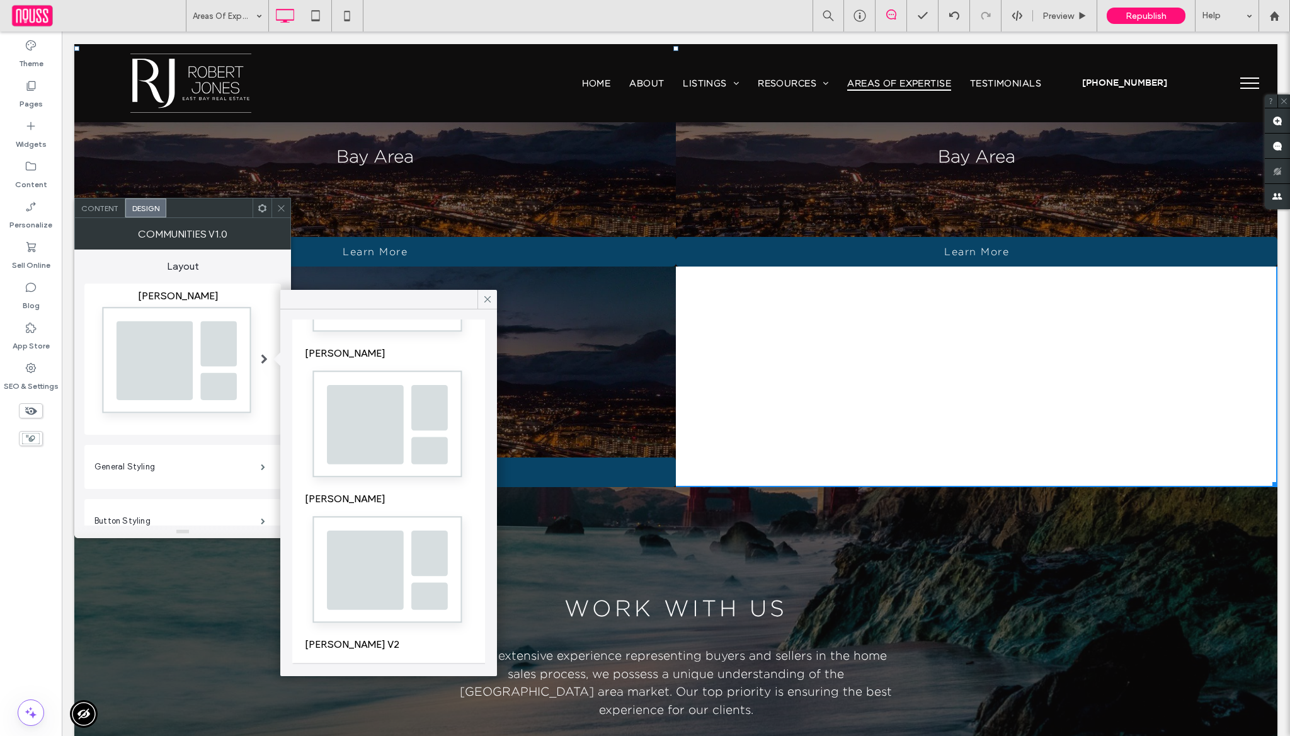
click at [380, 430] on img at bounding box center [389, 427] width 168 height 125
click at [277, 206] on icon at bounding box center [281, 208] width 9 height 9
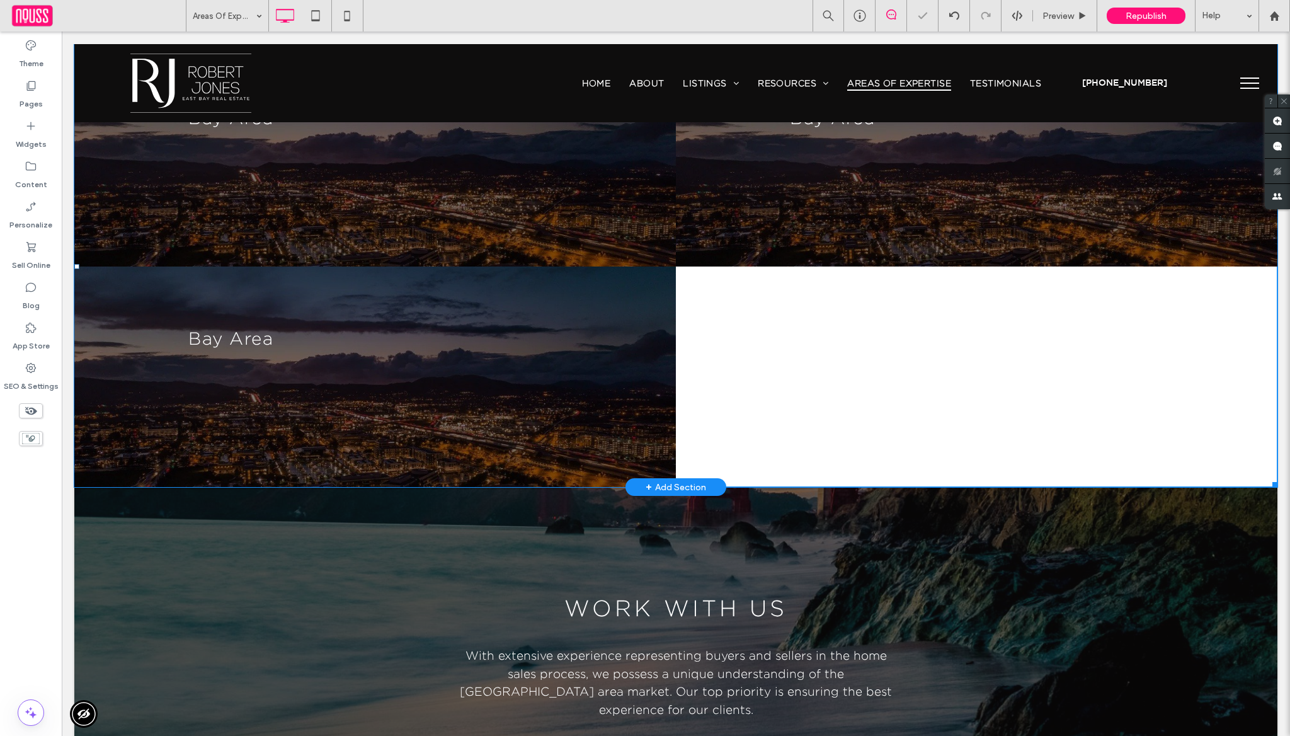
scroll to position [74, 0]
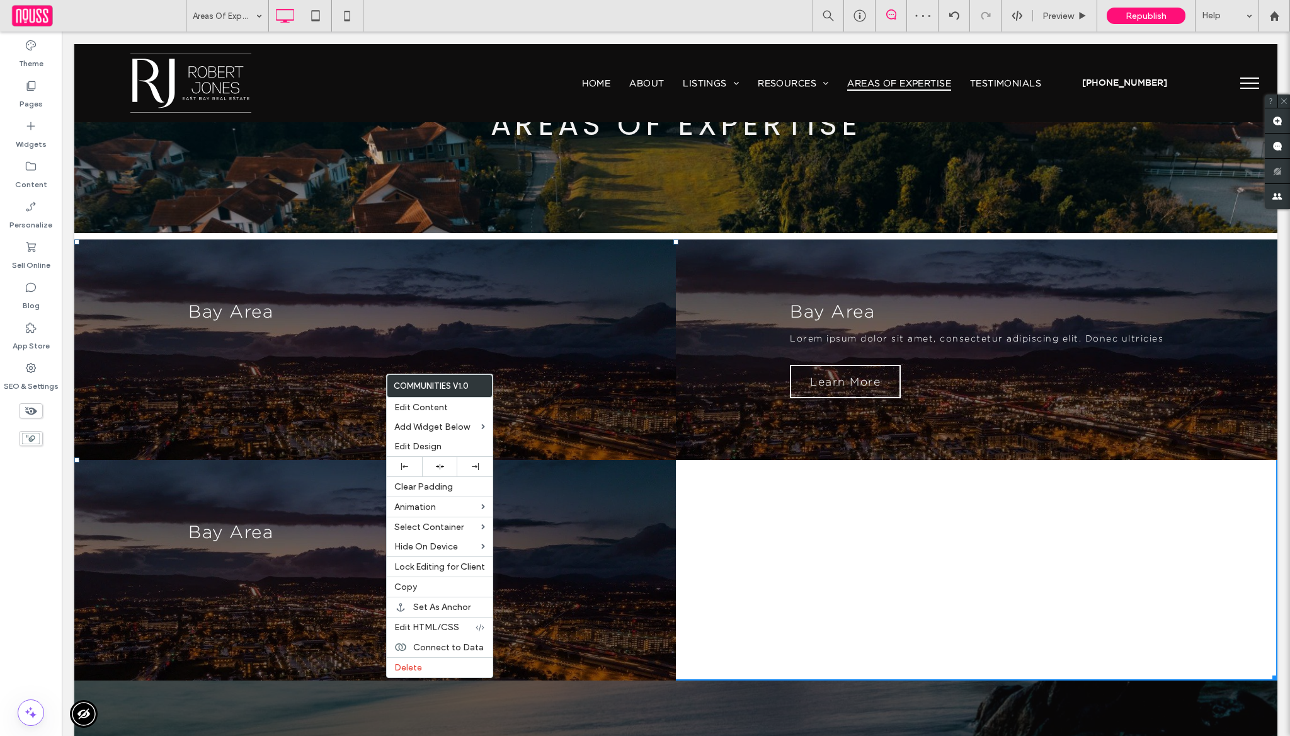
click at [674, 246] on div at bounding box center [977, 350] width 866 height 318
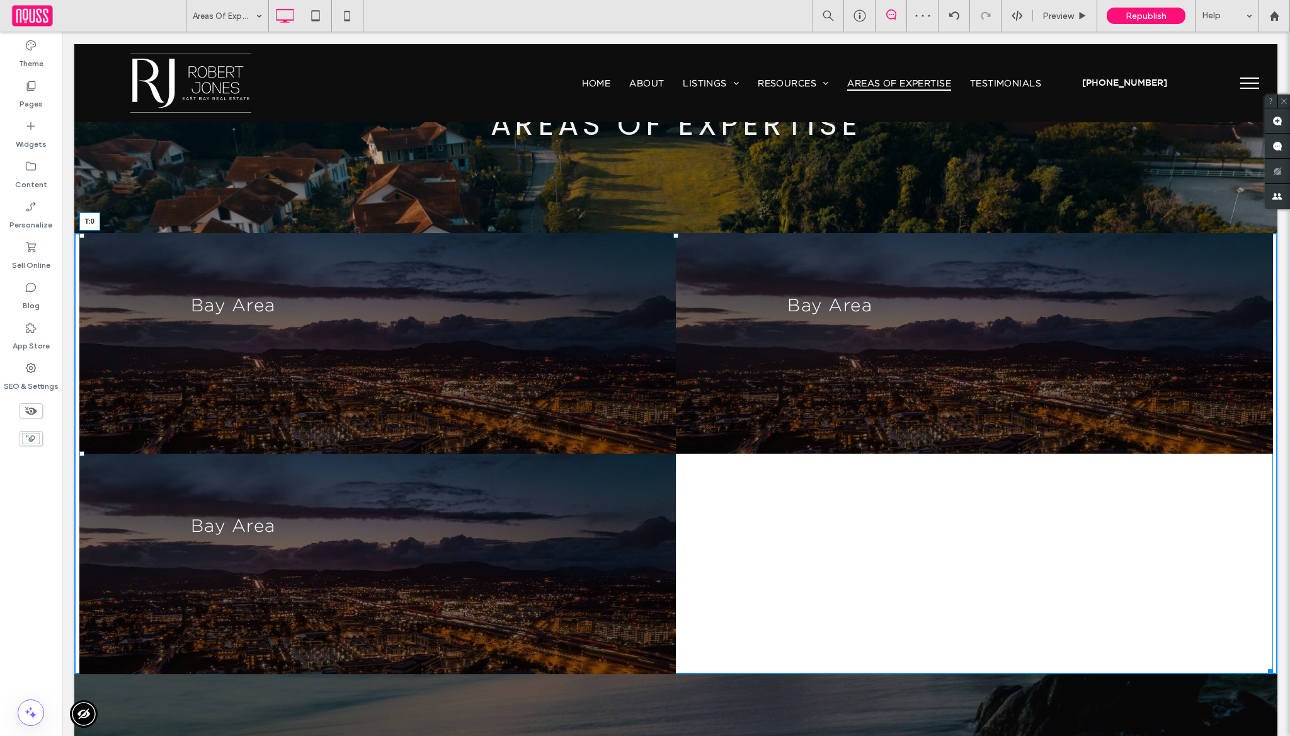
drag, startPoint x: 671, startPoint y: 243, endPoint x: 624, endPoint y: 340, distance: 107.7
click at [674, 236] on div at bounding box center [676, 235] width 5 height 5
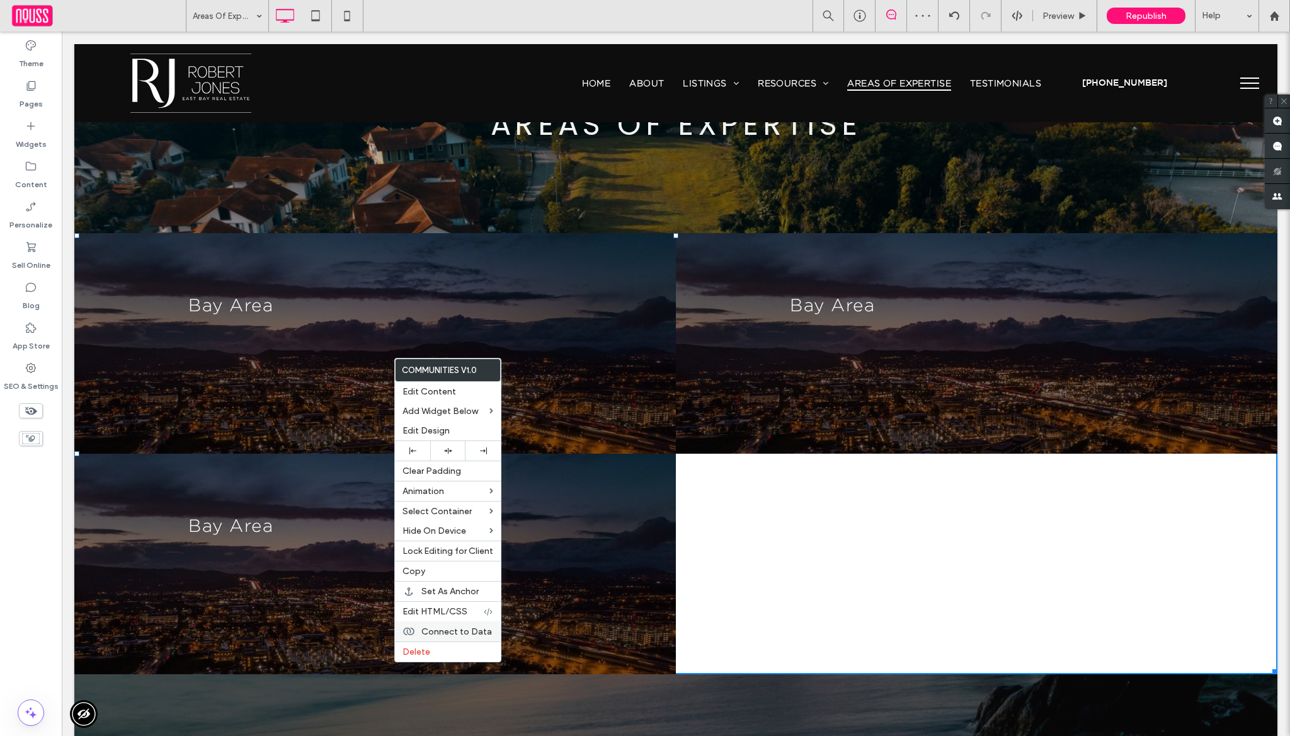
click at [467, 627] on span "Connect to Data" at bounding box center [457, 631] width 71 height 11
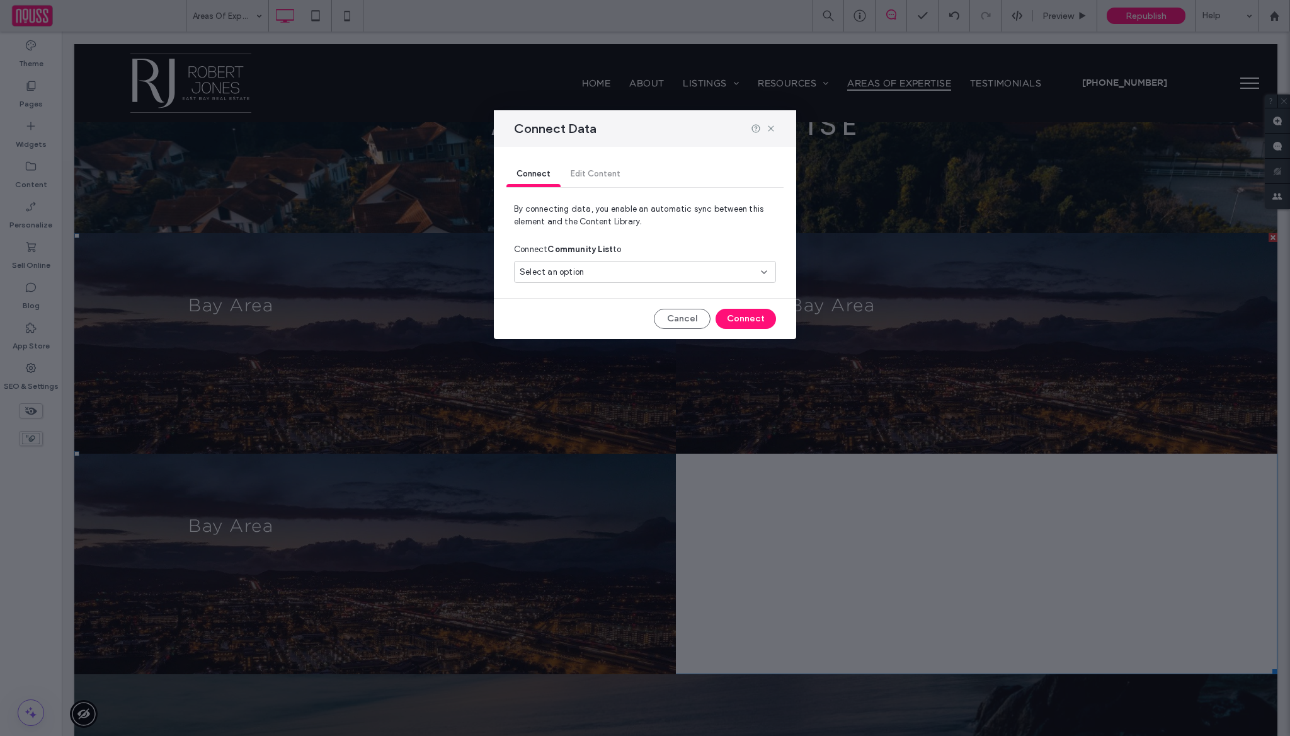
click at [611, 258] on div "Connect Community List to" at bounding box center [645, 249] width 262 height 23
click at [612, 270] on div "Select an option" at bounding box center [638, 272] width 236 height 13
drag, startPoint x: 594, startPoint y: 338, endPoint x: 601, endPoint y: 334, distance: 7.9
click at [594, 338] on span "Neighborhoods" at bounding box center [572, 338] width 58 height 13
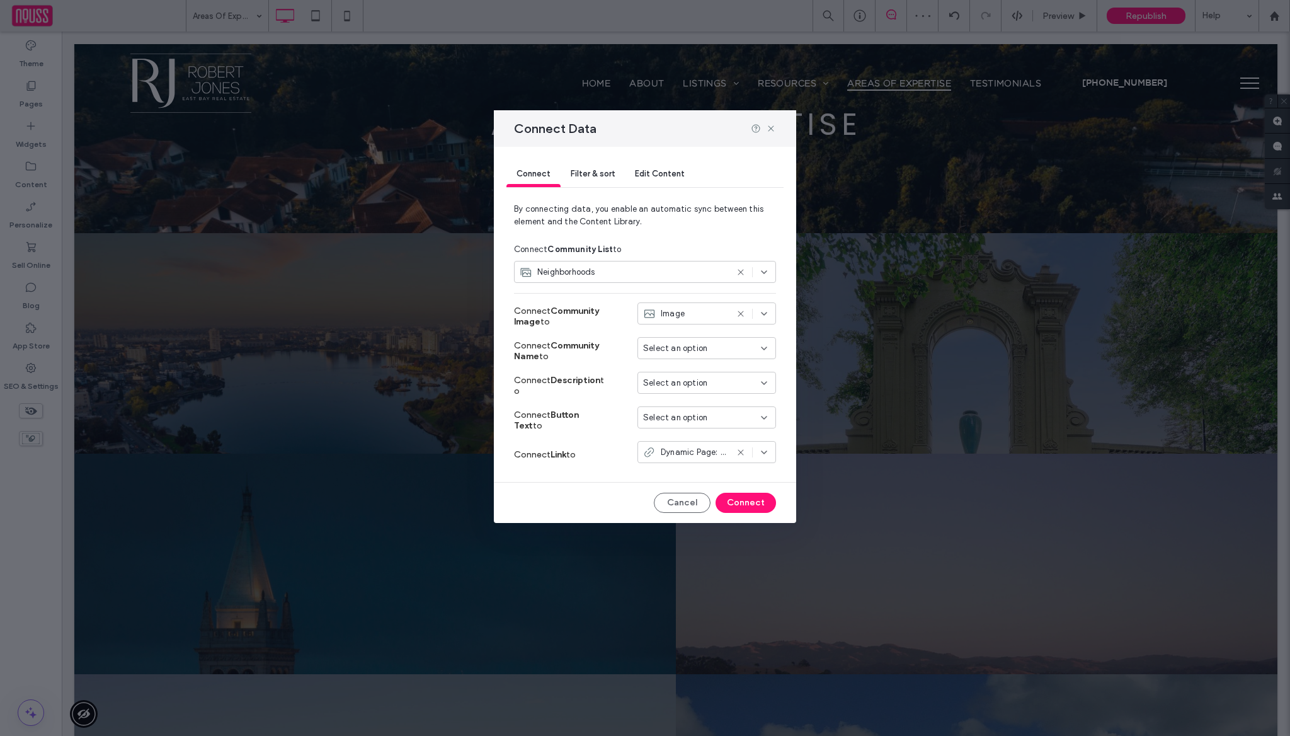
click at [691, 344] on span "Select an option" at bounding box center [675, 348] width 64 height 13
click at [701, 371] on div "Place" at bounding box center [706, 370] width 137 height 22
click at [711, 384] on div "Select an option" at bounding box center [699, 383] width 112 height 13
click at [708, 447] on span "Description" at bounding box center [687, 449] width 43 height 13
click at [723, 420] on div "Select an option" at bounding box center [699, 417] width 112 height 13
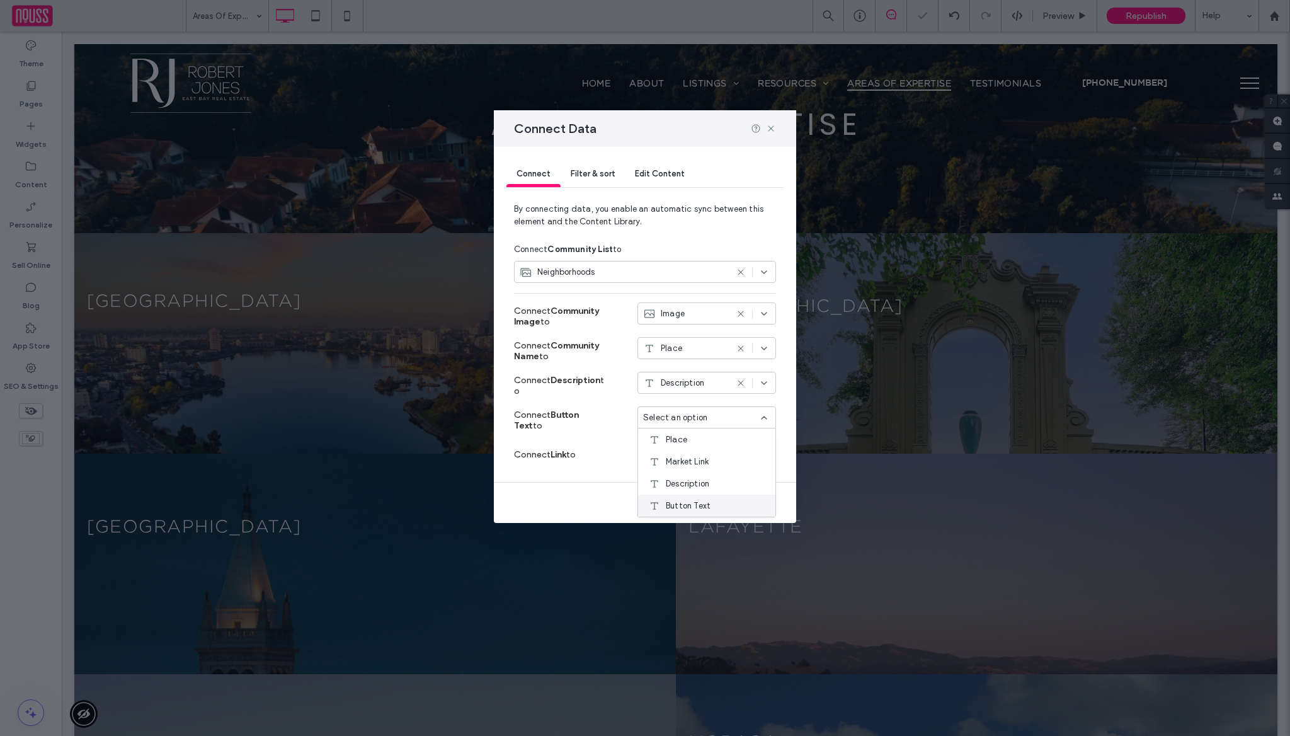
click at [700, 502] on span "Button Text" at bounding box center [688, 506] width 45 height 13
drag, startPoint x: 740, startPoint y: 503, endPoint x: 670, endPoint y: 469, distance: 78.6
click at [740, 503] on button "Connect" at bounding box center [746, 503] width 60 height 20
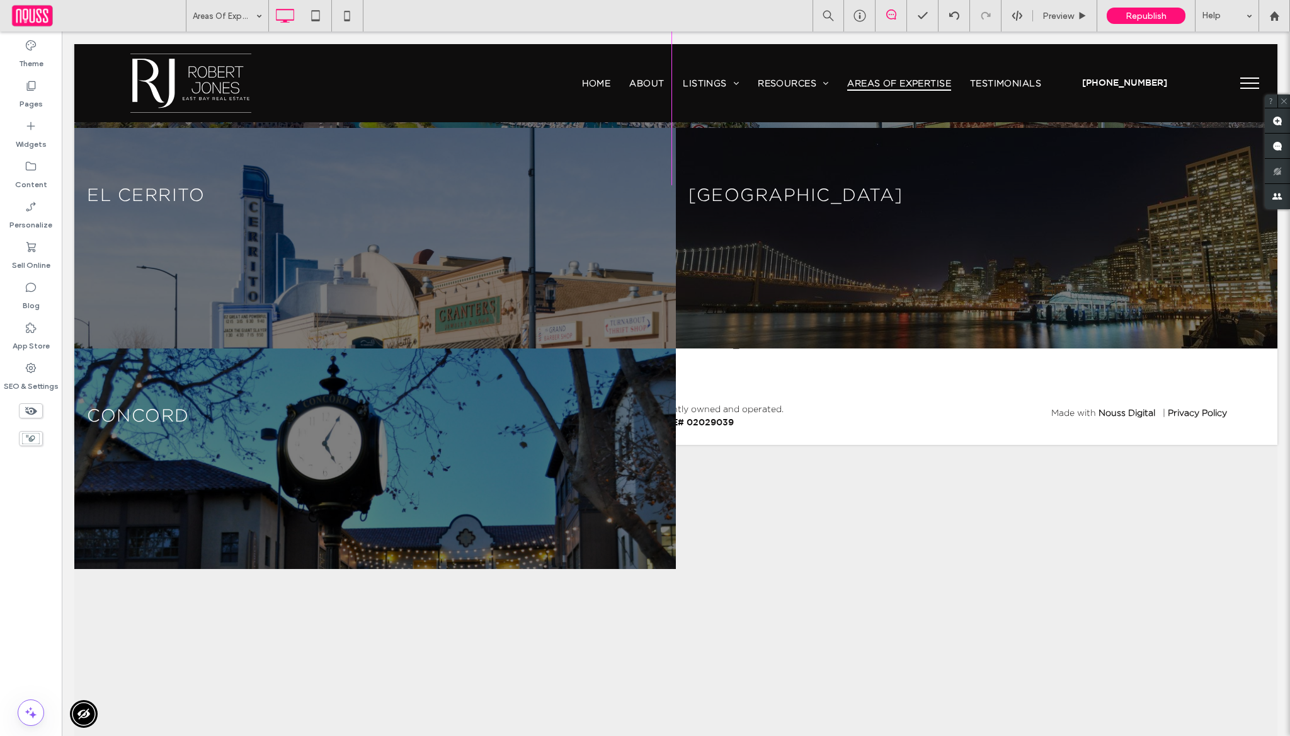
scroll to position [1060, 0]
drag, startPoint x: 1266, startPoint y: 401, endPoint x: 1284, endPoint y: 565, distance: 165.4
click at [1284, 565] on html "Click To Paste Row Home Contact About Click To Paste Buyers Sellers Areas Of Ex…" at bounding box center [676, 209] width 1229 height 2476
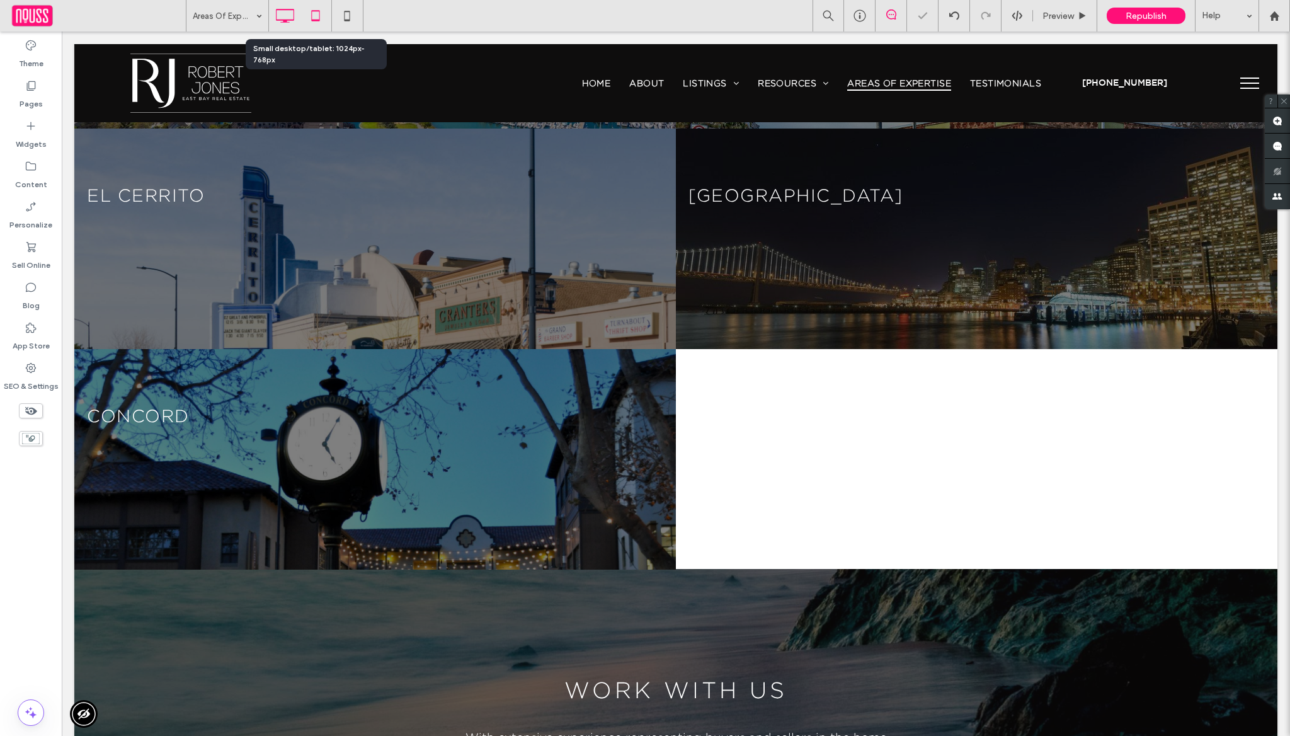
click at [326, 8] on icon at bounding box center [315, 15] width 25 height 25
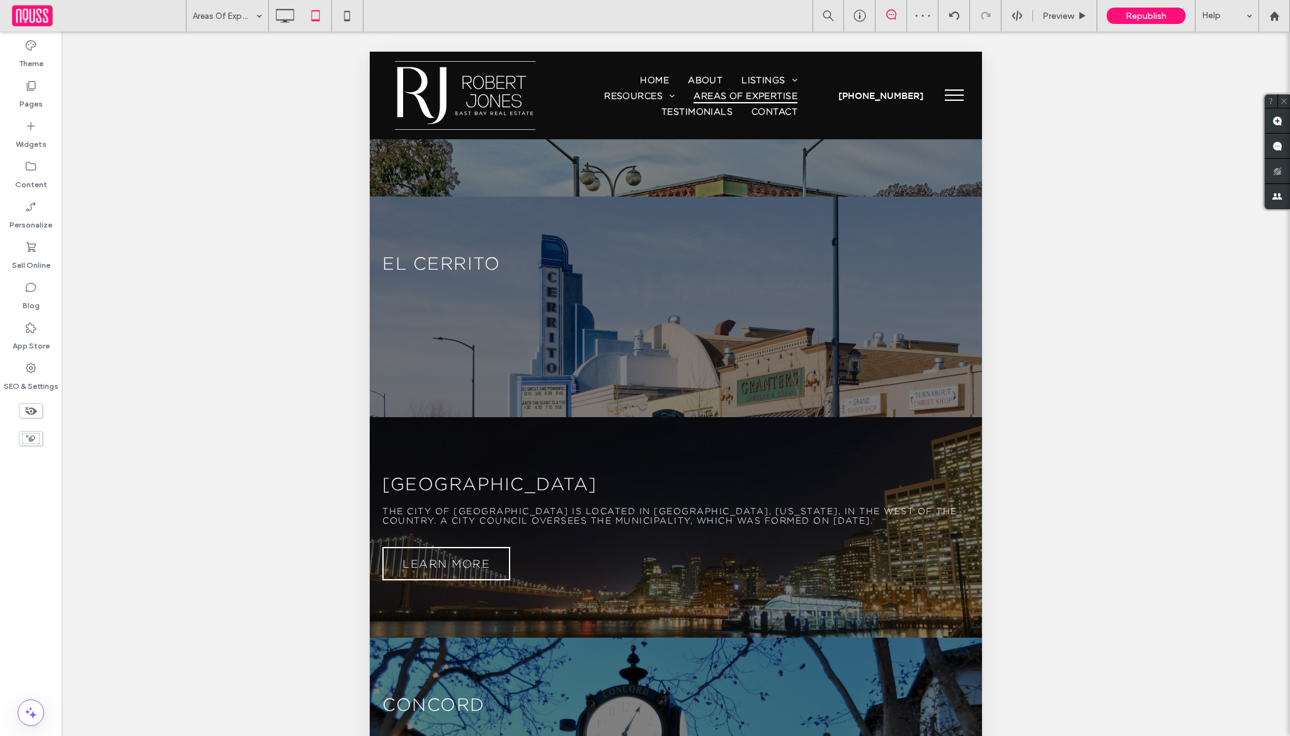
scroll to position [142, 0]
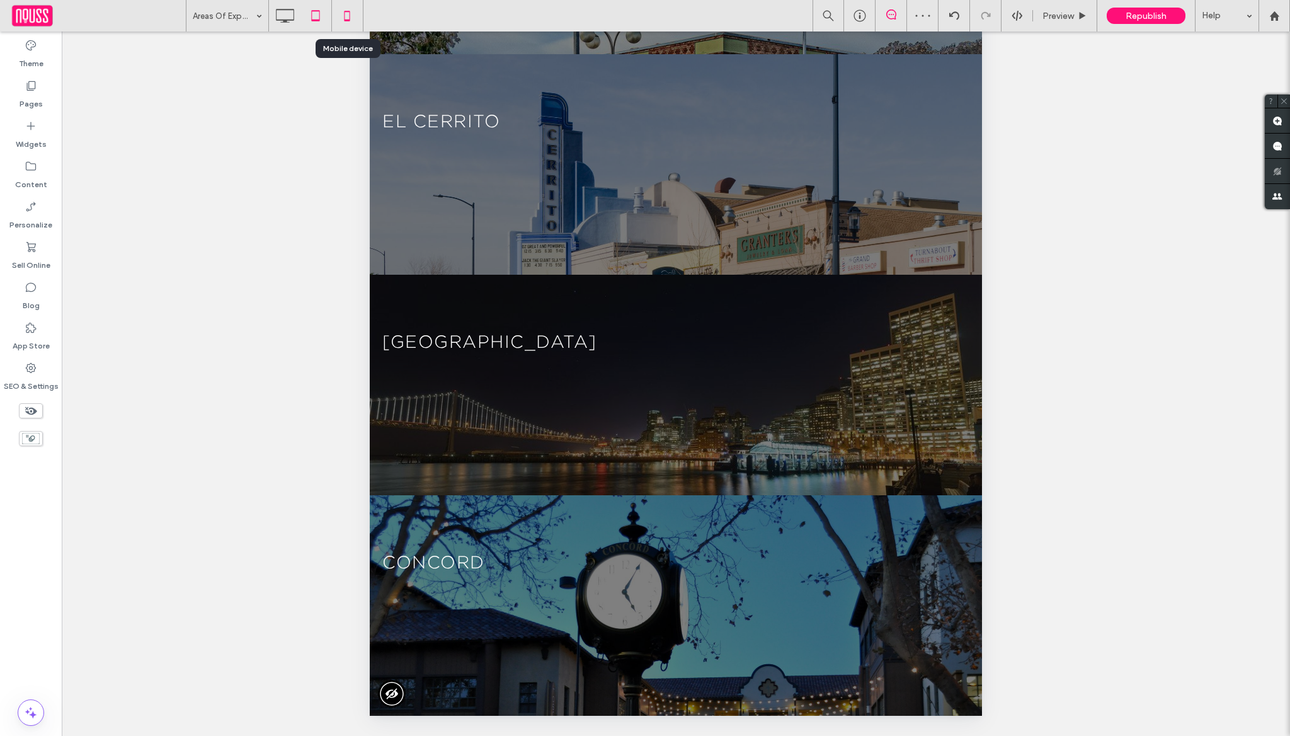
click at [354, 9] on icon at bounding box center [347, 15] width 25 height 25
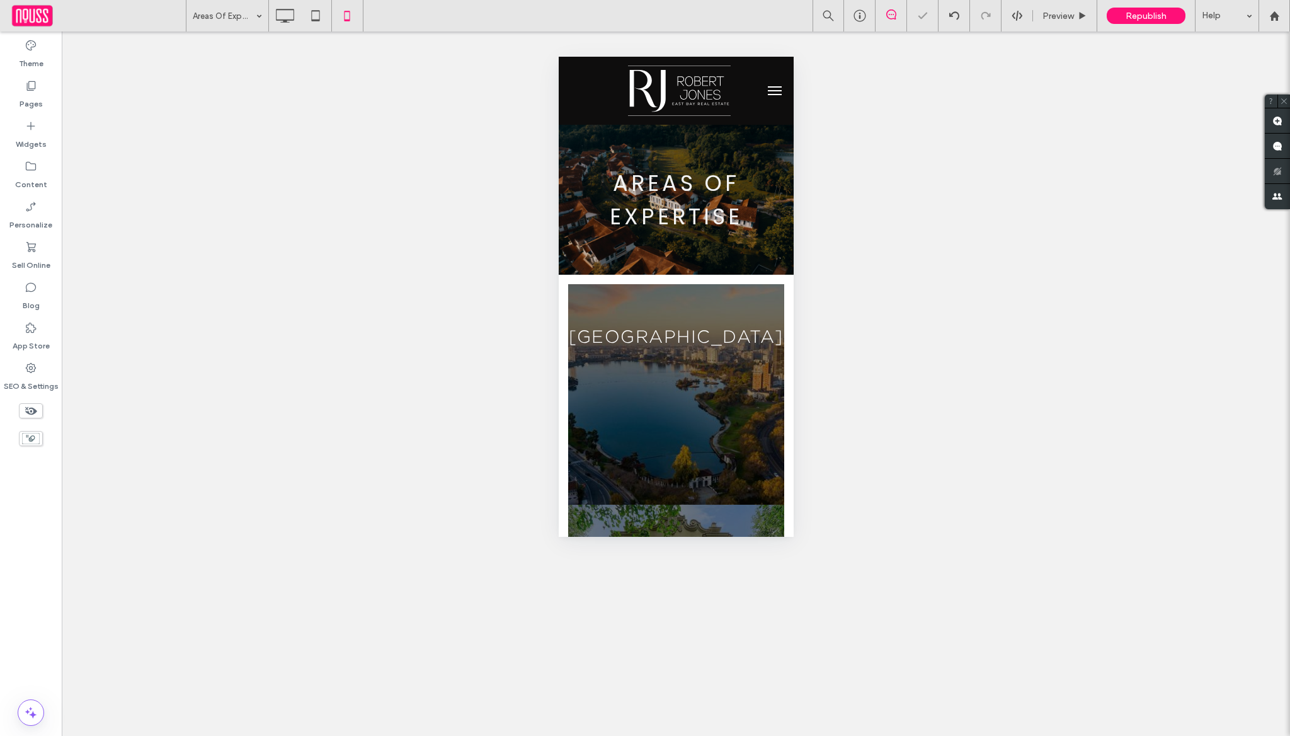
scroll to position [0, 0]
click at [30, 368] on icon at bounding box center [31, 368] width 13 height 13
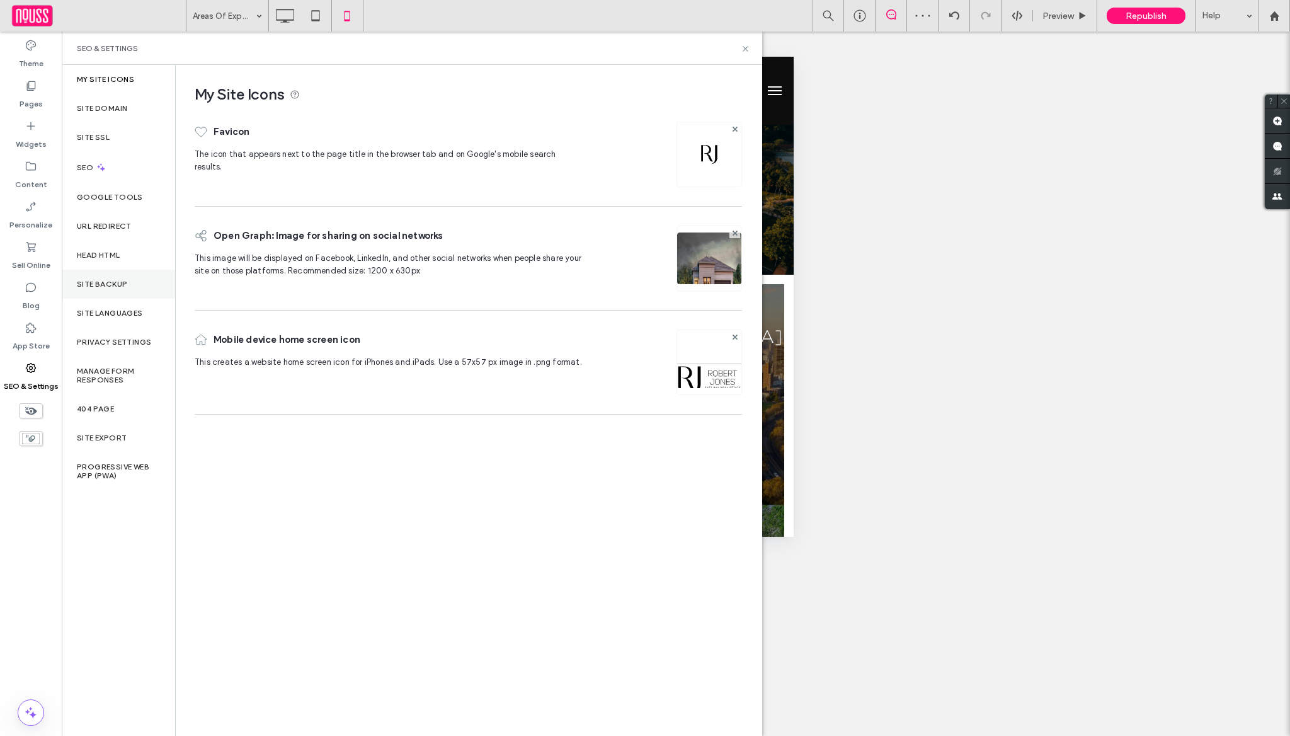
click at [124, 287] on label "Site Backup" at bounding box center [102, 284] width 50 height 9
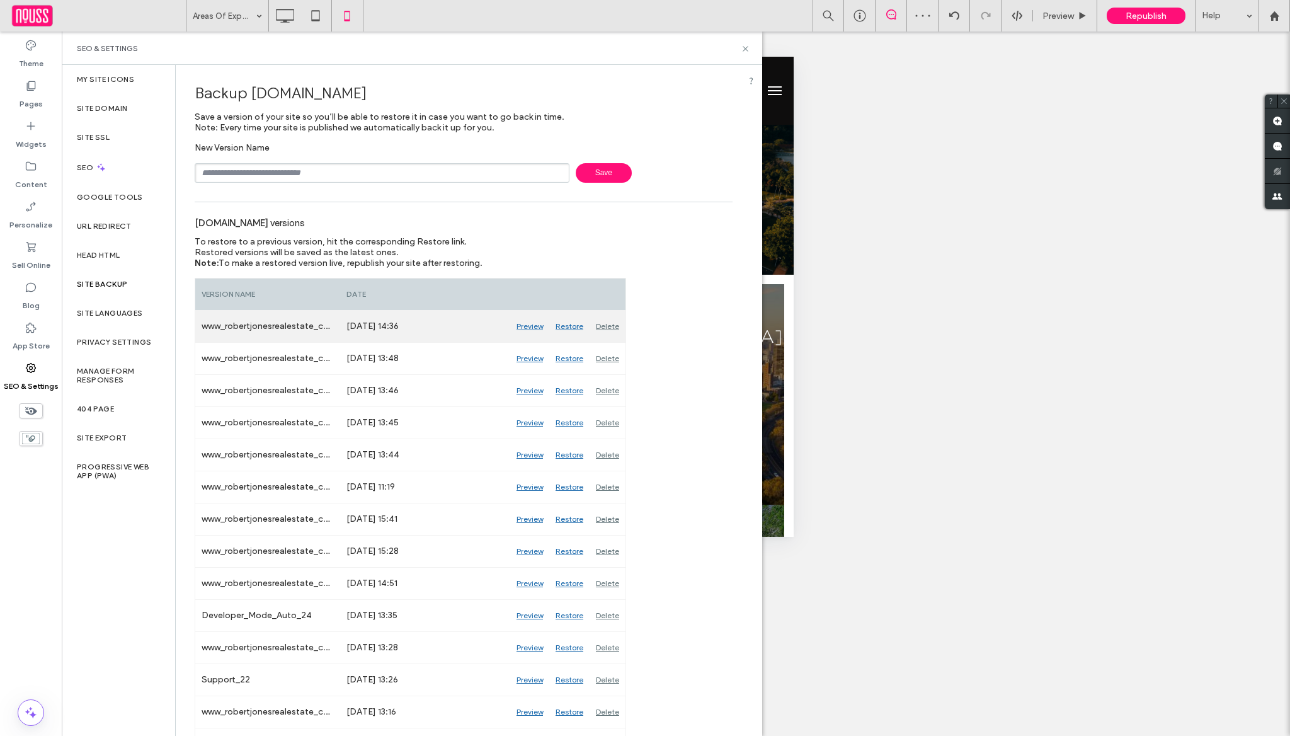
click at [577, 325] on div "Restore" at bounding box center [569, 327] width 40 height 32
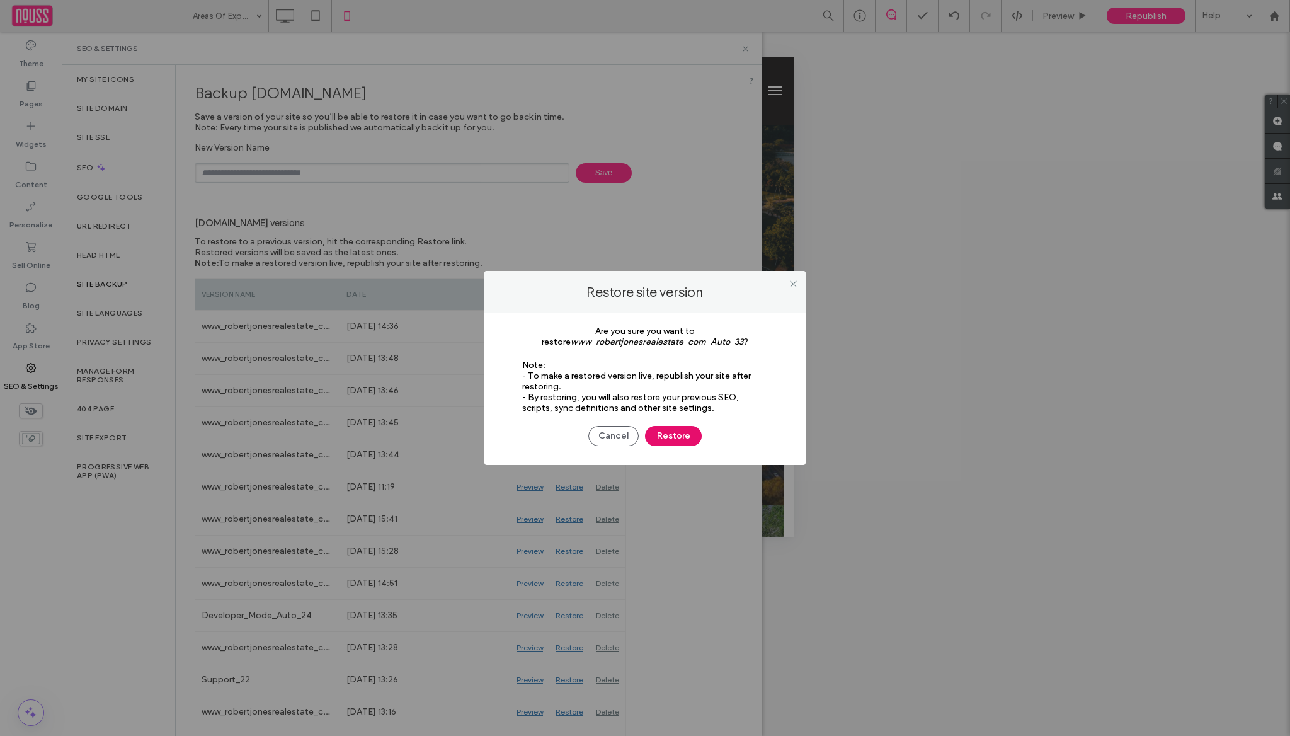
click at [672, 439] on button "Restore" at bounding box center [673, 436] width 57 height 20
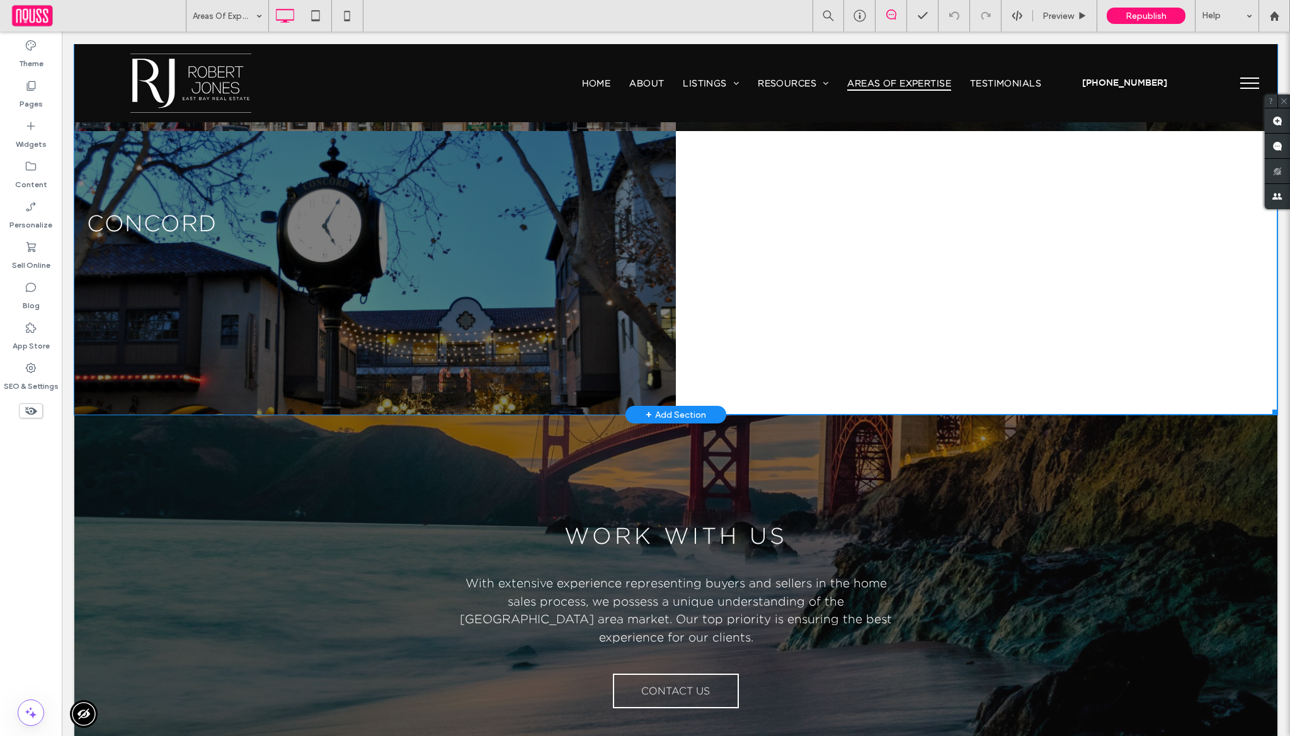
scroll to position [1678, 0]
